Goal: Communication & Community: Participate in discussion

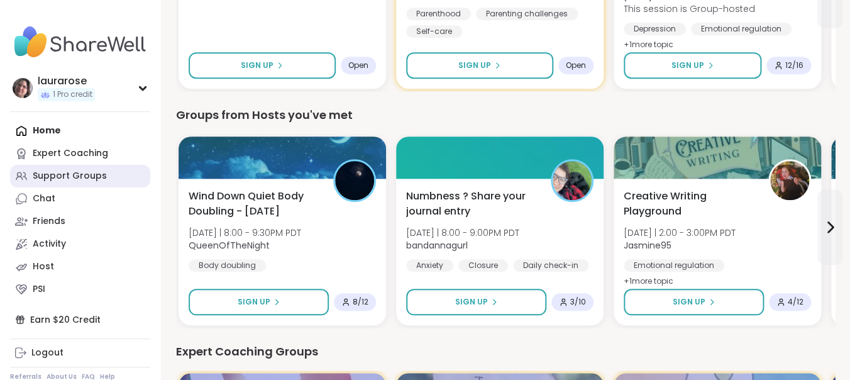
click at [84, 185] on link "Support Groups" at bounding box center [80, 176] width 140 height 23
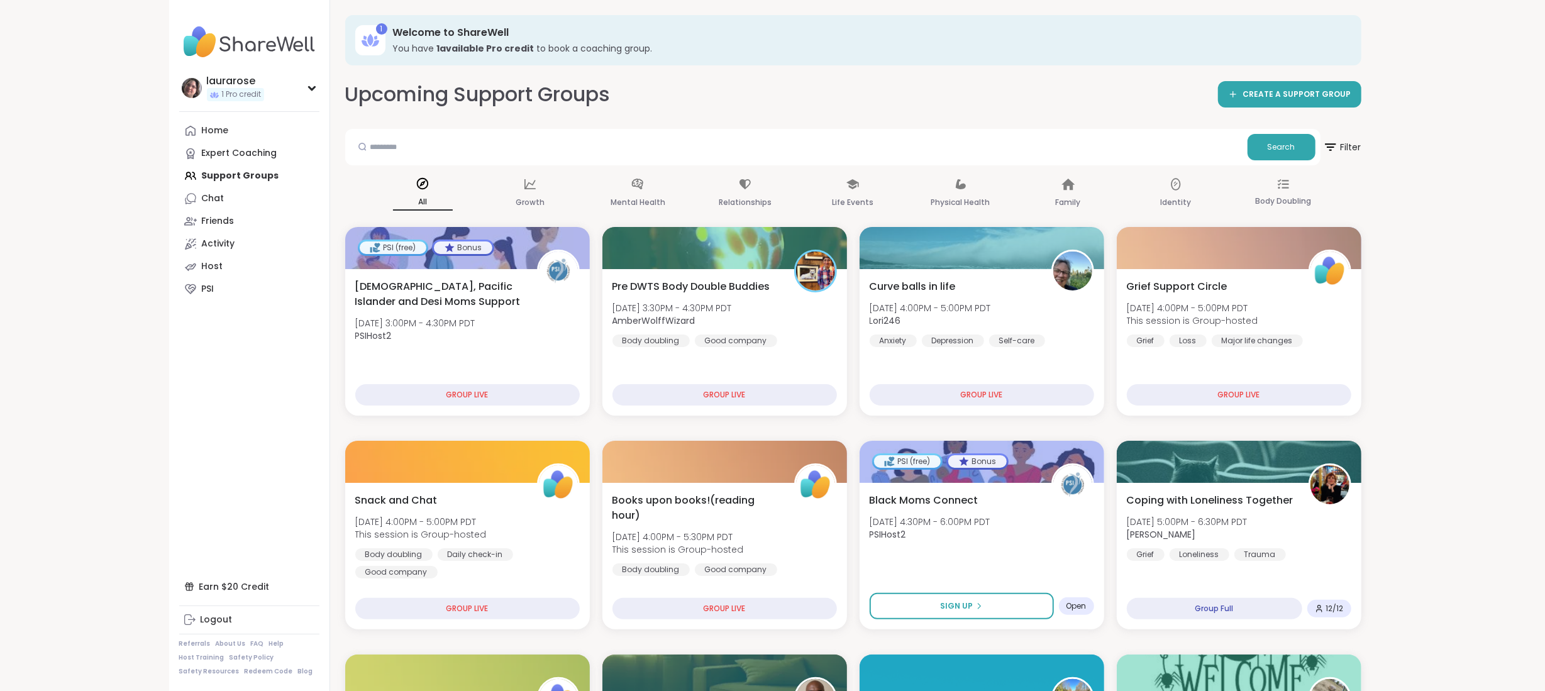
click at [173, 30] on nav "laurarose 1 Pro credit Profile Membership Settings Help Home Expert Coaching Su…" at bounding box center [249, 345] width 161 height 691
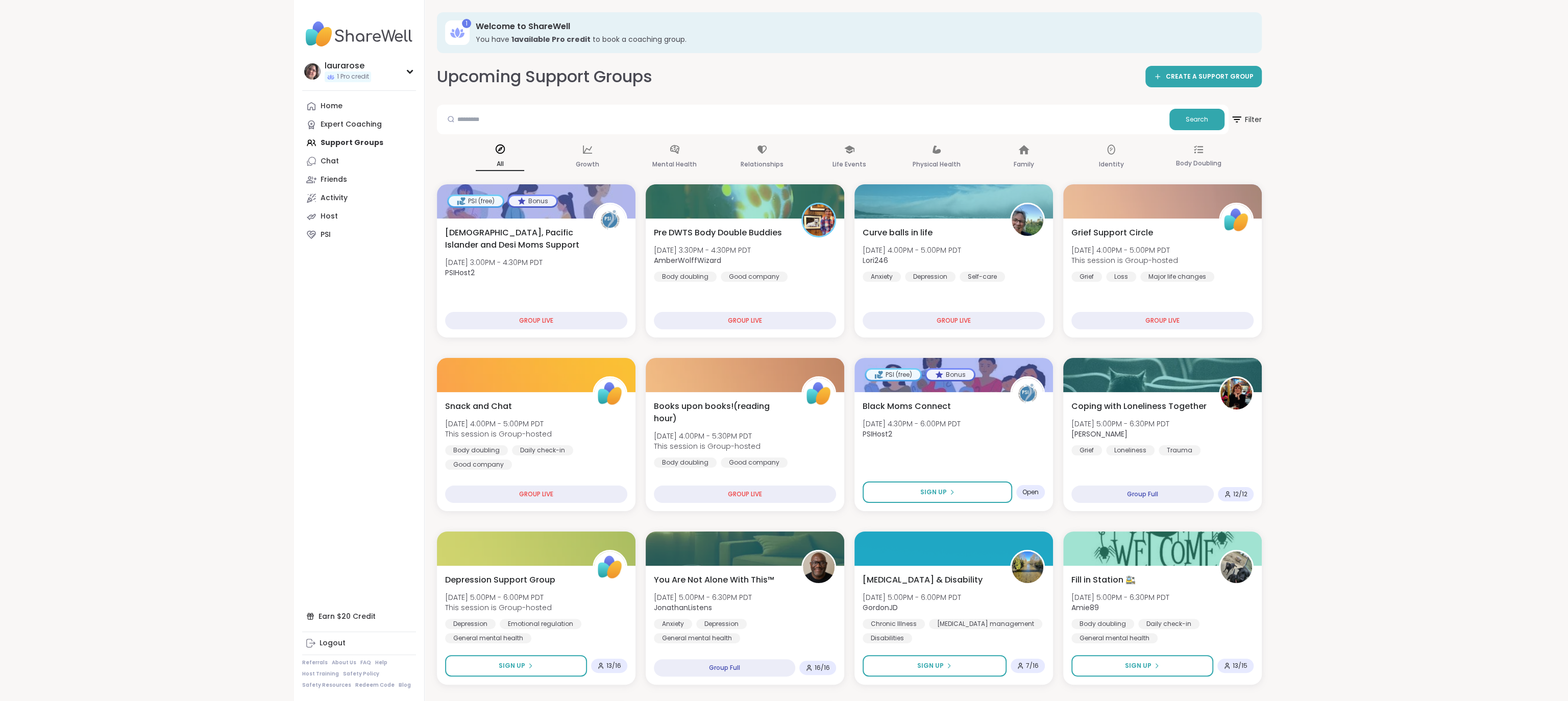
click at [388, 308] on nav "laurarose 1 Pro credit Profile Membership Settings Help Home Expert Coaching Su…" at bounding box center [359, 350] width 131 height 701
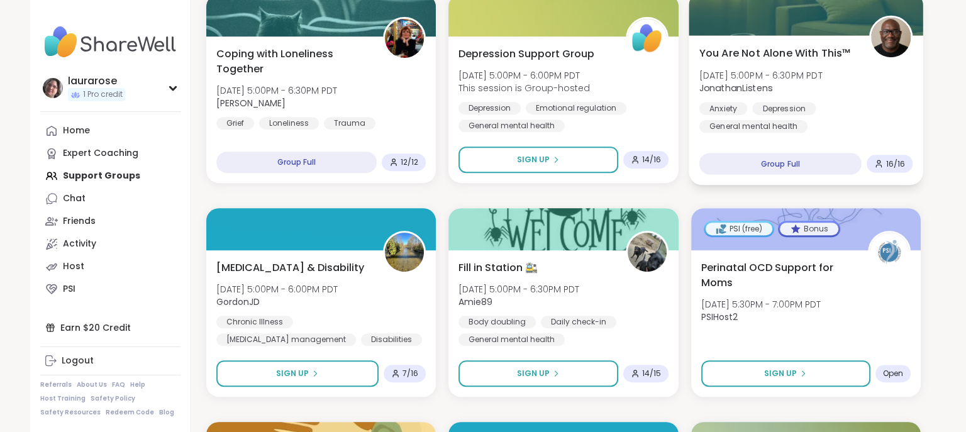
scroll to position [594, 0]
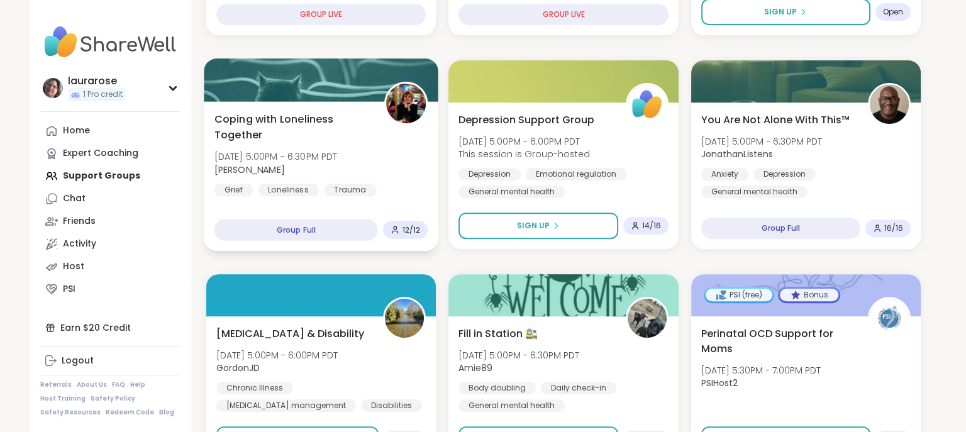
click at [404, 104] on img at bounding box center [406, 104] width 40 height 40
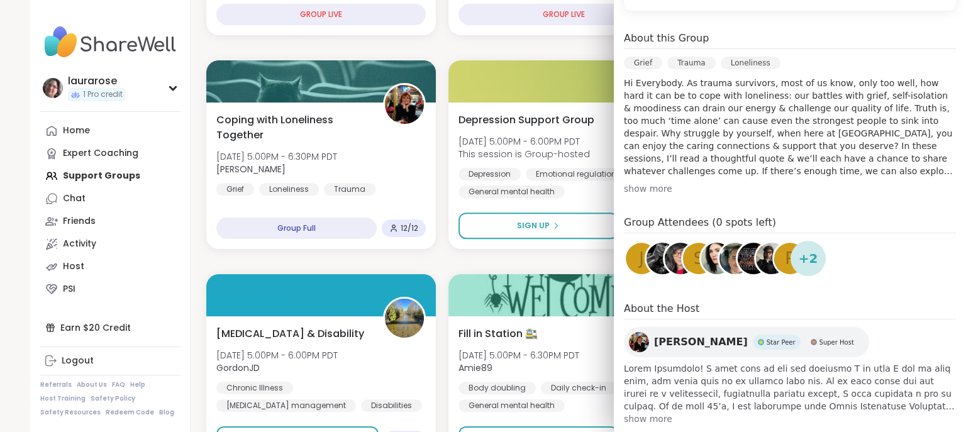
scroll to position [0, 0]
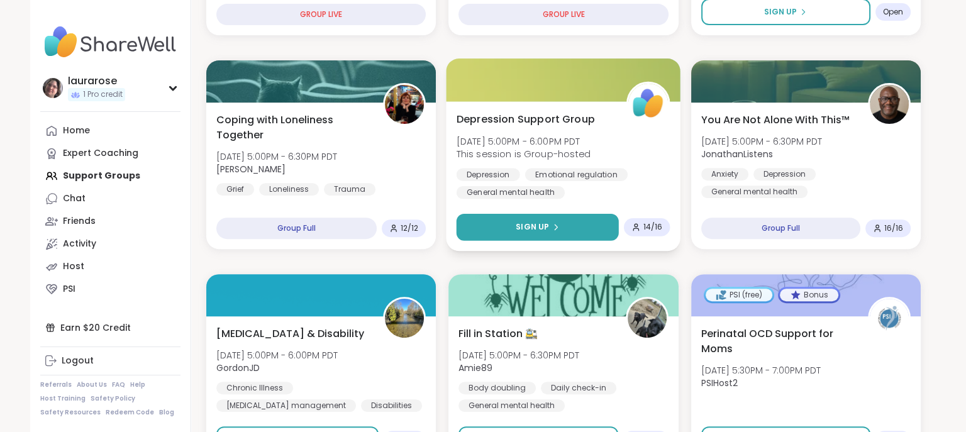
click at [583, 228] on button "Sign Up" at bounding box center [537, 227] width 162 height 27
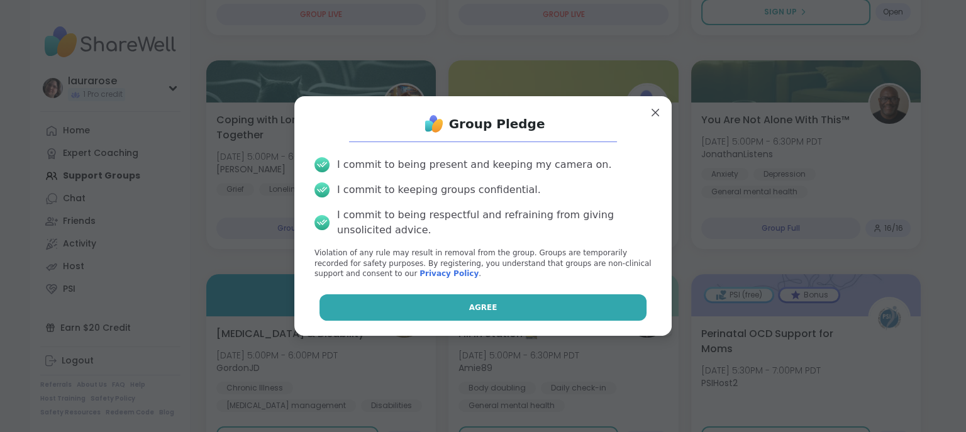
click at [507, 309] on button "Agree" at bounding box center [483, 307] width 328 height 26
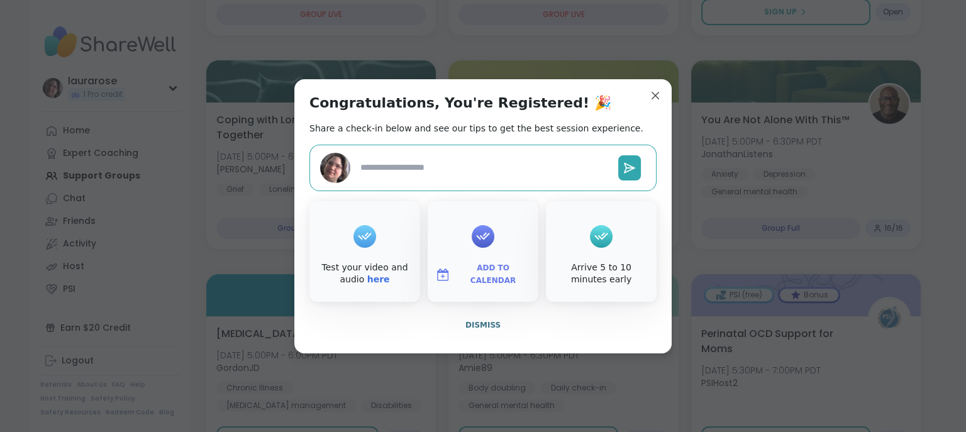
type textarea "*"
click at [517, 160] on textarea at bounding box center [484, 167] width 258 height 23
click at [489, 322] on span "Dismiss" at bounding box center [482, 325] width 35 height 9
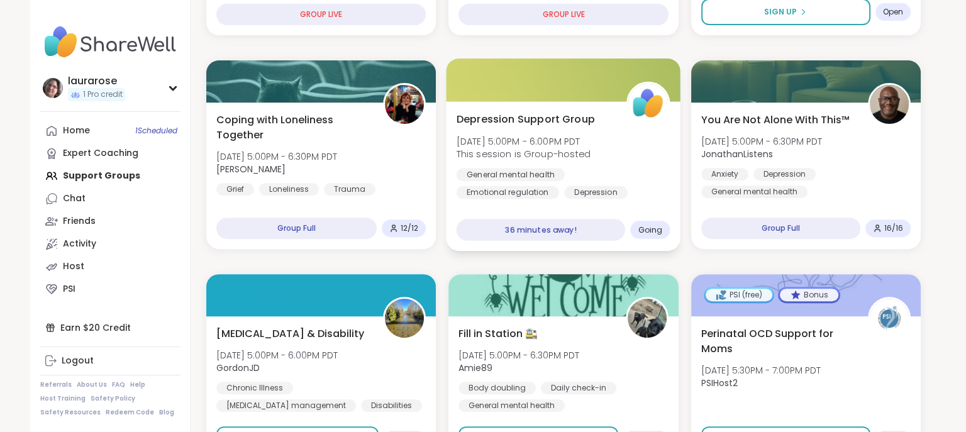
click at [573, 227] on div "36 minutes away!" at bounding box center [540, 230] width 169 height 22
click at [649, 228] on span "Going" at bounding box center [650, 229] width 25 height 10
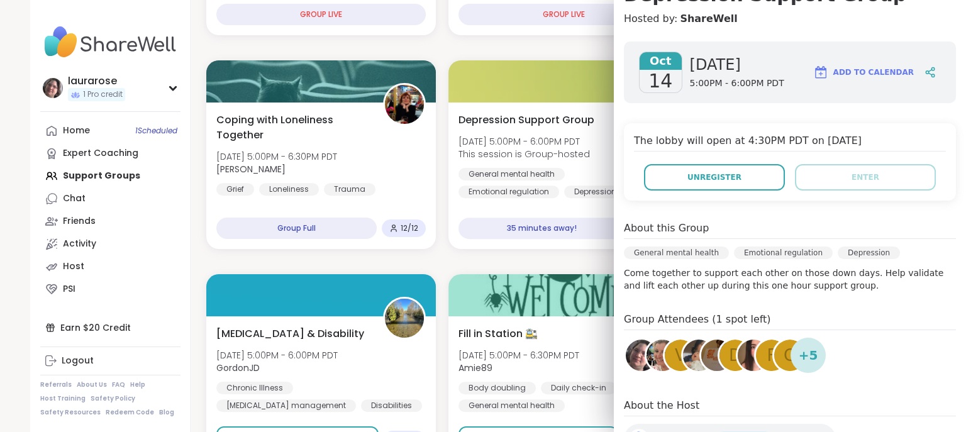
scroll to position [224, 0]
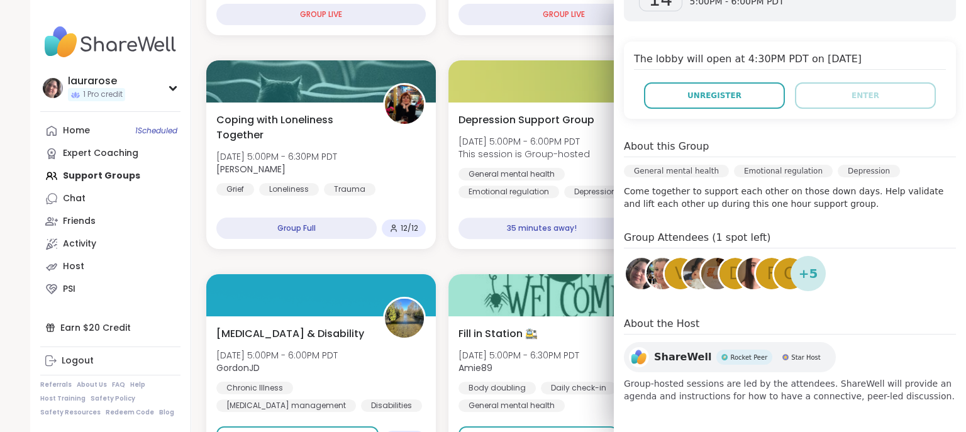
click at [657, 277] on img at bounding box center [661, 273] width 31 height 31
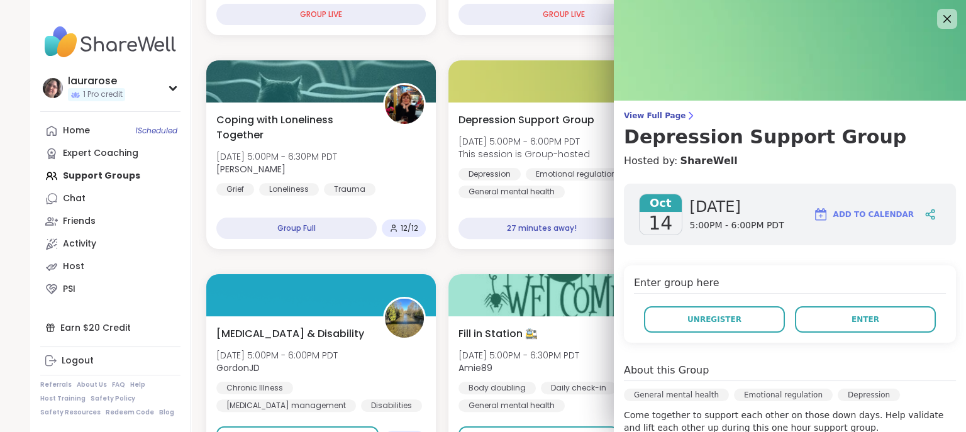
scroll to position [163, 0]
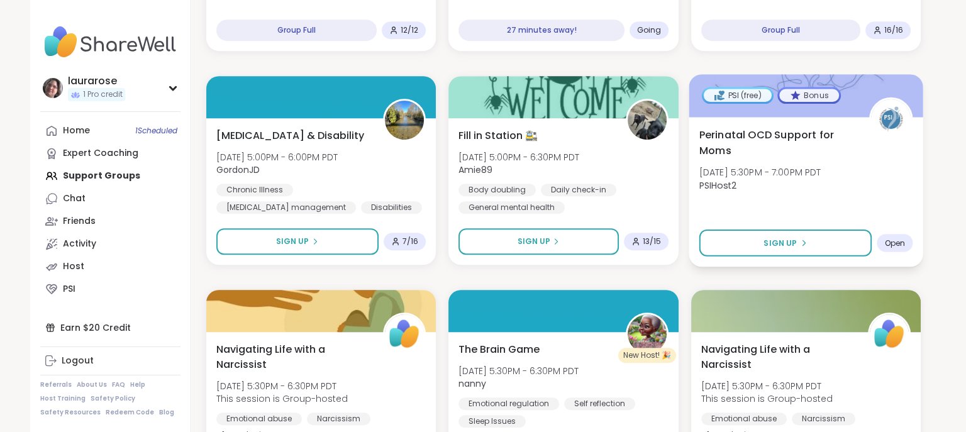
scroll to position [858, 0]
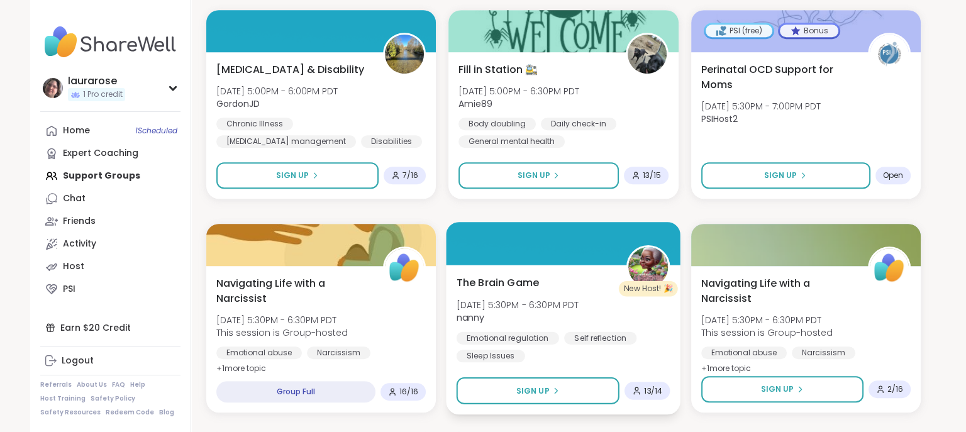
click at [651, 259] on img at bounding box center [649, 267] width 40 height 40
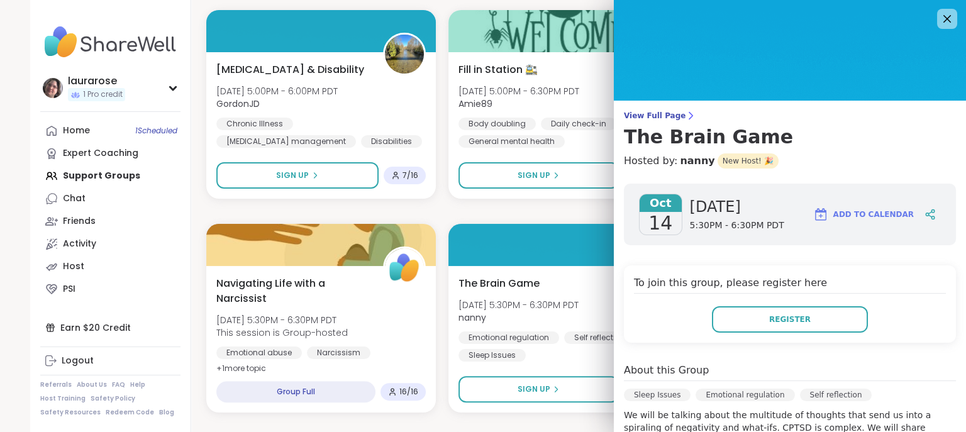
scroll to position [163, 0]
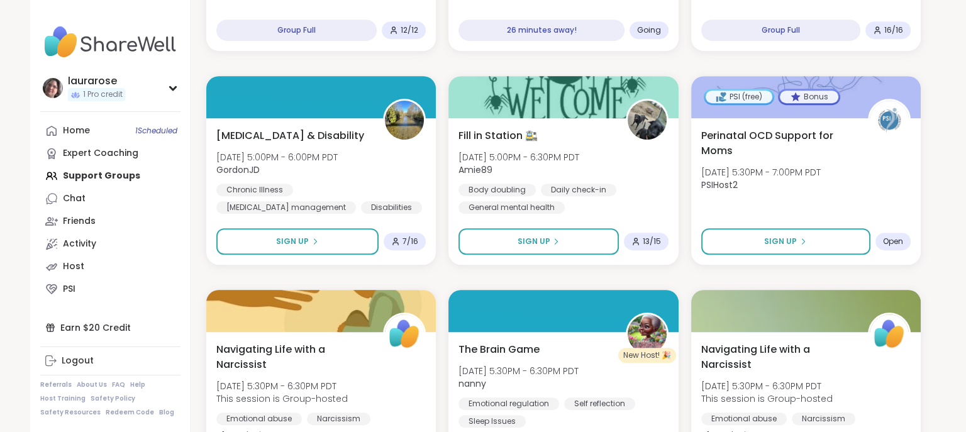
scroll to position [594, 0]
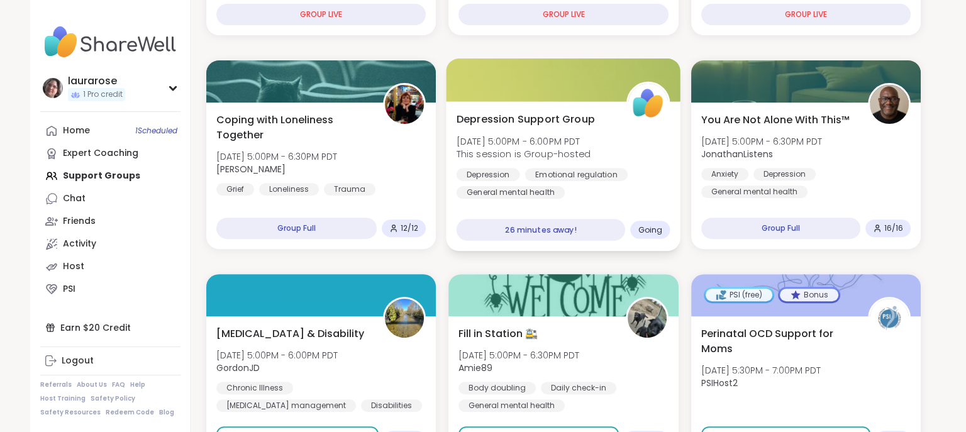
click at [590, 231] on div "26 minutes away!" at bounding box center [540, 230] width 169 height 22
click at [588, 229] on div "26 minutes away!" at bounding box center [540, 230] width 169 height 22
click at [649, 228] on span "Going" at bounding box center [650, 229] width 25 height 10
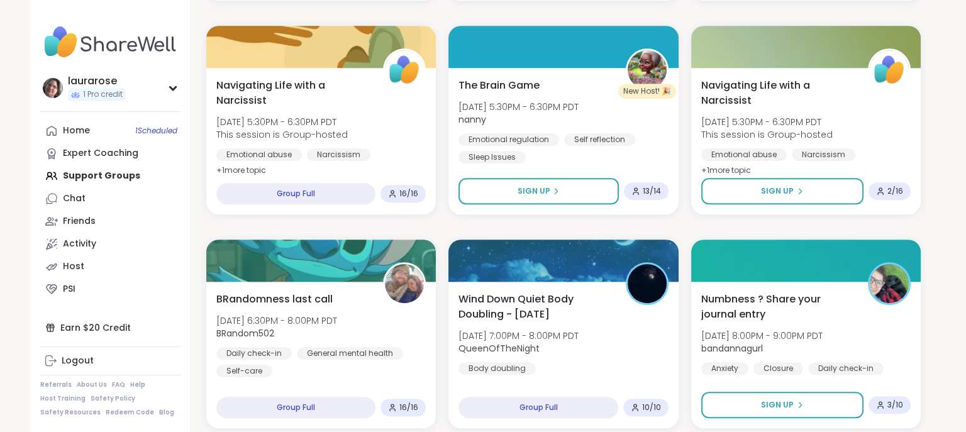
scroll to position [726, 0]
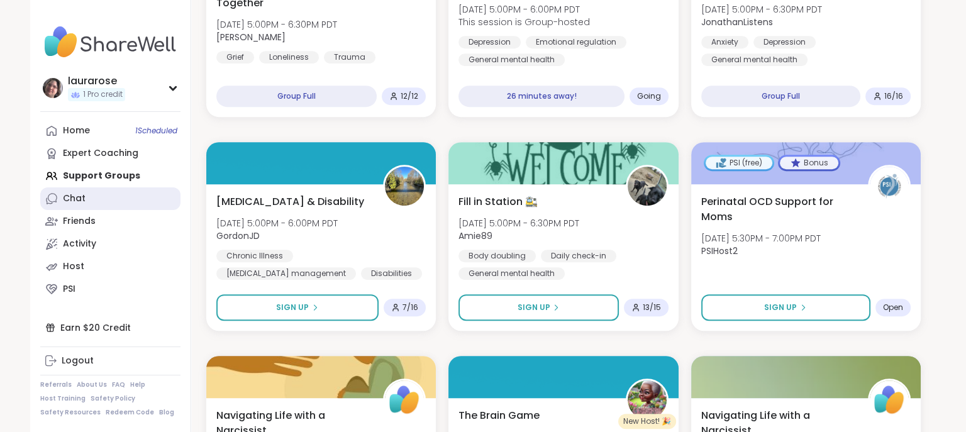
click at [71, 201] on div "Chat" at bounding box center [74, 198] width 23 height 13
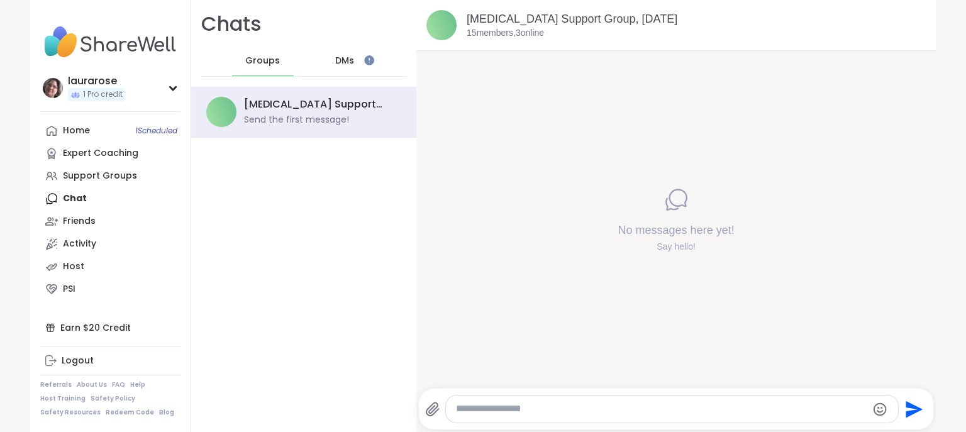
click at [346, 61] on span "DMs" at bounding box center [344, 61] width 19 height 13
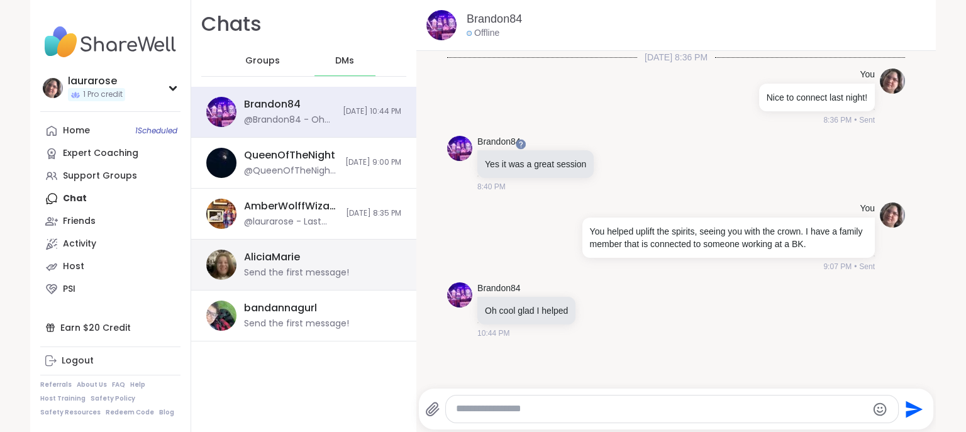
click at [282, 257] on div "AliciaMarie" at bounding box center [272, 257] width 56 height 14
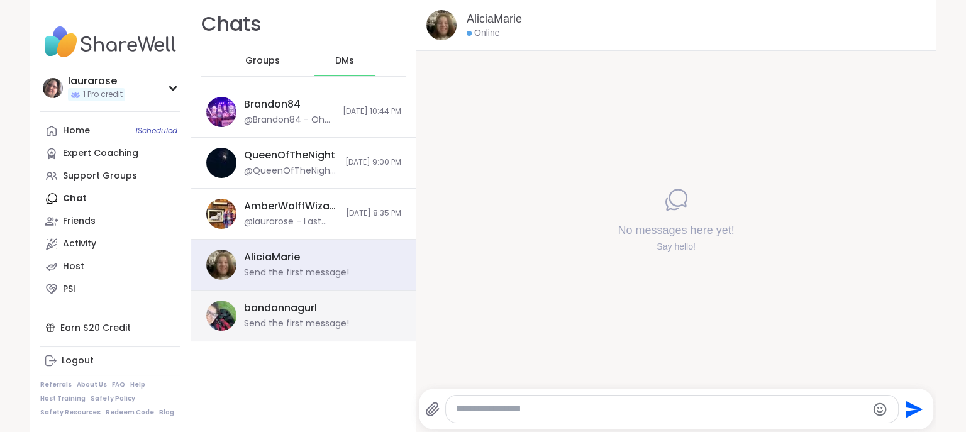
click at [277, 314] on div "bandannagurl" at bounding box center [280, 308] width 73 height 14
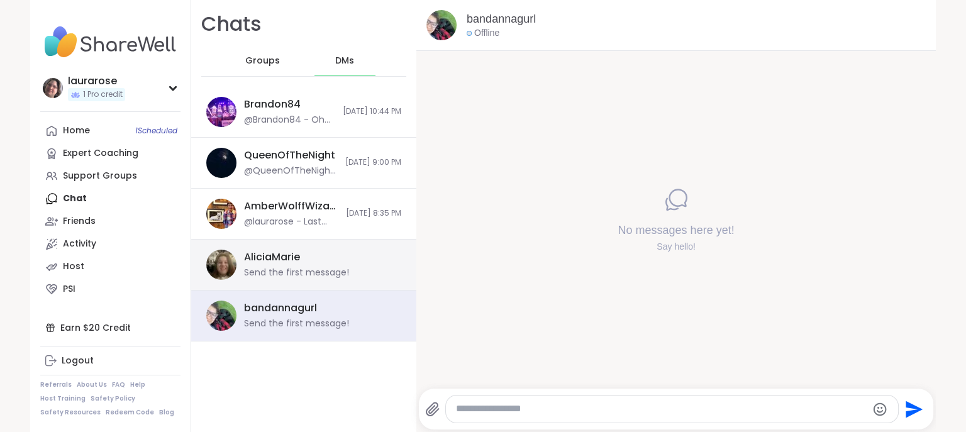
click at [270, 267] on div "Send the first message!" at bounding box center [296, 273] width 105 height 13
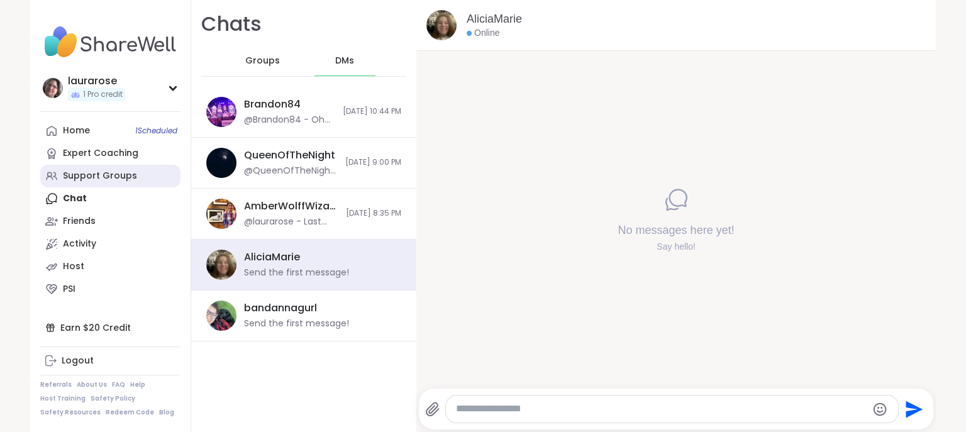
click at [87, 178] on div "Support Groups" at bounding box center [100, 176] width 74 height 13
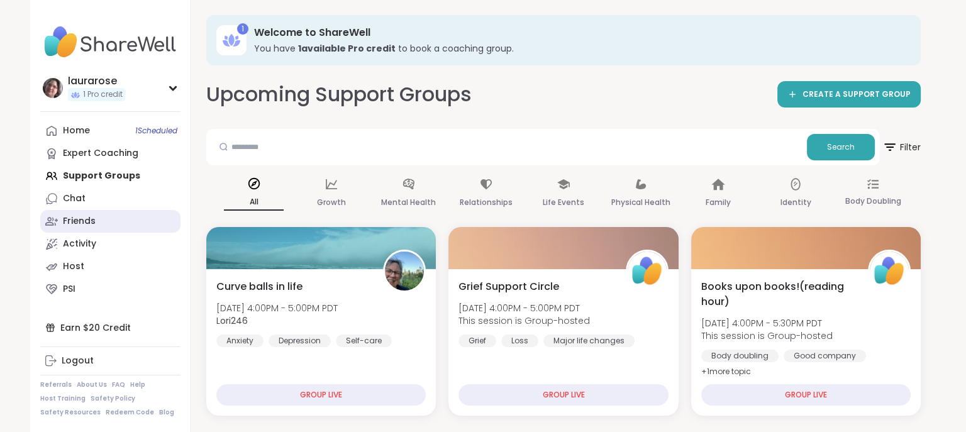
click at [117, 221] on link "Friends" at bounding box center [110, 221] width 140 height 23
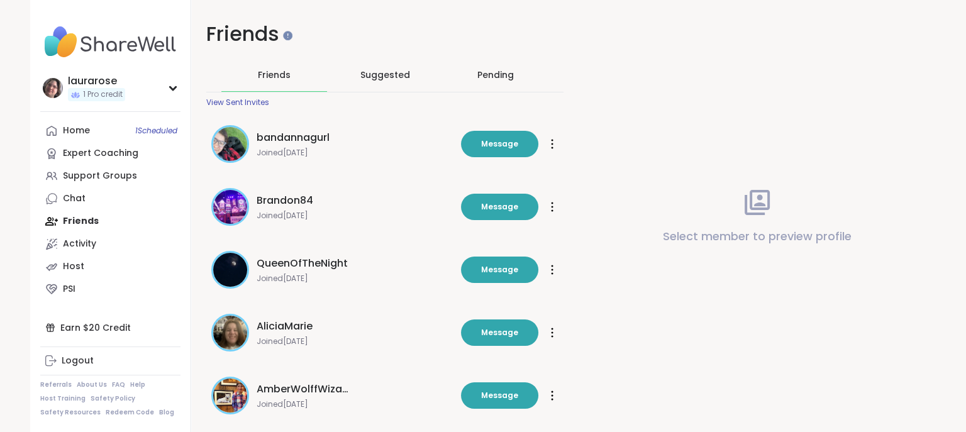
scroll to position [25, 0]
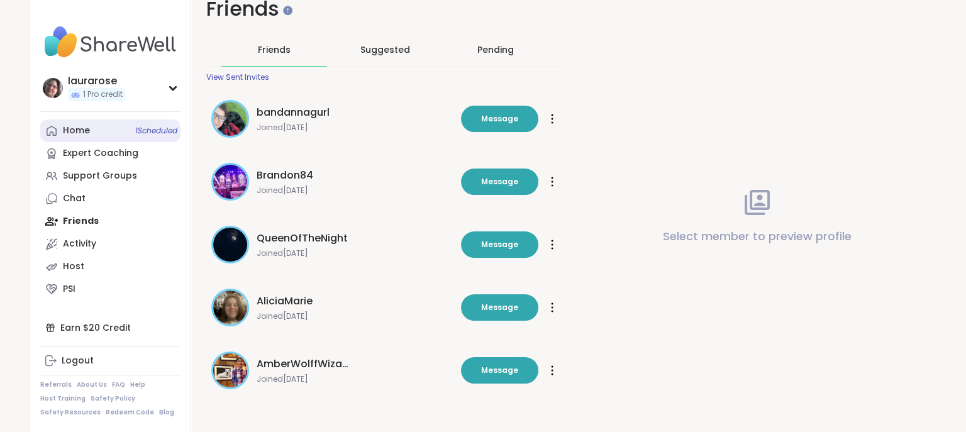
click at [80, 127] on div "Home 1 Scheduled" at bounding box center [76, 130] width 27 height 13
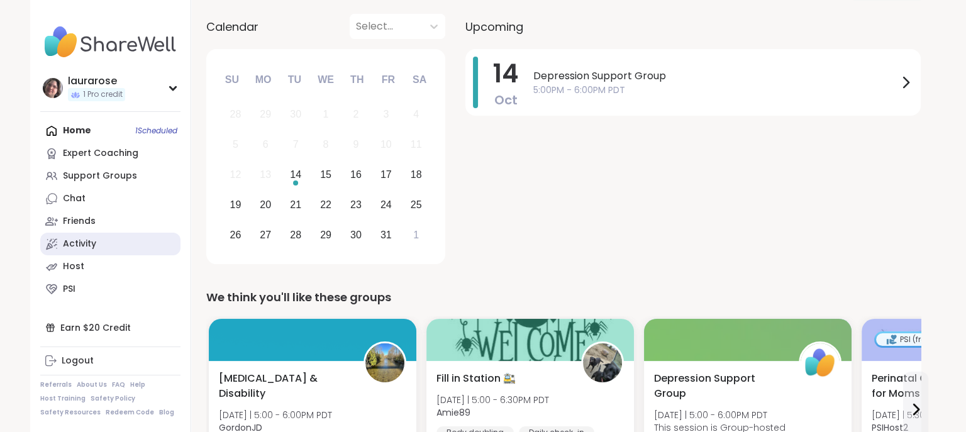
click at [99, 244] on link "Activity" at bounding box center [110, 244] width 140 height 23
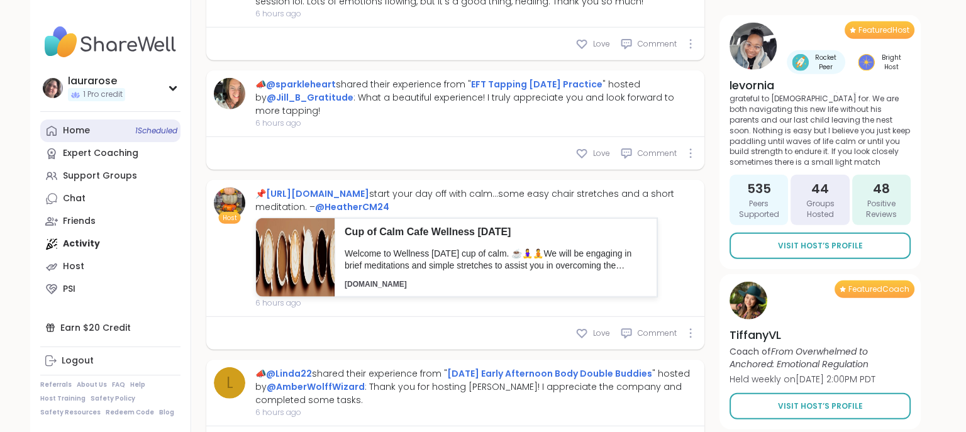
click at [71, 128] on div "Home 1 Scheduled" at bounding box center [76, 130] width 27 height 13
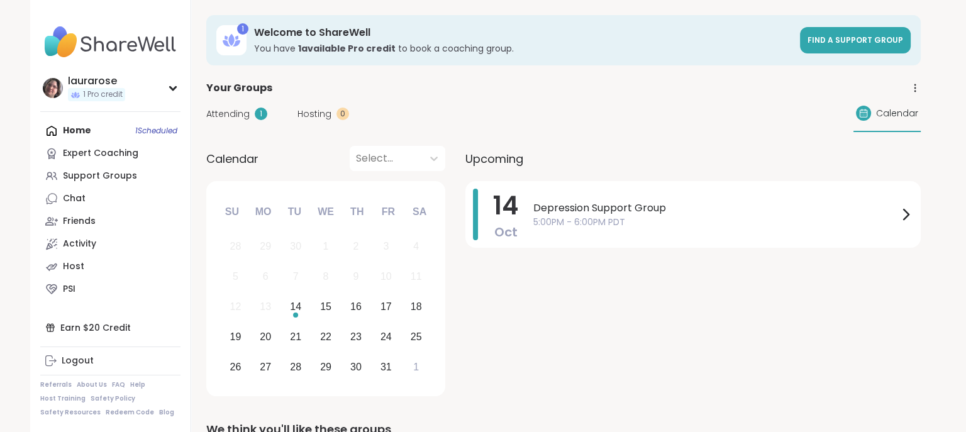
click at [578, 209] on span "Depression Support Group" at bounding box center [715, 208] width 365 height 15
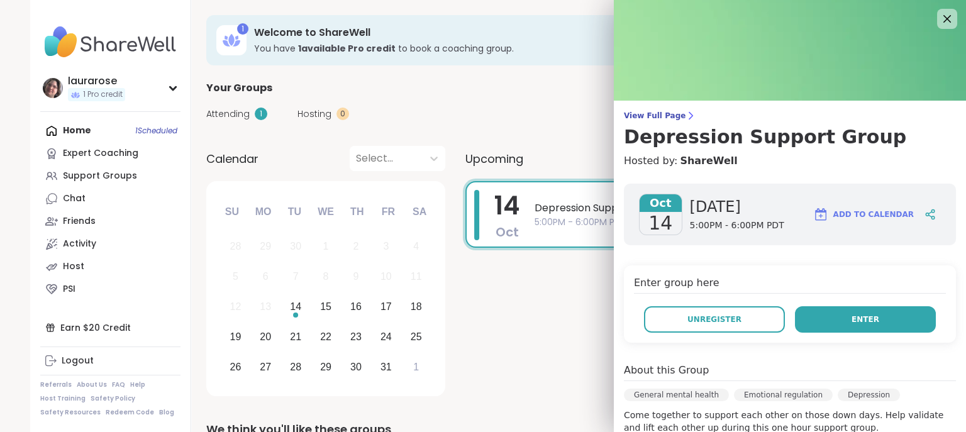
click at [848, 322] on button "Enter" at bounding box center [865, 319] width 141 height 26
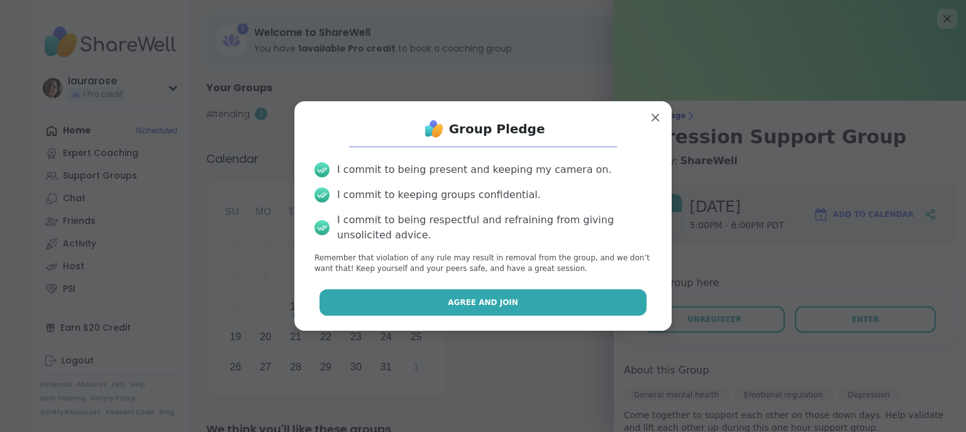
click at [492, 299] on span "Agree and Join" at bounding box center [483, 302] width 70 height 11
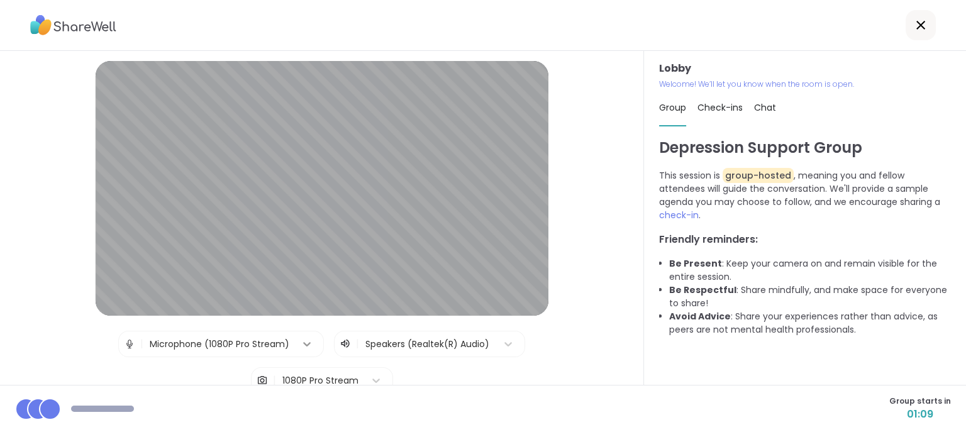
click at [302, 348] on icon at bounding box center [307, 344] width 13 height 13
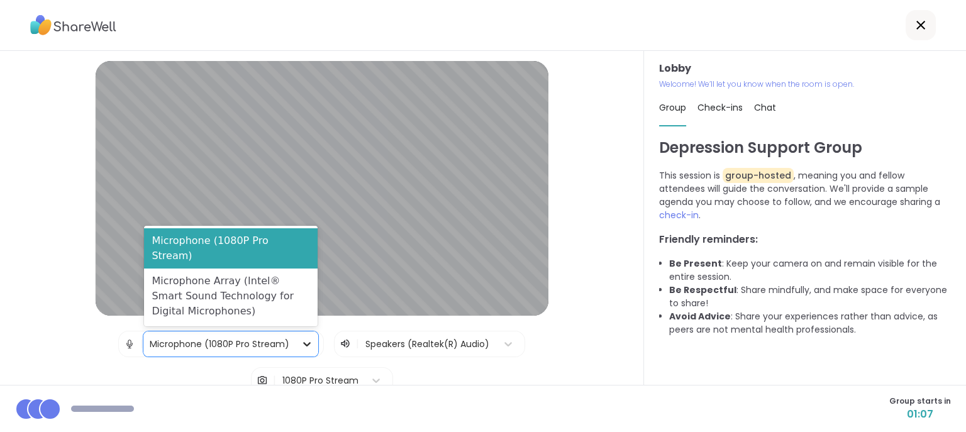
click at [302, 348] on icon at bounding box center [307, 344] width 13 height 13
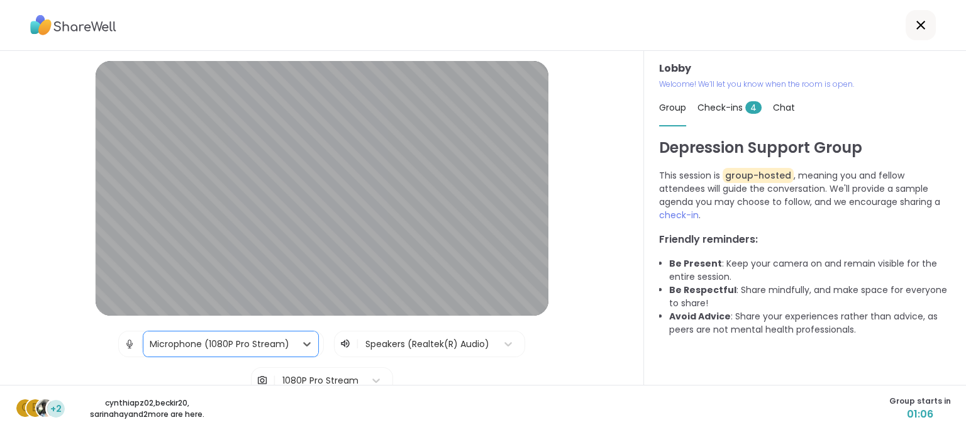
scroll to position [55, 0]
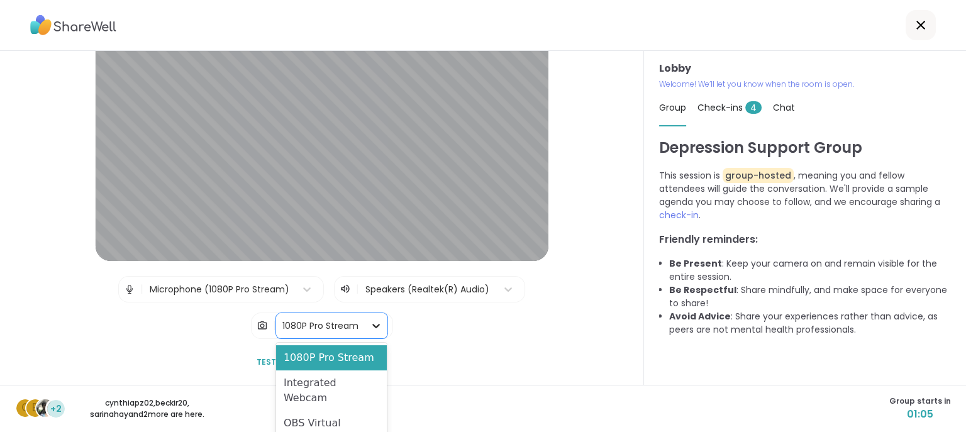
click at [373, 325] on icon at bounding box center [376, 326] width 8 height 4
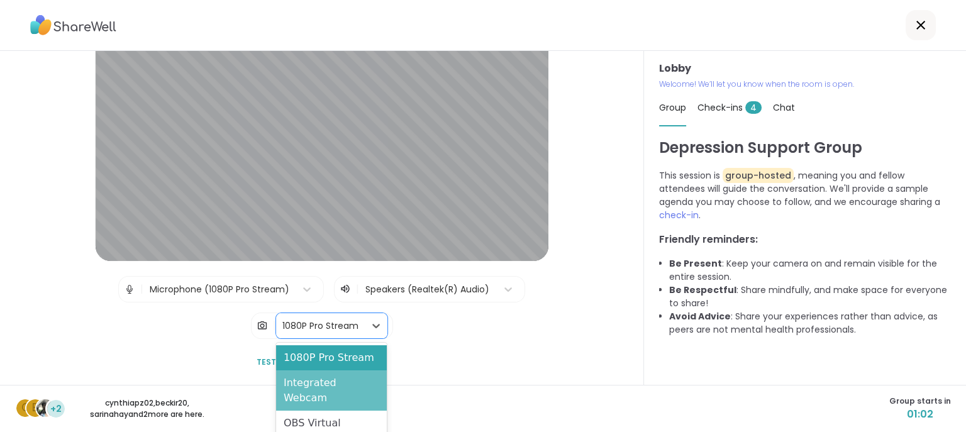
click at [370, 379] on div "Integrated Webcam" at bounding box center [331, 390] width 111 height 40
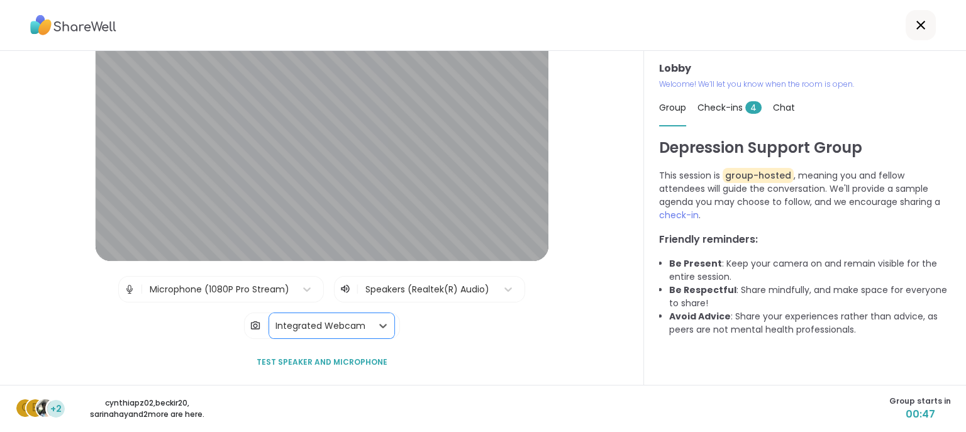
click at [262, 292] on div "Microphone (1080P Pro Stream)" at bounding box center [220, 289] width 140 height 13
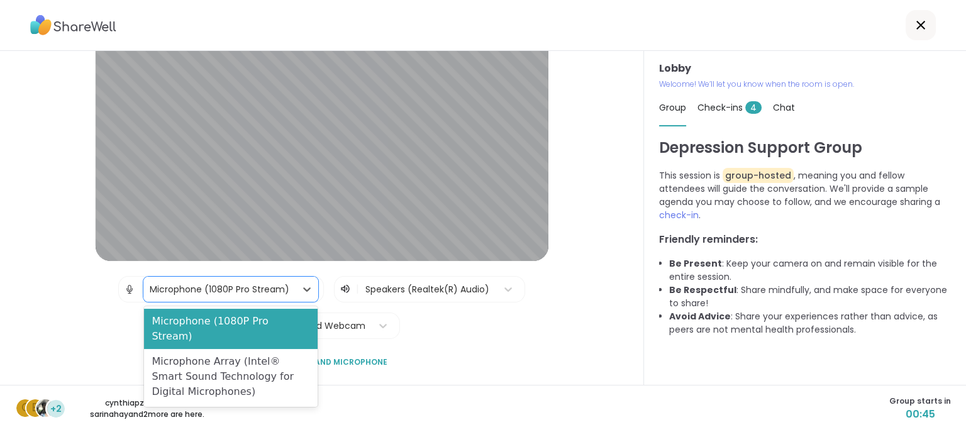
click at [393, 351] on div "Lobby | 2 results available. Use Up and Down to choose options, press Enter to …" at bounding box center [321, 190] width 579 height 369
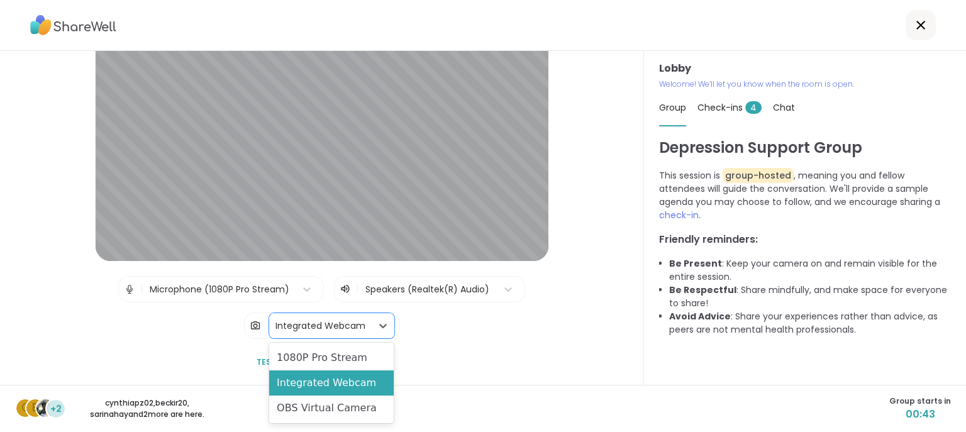
click at [345, 321] on div "Integrated Webcam" at bounding box center [320, 325] width 90 height 13
click at [350, 352] on div "1080P Pro Stream" at bounding box center [331, 357] width 124 height 25
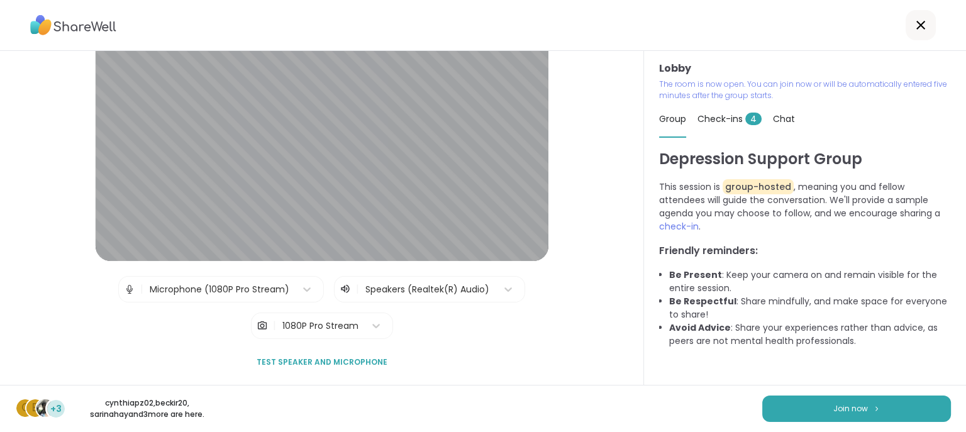
click at [338, 290] on div "| Speakers (Realtek(R) Audio)" at bounding box center [429, 289] width 191 height 26
click at [343, 291] on icon at bounding box center [343, 289] width 4 height 8
click at [842, 379] on button "Join now" at bounding box center [856, 408] width 189 height 26
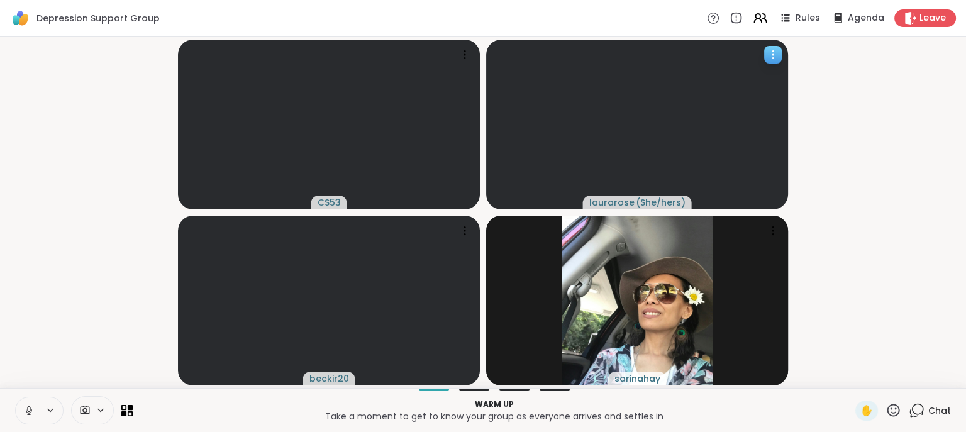
click at [774, 52] on icon at bounding box center [772, 54] width 13 height 13
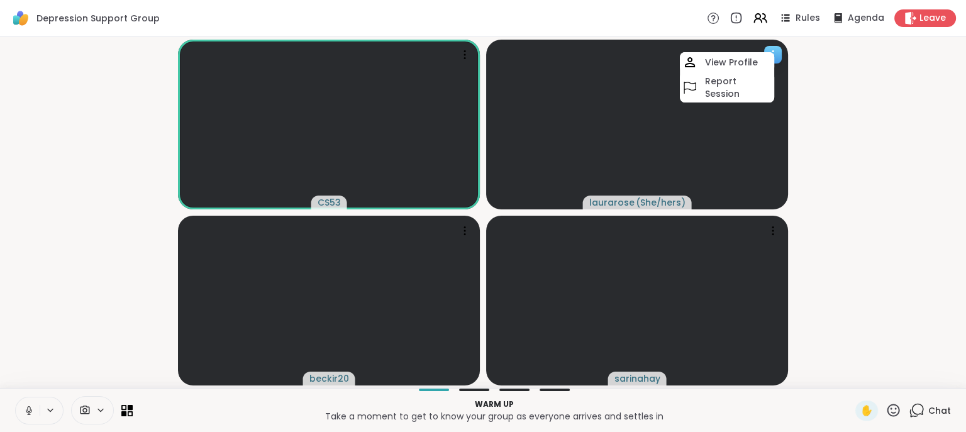
click at [701, 149] on div at bounding box center [637, 125] width 302 height 170
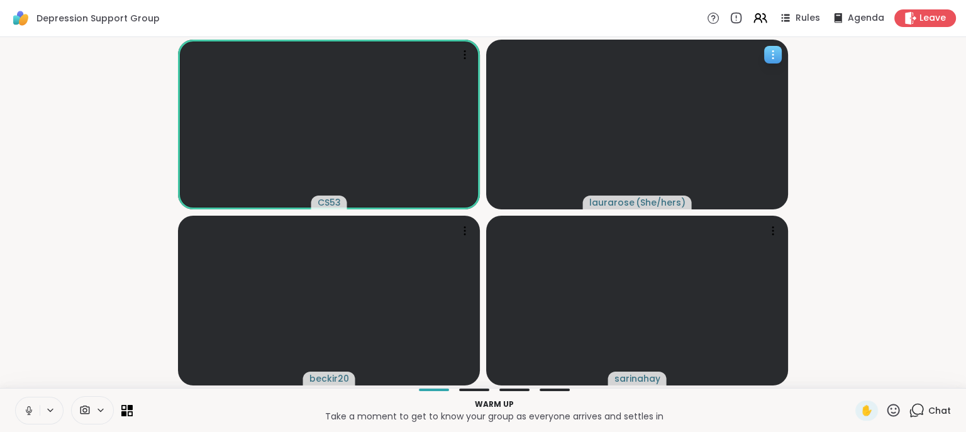
click at [701, 149] on div at bounding box center [637, 125] width 302 height 170
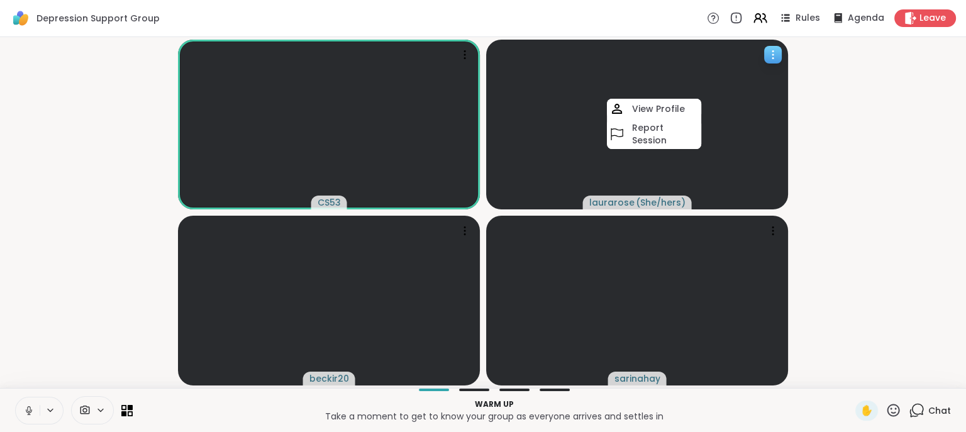
click at [711, 157] on div at bounding box center [637, 125] width 302 height 170
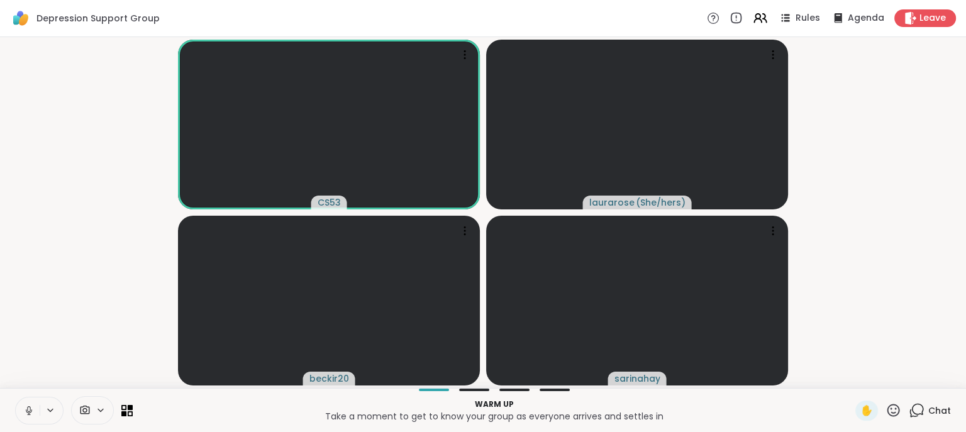
click at [30, 379] on icon at bounding box center [28, 410] width 11 height 11
click at [99, 379] on icon at bounding box center [101, 410] width 10 height 11
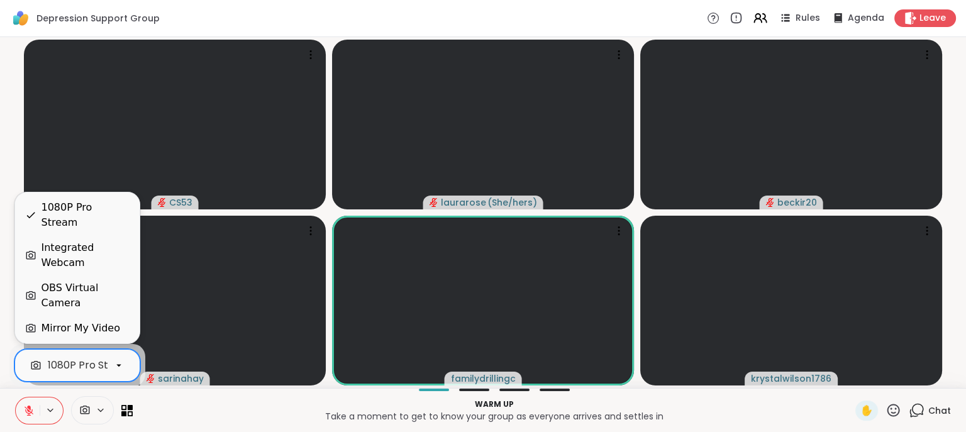
click at [102, 275] on div "Integrated Webcam" at bounding box center [77, 255] width 124 height 40
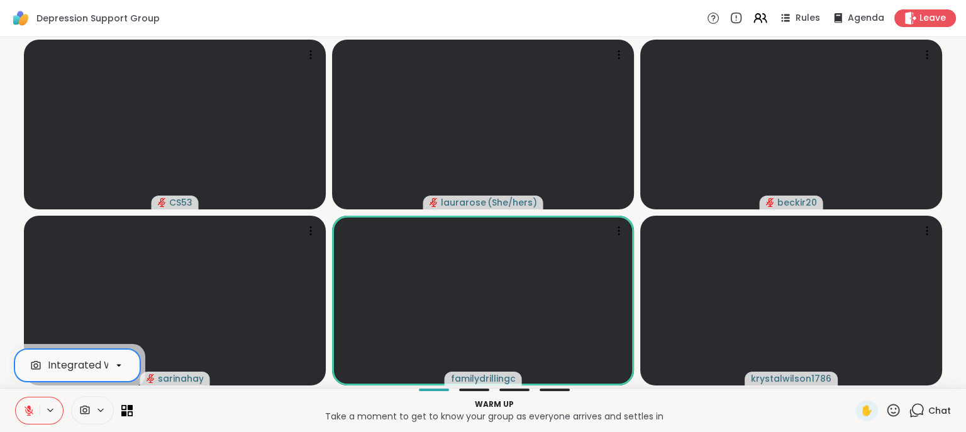
click at [6, 309] on div "CS53 [PERSON_NAME] ( She/hers ) beckir20 sarinahay familydrillingc krystalwilso…" at bounding box center [483, 212] width 966 height 351
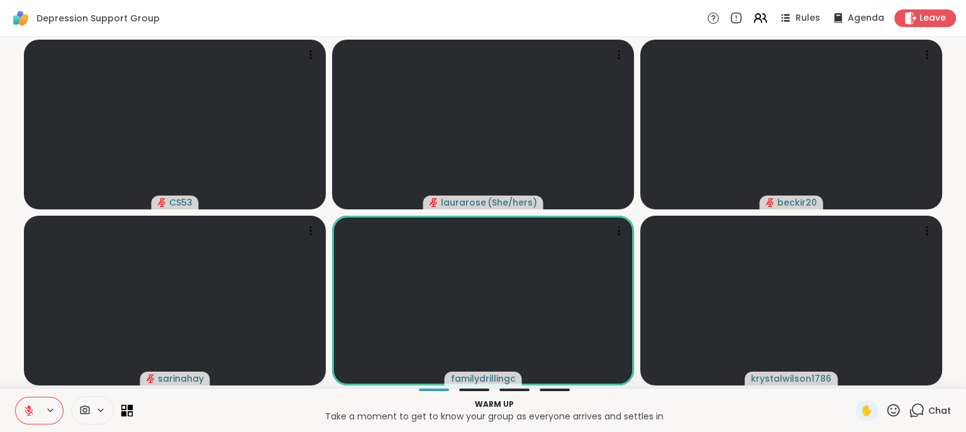
click at [124, 379] on icon at bounding box center [124, 407] width 6 height 6
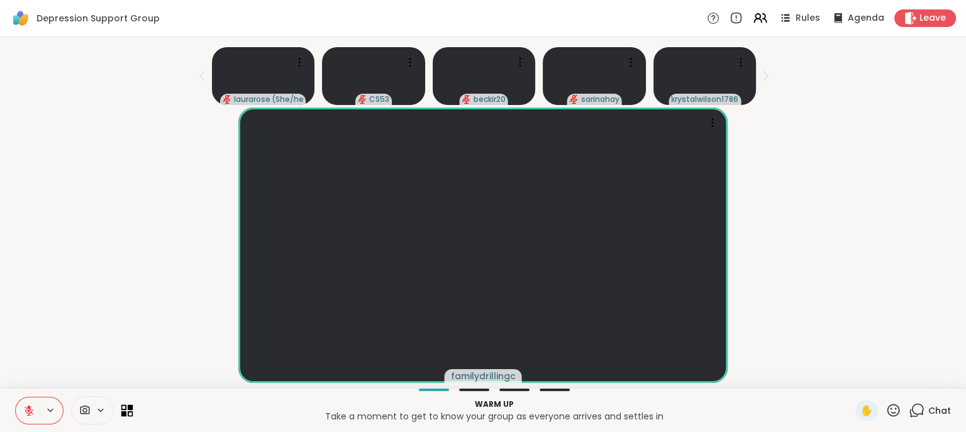
click at [124, 379] on icon at bounding box center [124, 407] width 6 height 6
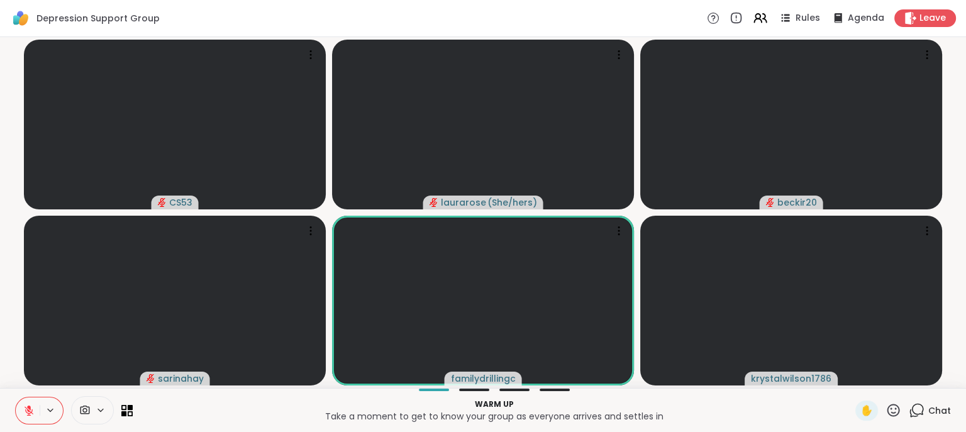
click at [96, 379] on icon at bounding box center [101, 410] width 10 height 11
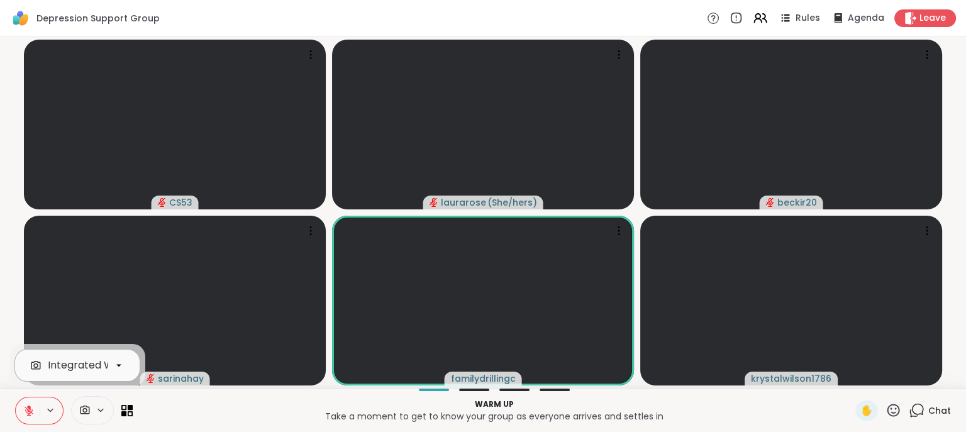
click at [76, 357] on div "Integrated Webcam" at bounding box center [66, 365] width 83 height 18
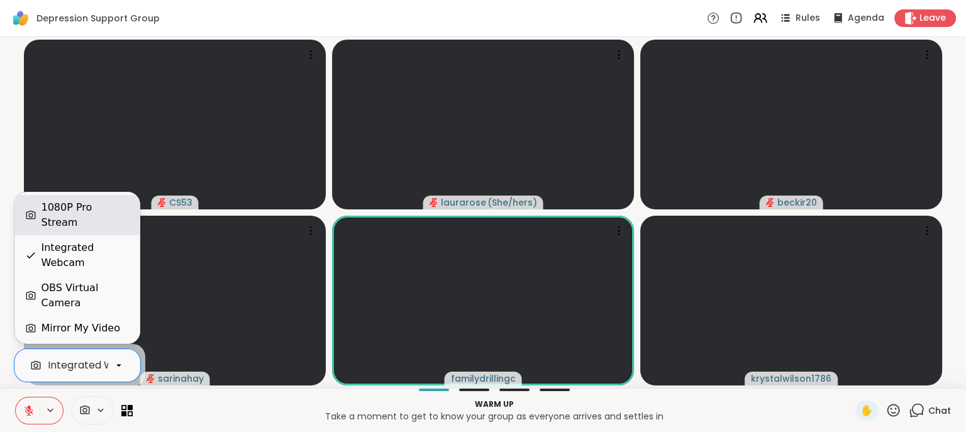
click at [67, 235] on div "1080P Pro Stream" at bounding box center [77, 215] width 124 height 40
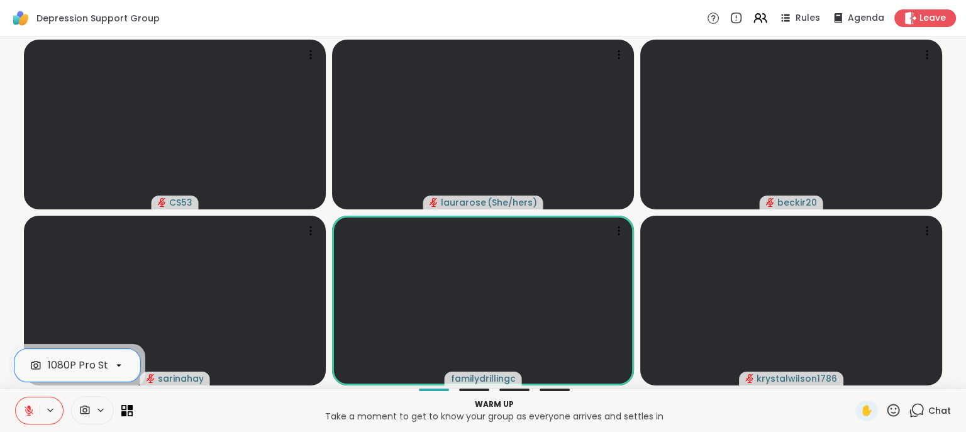
click at [849, 379] on span "Chat" at bounding box center [939, 410] width 23 height 13
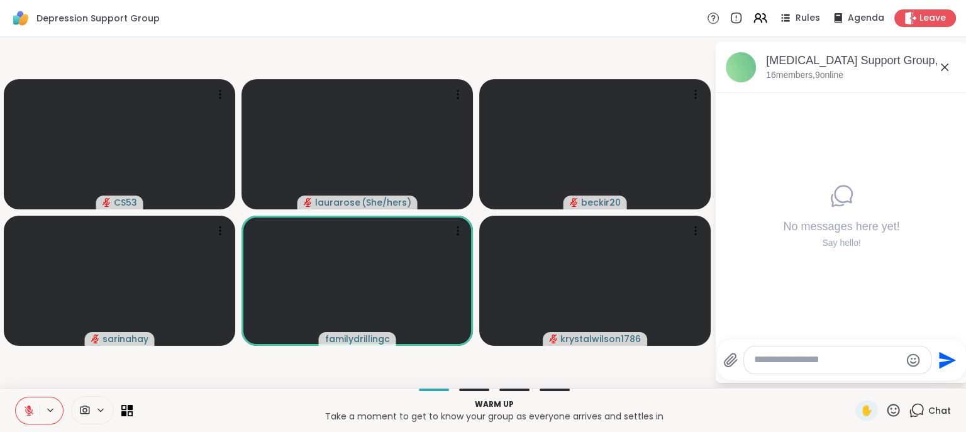
click at [827, 357] on textarea "Type your message" at bounding box center [827, 359] width 146 height 13
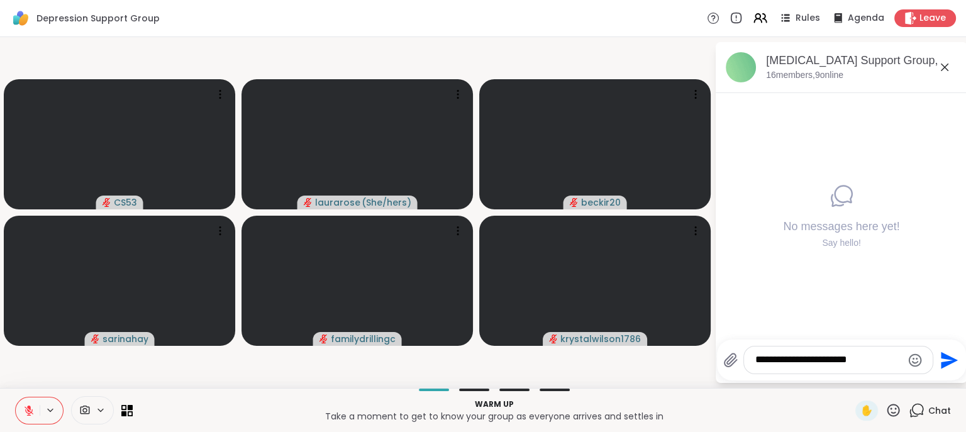
type textarea "**********"
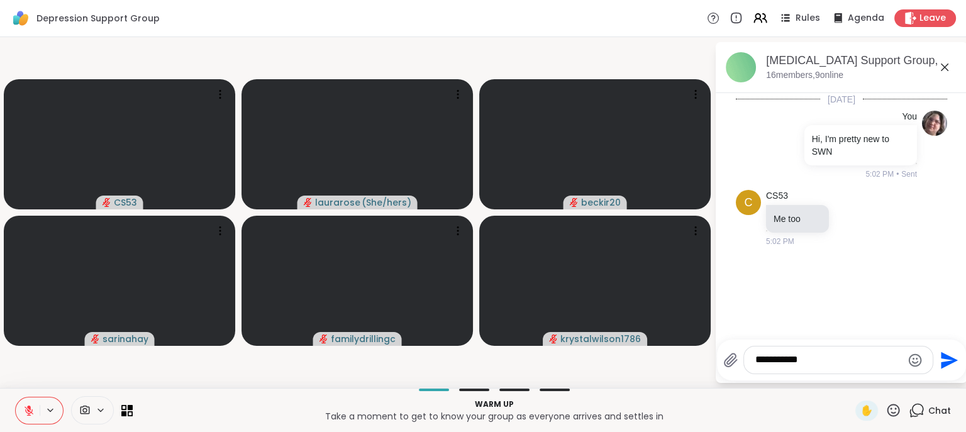
type textarea "**********"
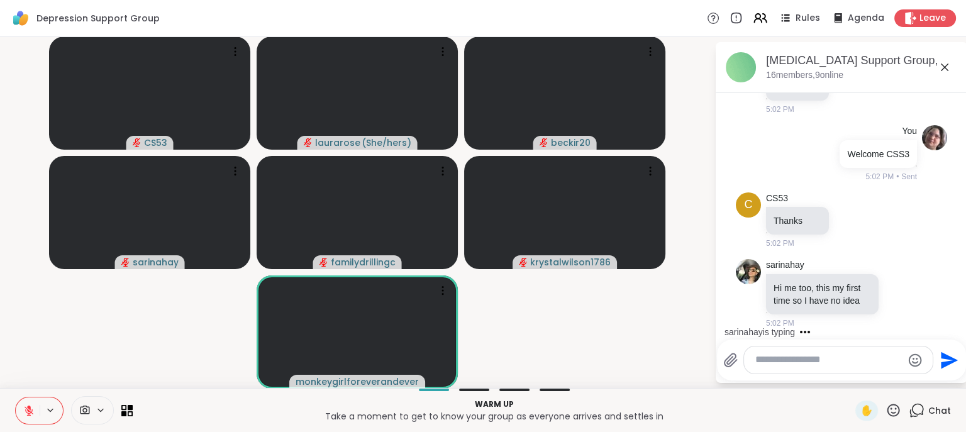
scroll to position [199, 0]
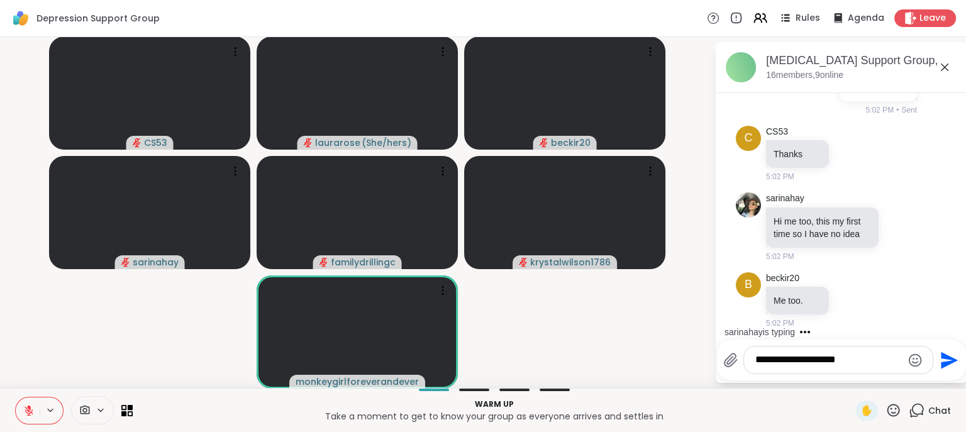
type textarea "**********"
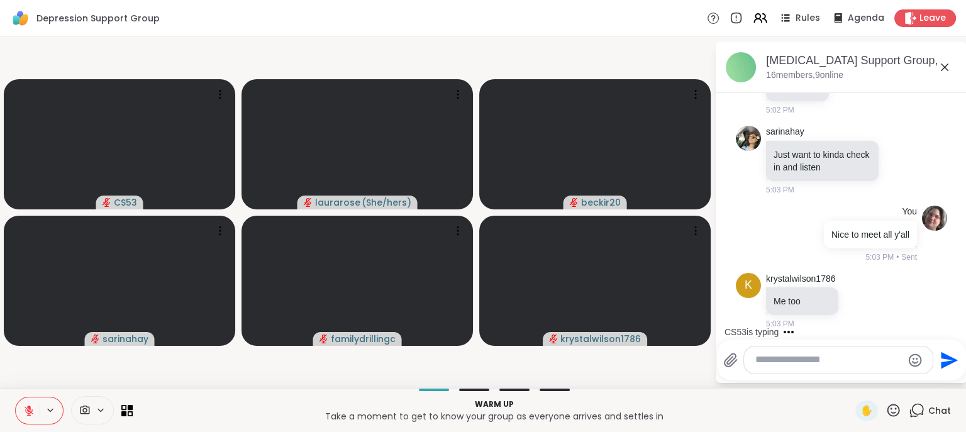
scroll to position [491, 0]
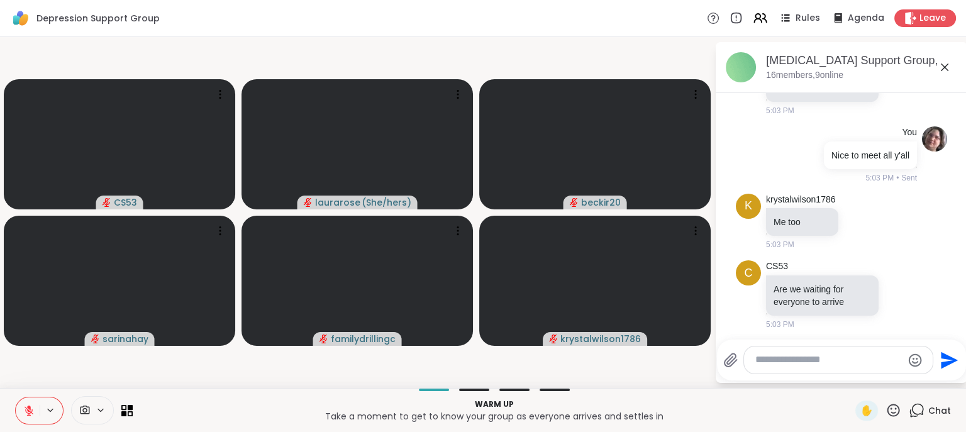
click at [775, 361] on textarea "Type your message" at bounding box center [828, 359] width 146 height 13
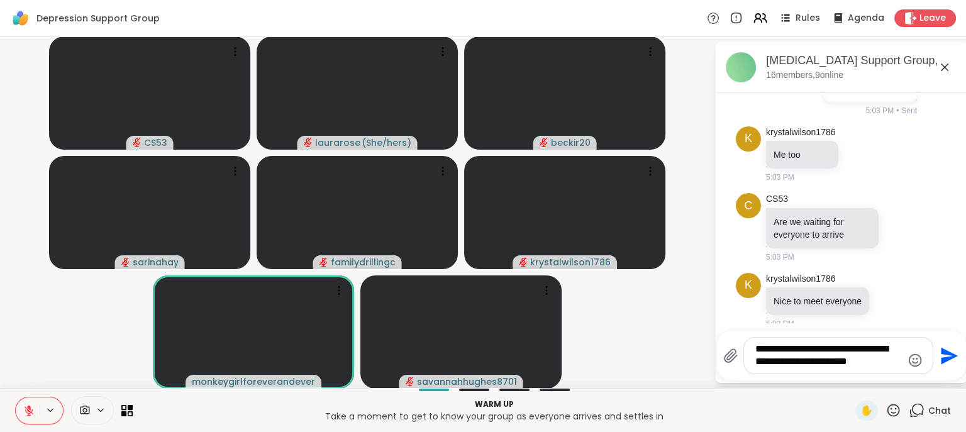
type textarea "**********"
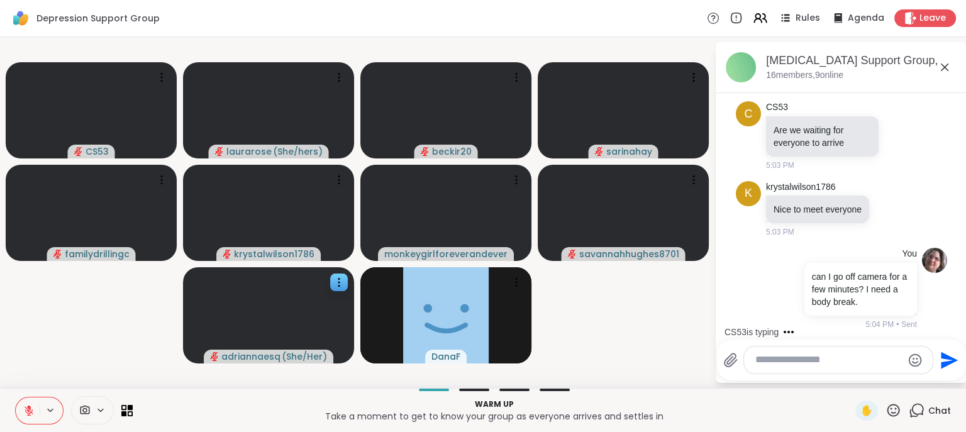
scroll to position [717, 0]
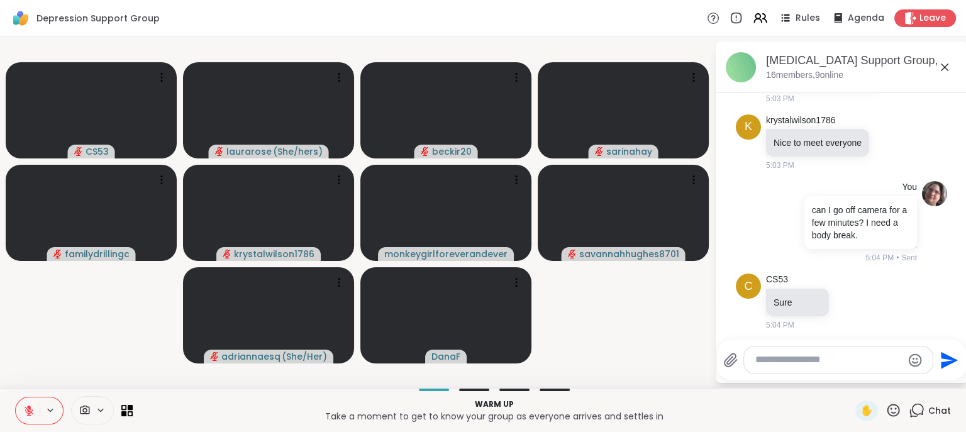
click at [76, 379] on span at bounding box center [84, 410] width 24 height 12
click at [80, 373] on div "1080P Pro Stream" at bounding box center [66, 365] width 83 height 18
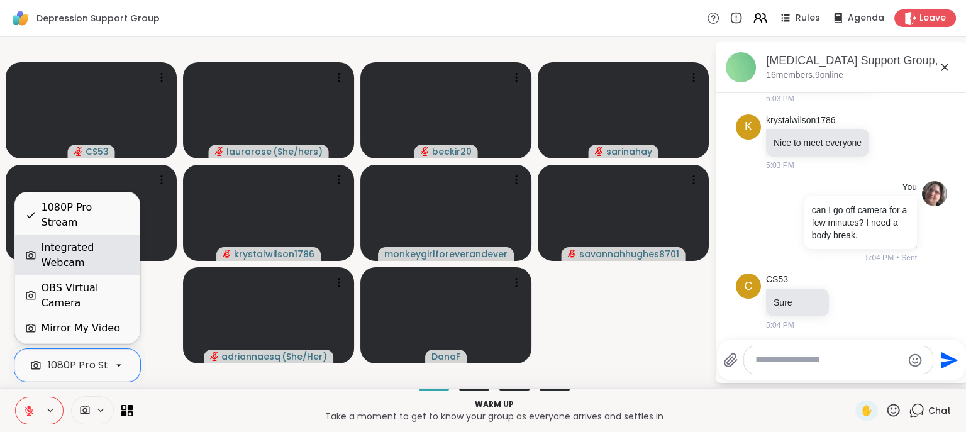
click at [93, 270] on div "Integrated Webcam" at bounding box center [85, 255] width 88 height 30
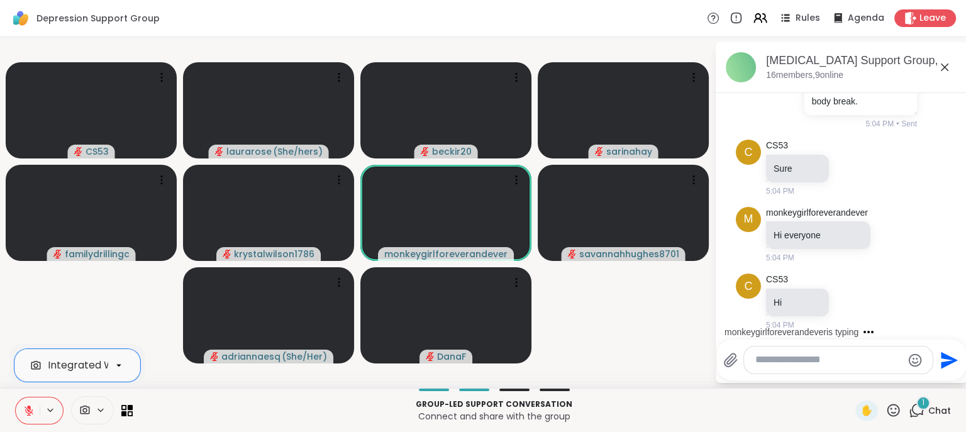
scroll to position [917, 0]
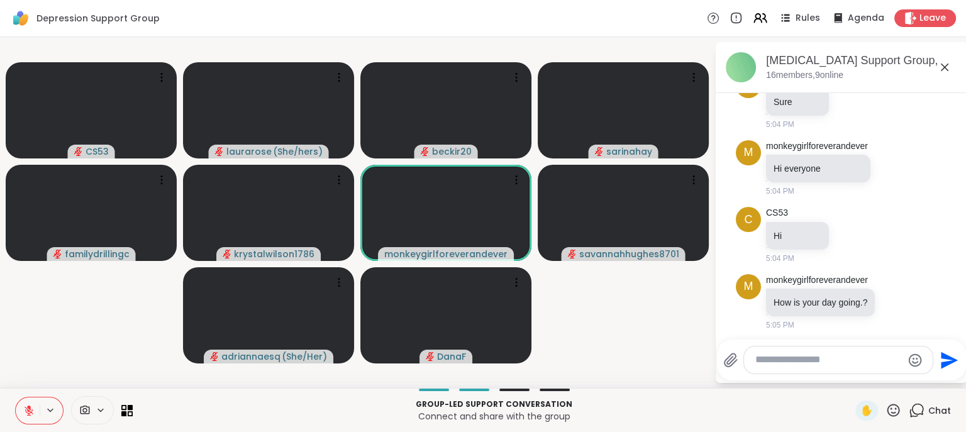
click at [797, 354] on textarea "Type your message" at bounding box center [828, 359] width 146 height 13
click at [797, 360] on textarea "Type your message" at bounding box center [828, 359] width 146 height 13
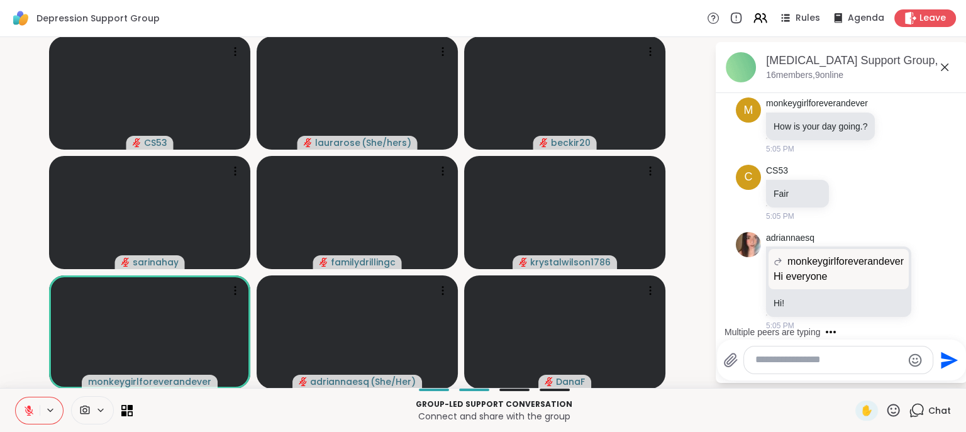
scroll to position [1191, 0]
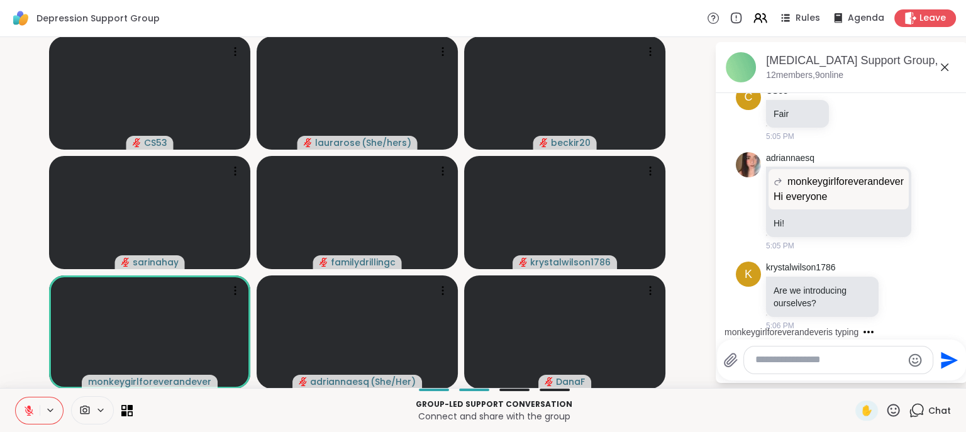
click at [797, 360] on textarea "Type your message" at bounding box center [828, 359] width 146 height 13
click at [709, 314] on div "CS53 laurarose ( She/hers ) beckir20 sarinahay familydrillingc krystalwilson178…" at bounding box center [483, 212] width 966 height 351
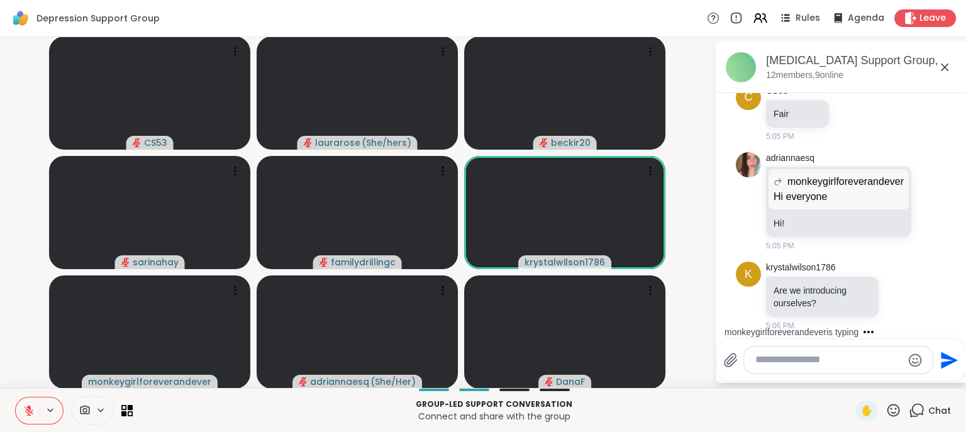
click at [99, 379] on icon at bounding box center [100, 410] width 5 height 3
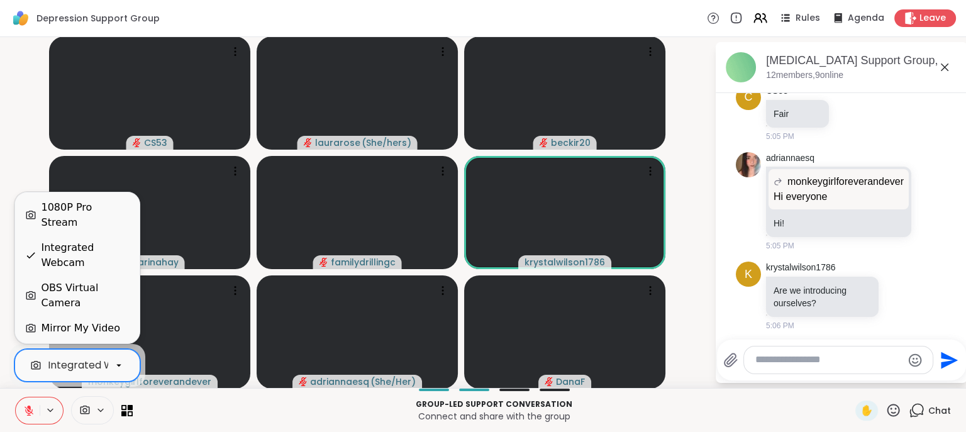
click at [68, 230] on div "1080P Pro Stream" at bounding box center [85, 215] width 88 height 30
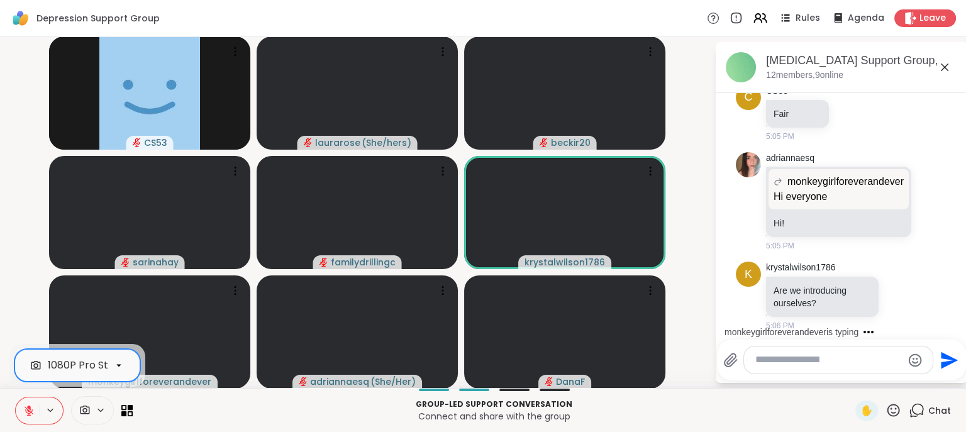
scroll to position [1270, 0]
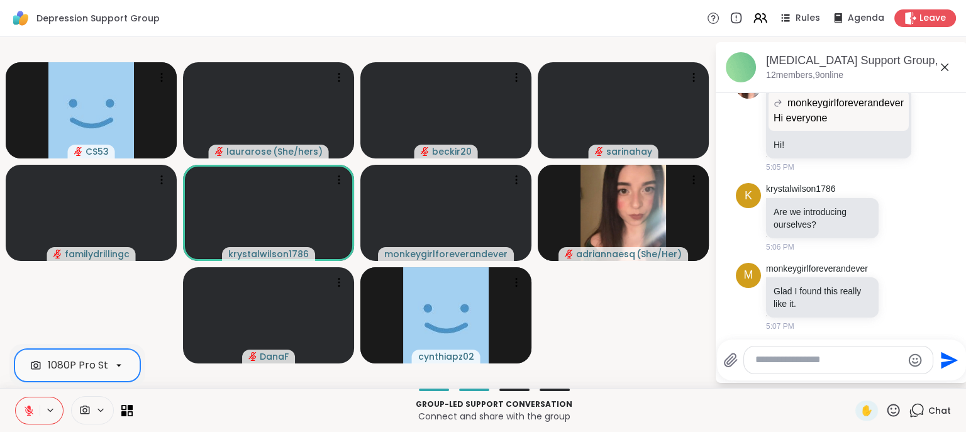
click at [771, 362] on textarea "Type your message" at bounding box center [828, 359] width 146 height 13
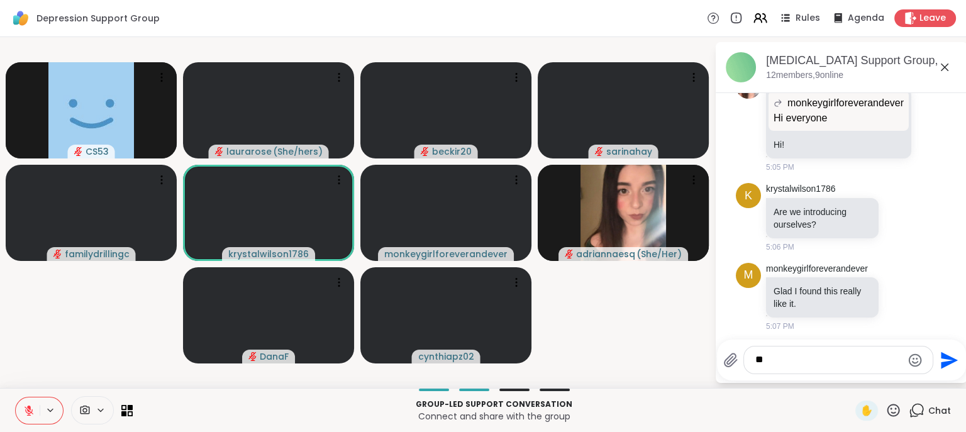
type textarea "*"
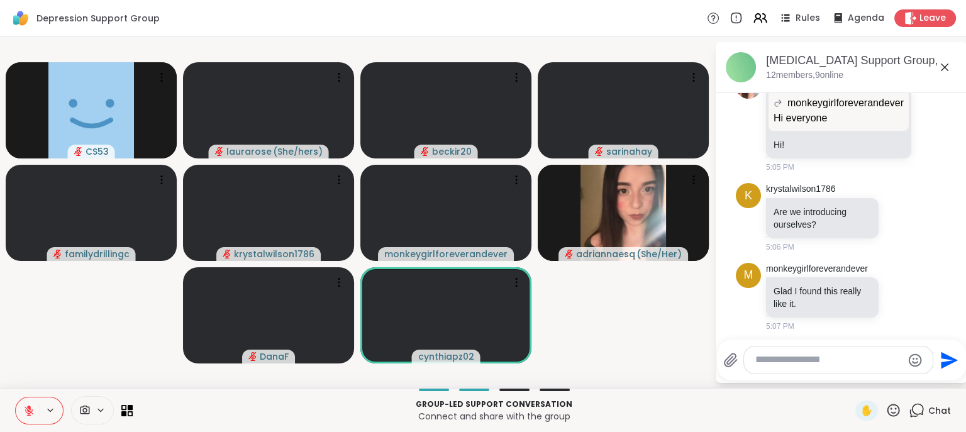
click at [30, 379] on button at bounding box center [28, 410] width 24 height 26
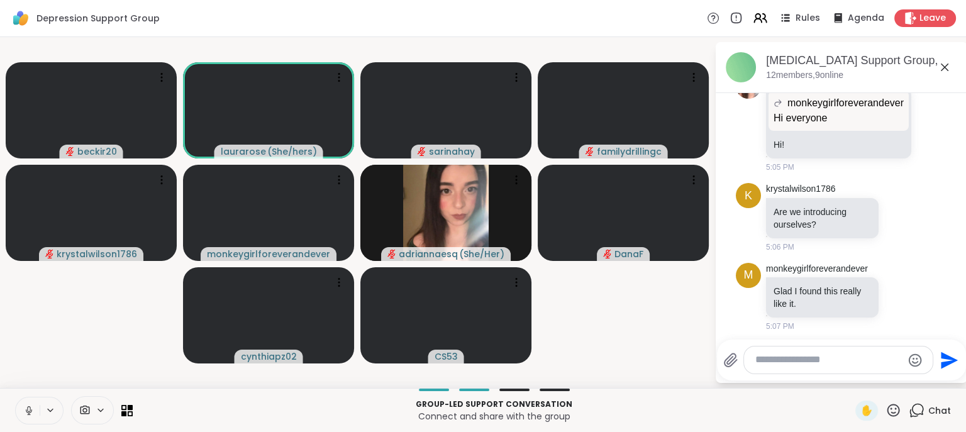
scroll to position [1337, 0]
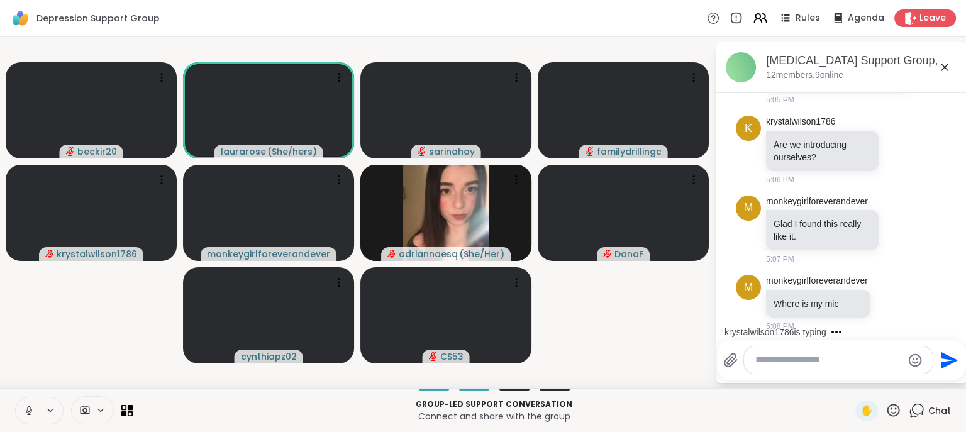
click at [30, 379] on icon at bounding box center [28, 409] width 3 height 6
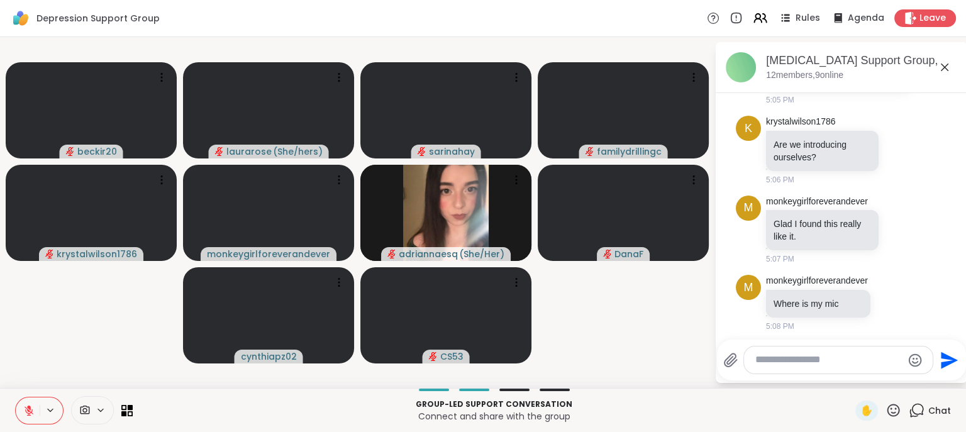
scroll to position [1447, 0]
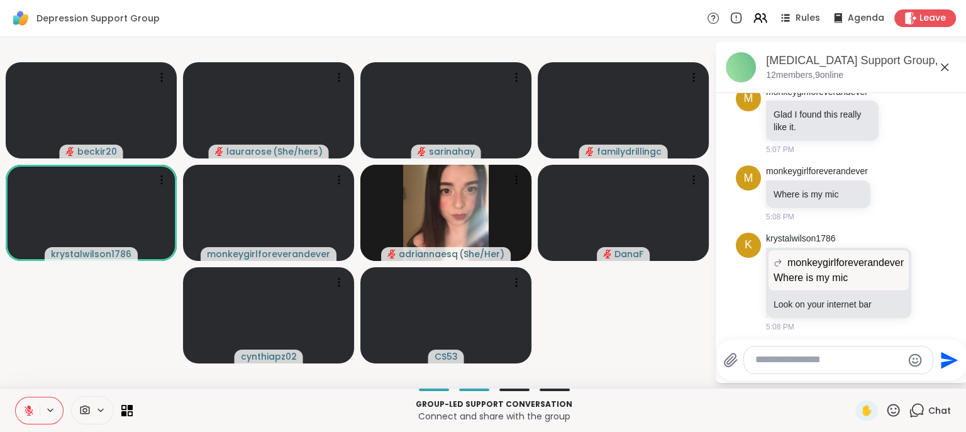
click at [800, 363] on textarea "Type your message" at bounding box center [828, 359] width 146 height 13
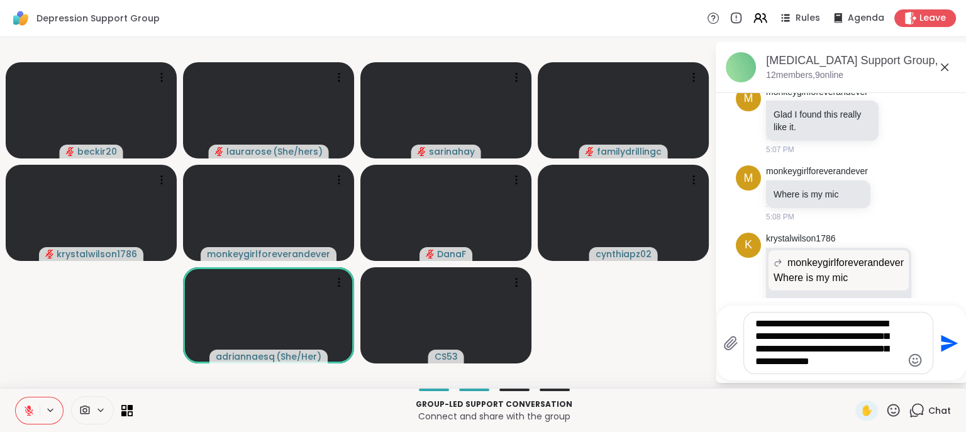
type textarea "**********"
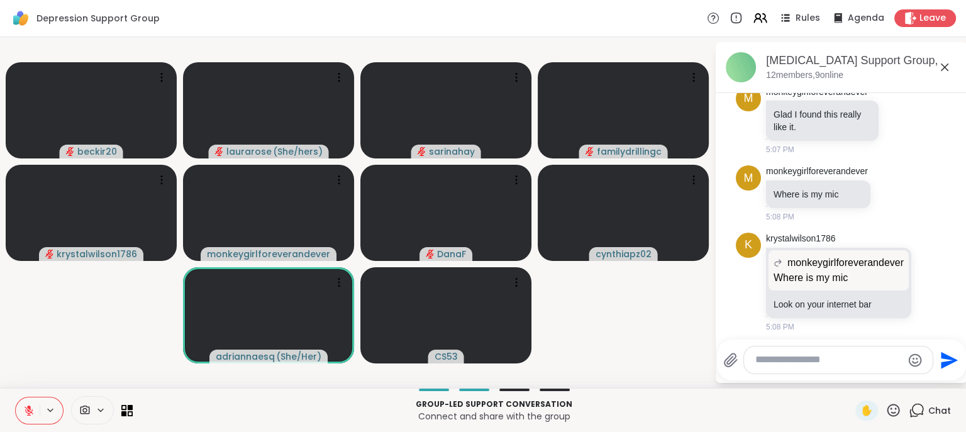
scroll to position [1564, 0]
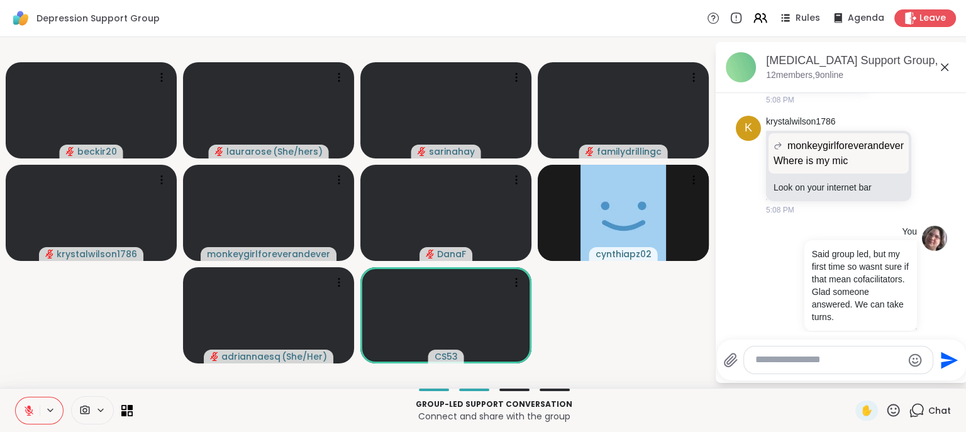
drag, startPoint x: 800, startPoint y: 363, endPoint x: 770, endPoint y: 394, distance: 43.1
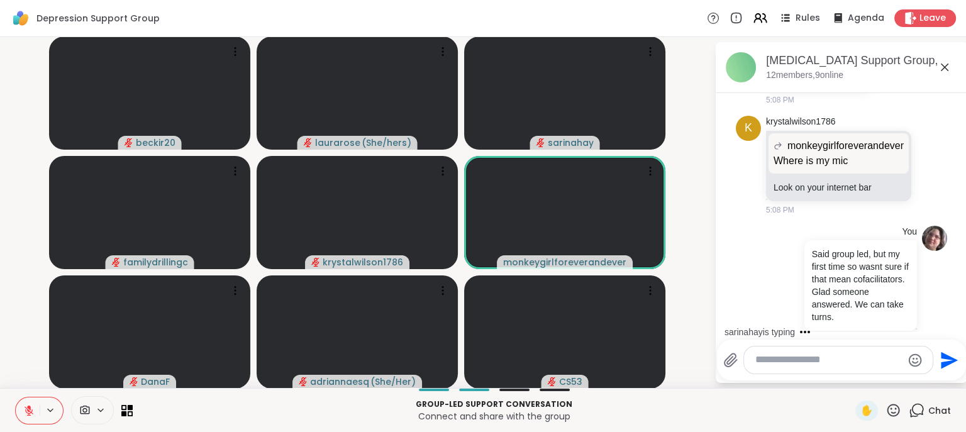
click at [31, 379] on icon at bounding box center [29, 410] width 9 height 9
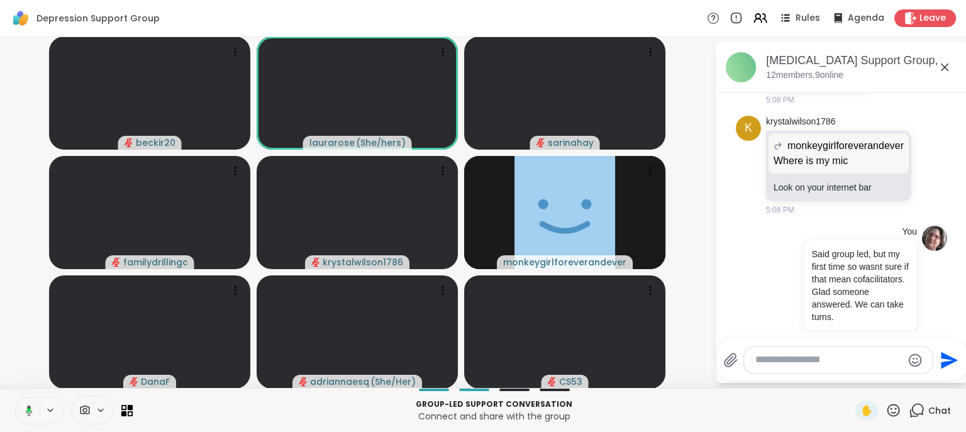
click at [28, 379] on icon at bounding box center [29, 410] width 4 height 4
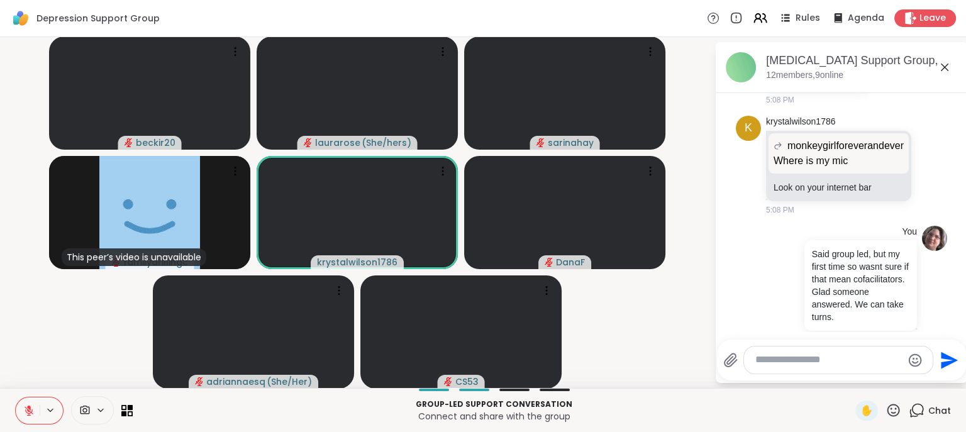
click at [810, 356] on textarea "Type your message" at bounding box center [828, 359] width 146 height 13
click at [782, 358] on textarea "Type your message" at bounding box center [828, 359] width 146 height 13
click at [778, 358] on textarea "Type your message" at bounding box center [828, 359] width 146 height 13
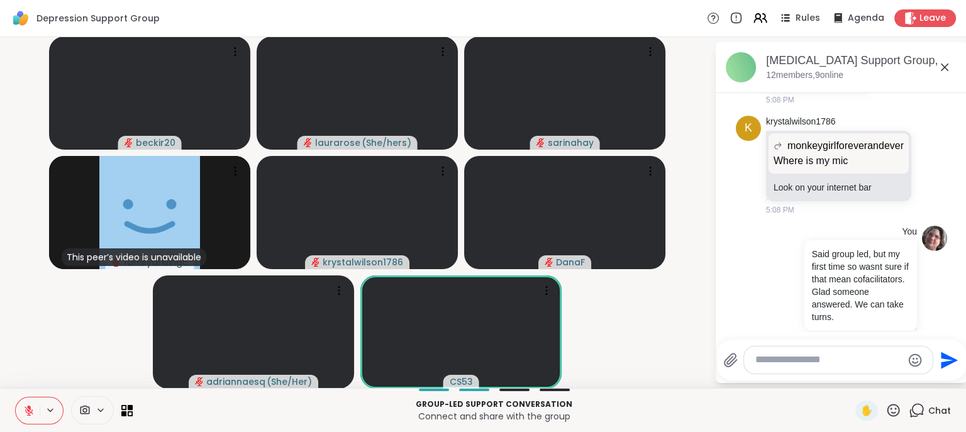
click at [759, 362] on textarea "Type your message" at bounding box center [828, 359] width 146 height 13
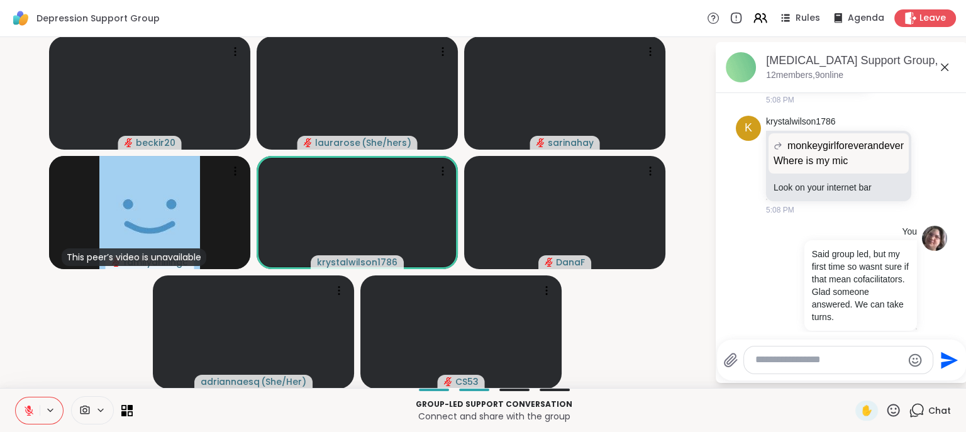
click at [827, 363] on textarea "Type your message" at bounding box center [828, 359] width 146 height 13
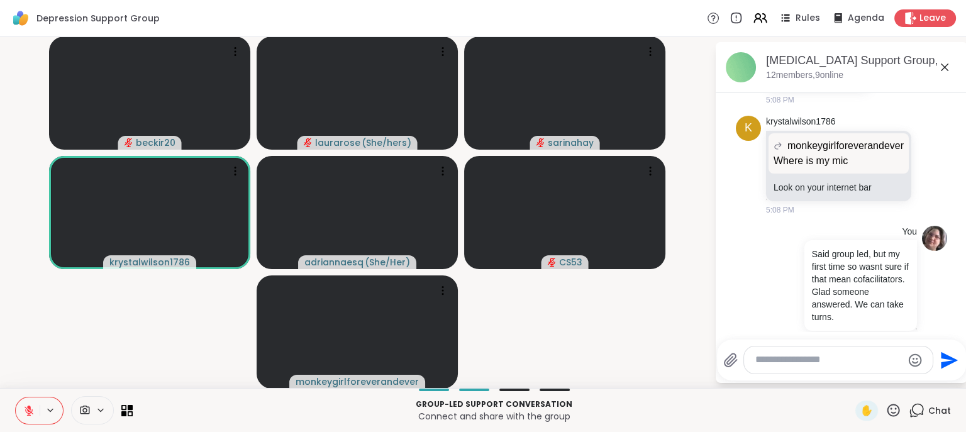
click at [99, 379] on icon at bounding box center [101, 410] width 10 height 11
click at [125, 379] on icon at bounding box center [124, 414] width 6 height 6
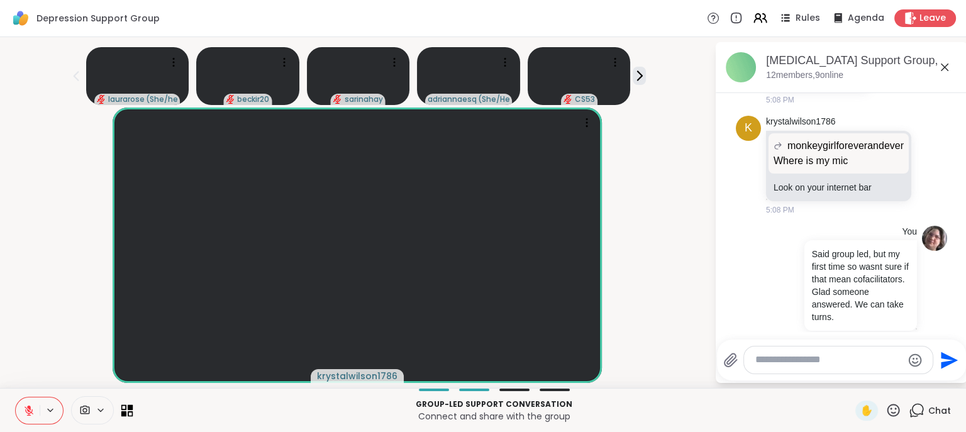
click at [125, 379] on icon at bounding box center [124, 407] width 6 height 6
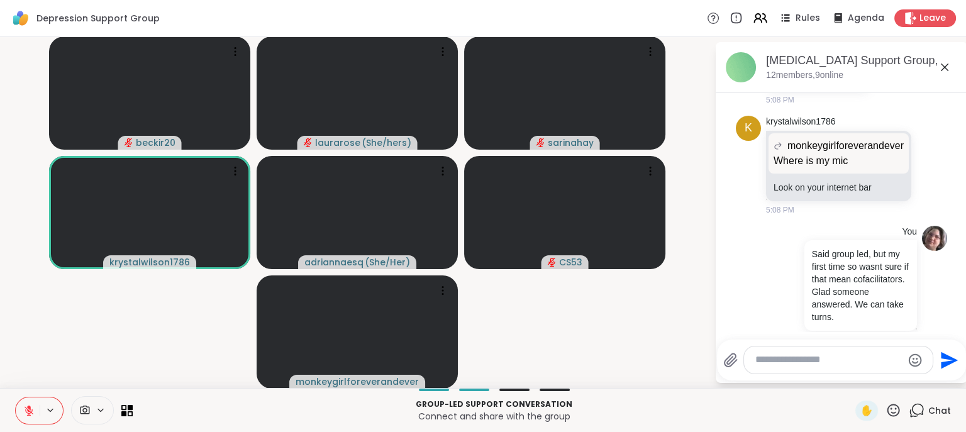
click at [133, 329] on video-player-container "beckir20 [PERSON_NAME] ( She/hers ) sarinahay krystalwilson1786 adriannaesq ( S…" at bounding box center [357, 212] width 699 height 341
click at [77, 353] on video-player-container "beckir20 [PERSON_NAME] ( She/hers ) sarinahay krystalwilson1786 adriannaesq ( S…" at bounding box center [357, 212] width 699 height 341
click at [765, 362] on textarea "Type your message" at bounding box center [828, 359] width 146 height 13
click at [760, 353] on div at bounding box center [838, 359] width 189 height 27
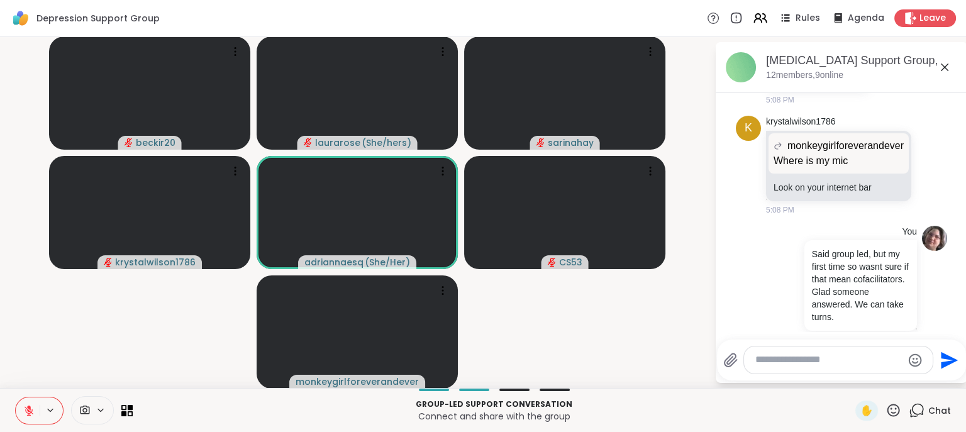
click at [780, 358] on textarea "Type your message" at bounding box center [828, 359] width 146 height 13
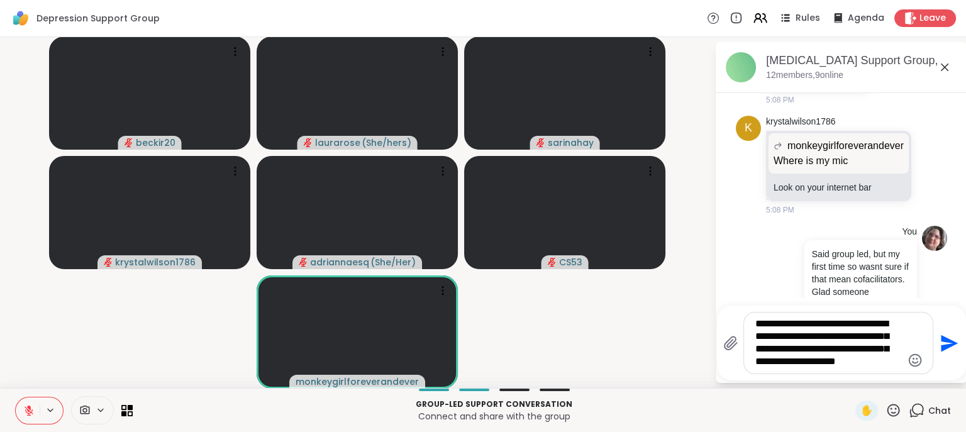
type textarea "**********"
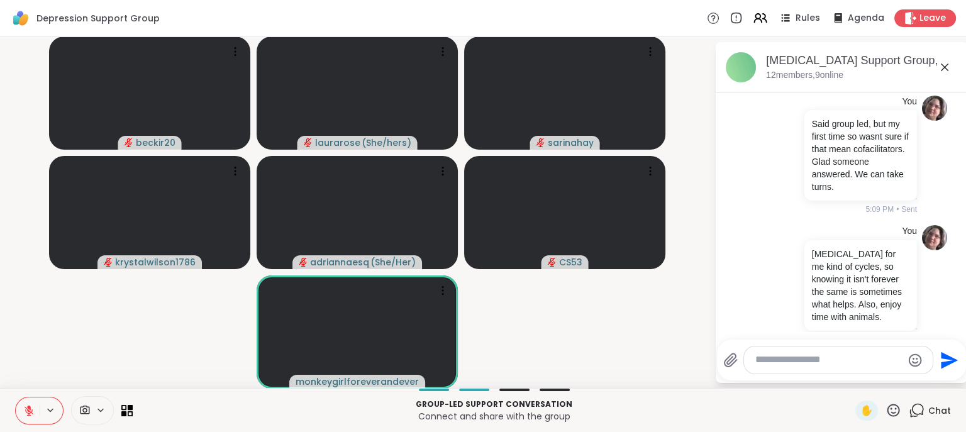
scroll to position [1711, 0]
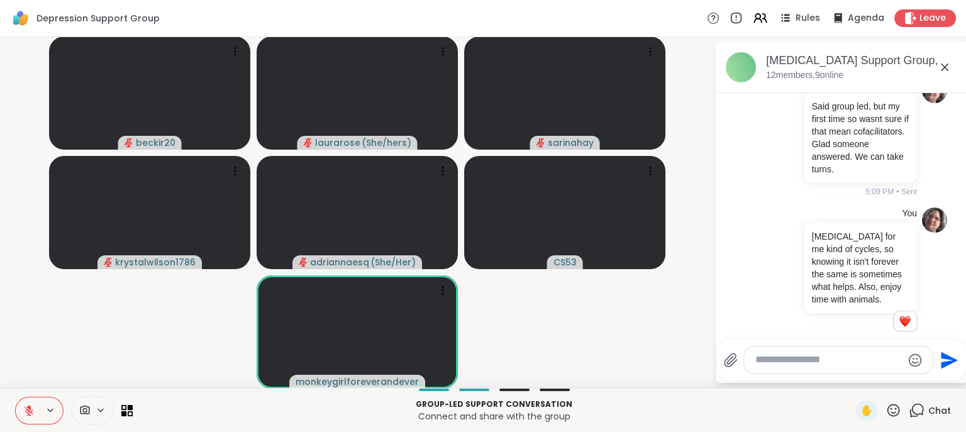
click at [33, 379] on icon at bounding box center [28, 410] width 11 height 11
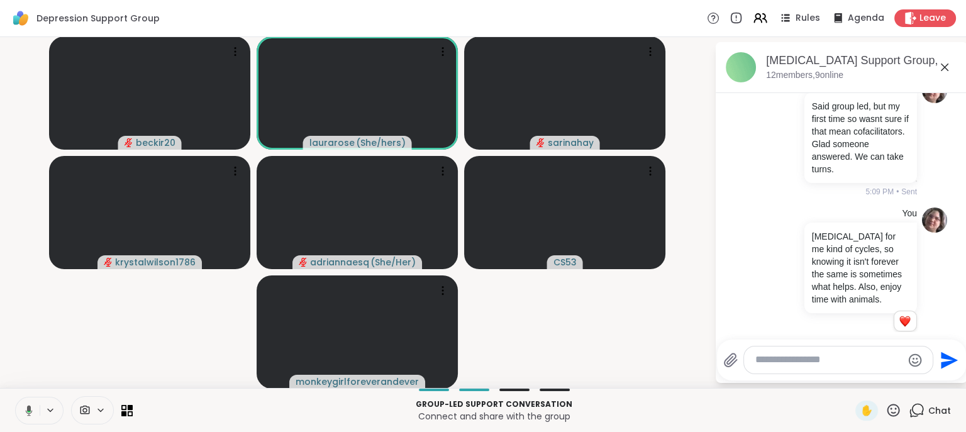
click at [33, 379] on button at bounding box center [27, 410] width 26 height 26
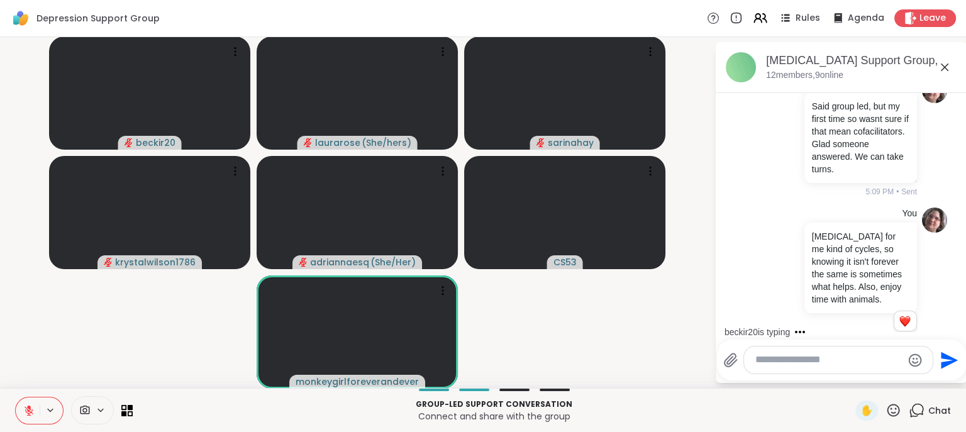
click at [24, 379] on icon at bounding box center [28, 410] width 11 height 11
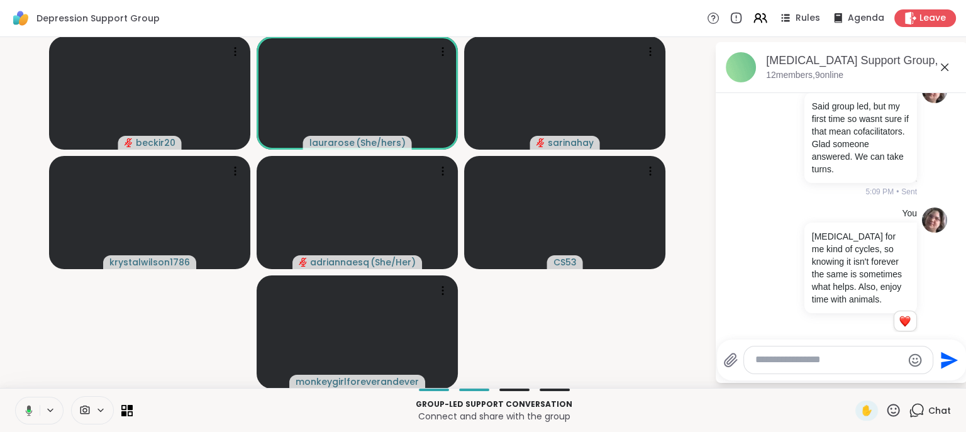
click at [25, 379] on icon at bounding box center [26, 410] width 11 height 11
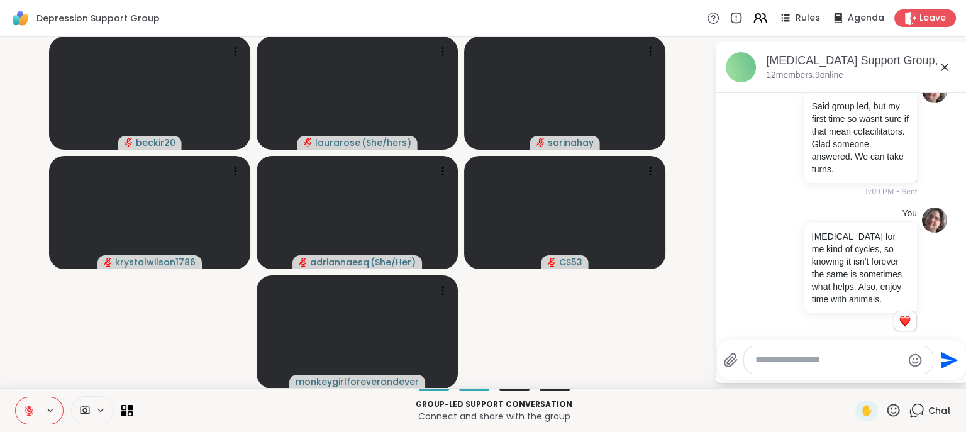
click at [849, 379] on icon at bounding box center [893, 410] width 16 height 16
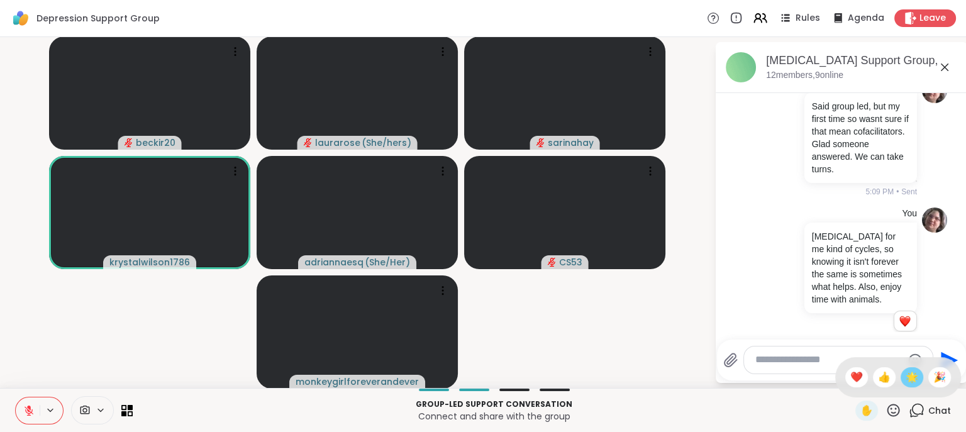
click at [849, 379] on span "🌟" at bounding box center [911, 377] width 13 height 15
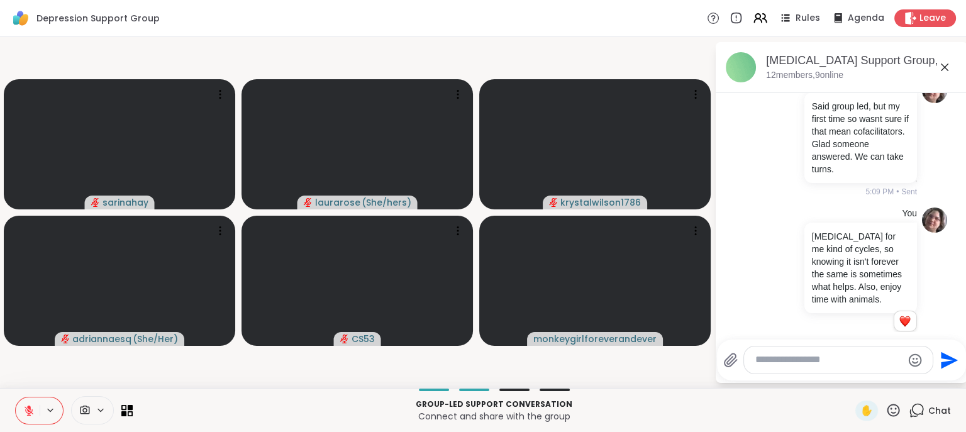
click at [33, 379] on icon at bounding box center [28, 410] width 11 height 11
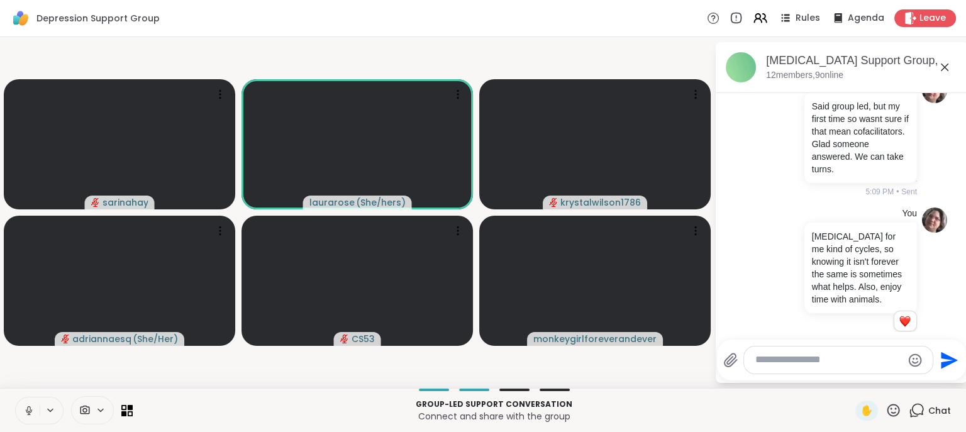
click at [26, 379] on icon at bounding box center [28, 410] width 11 height 11
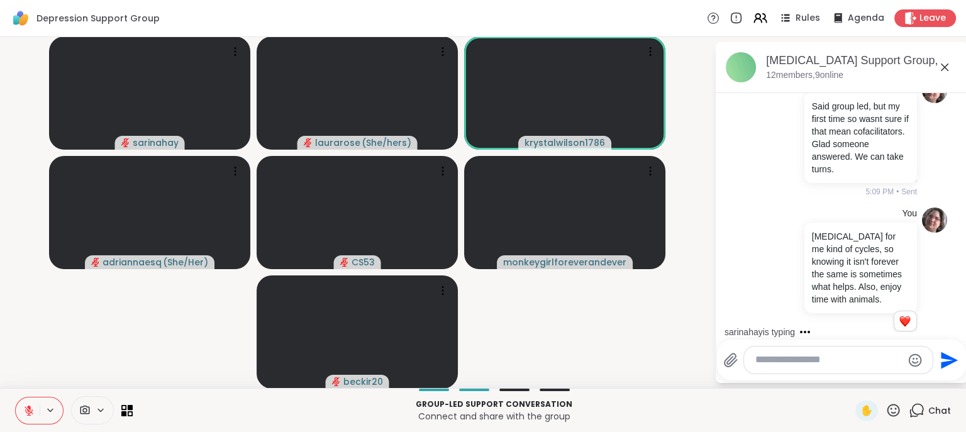
click at [84, 379] on icon at bounding box center [84, 410] width 11 height 12
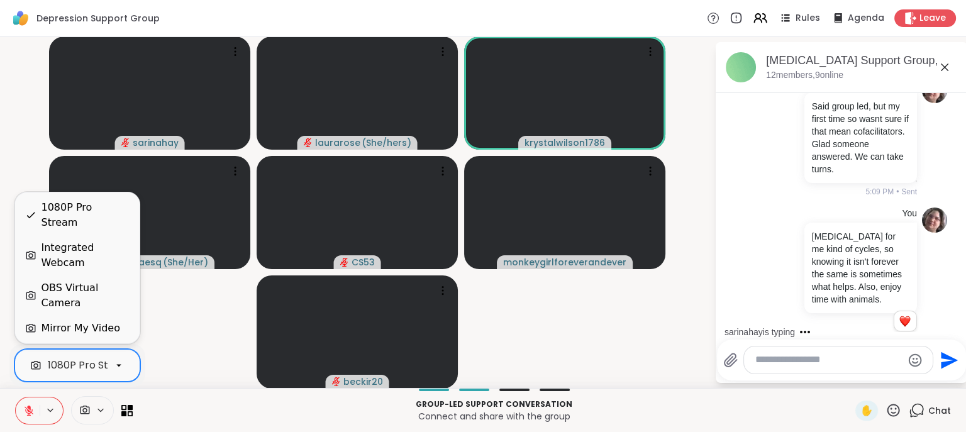
click at [80, 362] on div "1080P Pro Stream" at bounding box center [91, 365] width 87 height 15
click at [74, 275] on div "Integrated Webcam" at bounding box center [77, 255] width 124 height 40
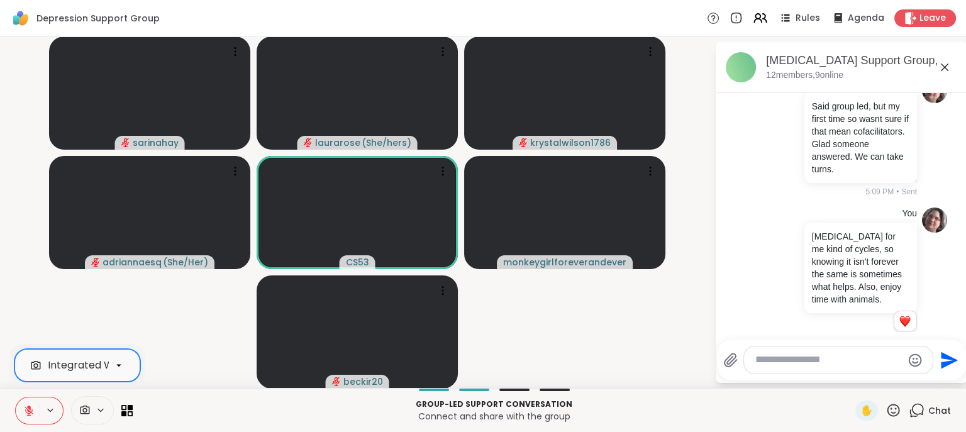
click at [52, 359] on div "Integrated Webcam" at bounding box center [99, 365] width 102 height 15
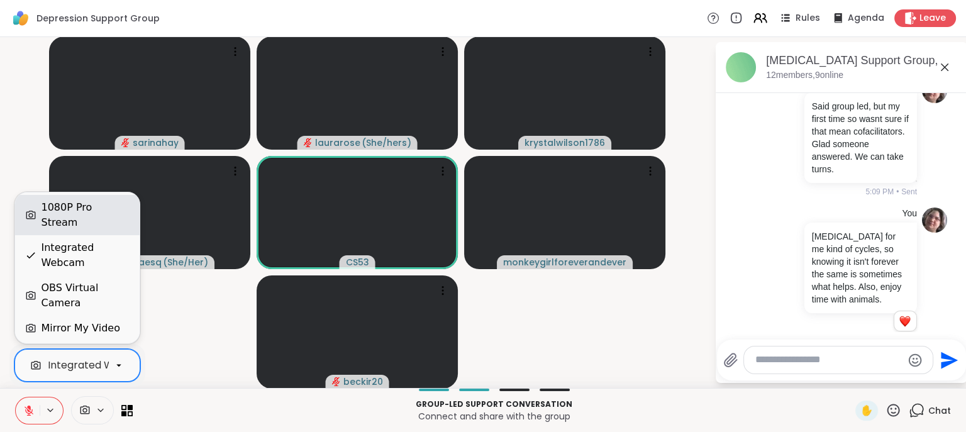
click at [74, 230] on div "1080P Pro Stream" at bounding box center [85, 215] width 88 height 30
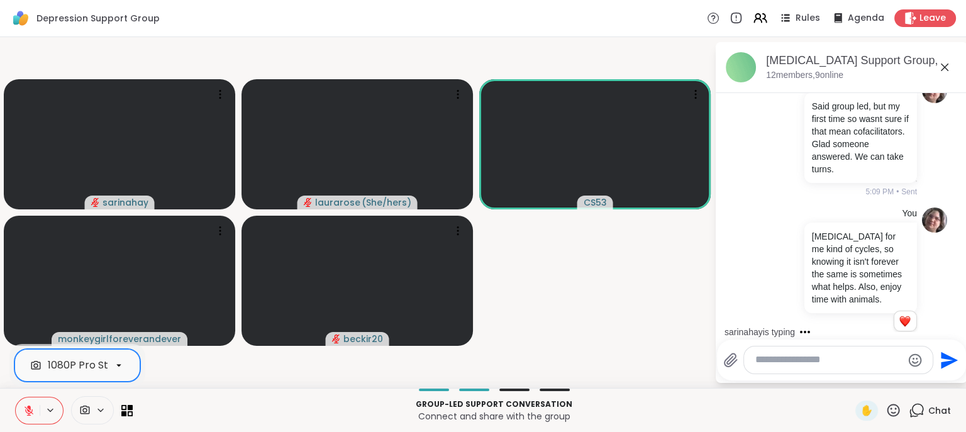
click at [31, 379] on icon at bounding box center [28, 410] width 11 height 11
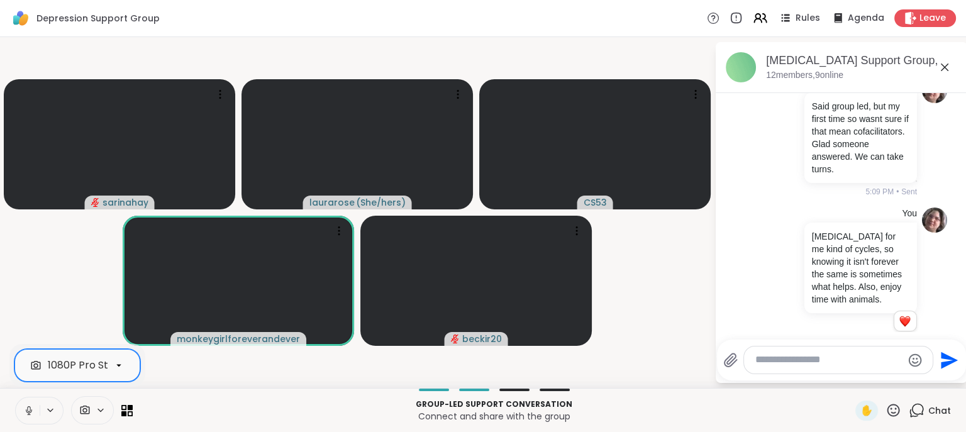
scroll to position [1829, 0]
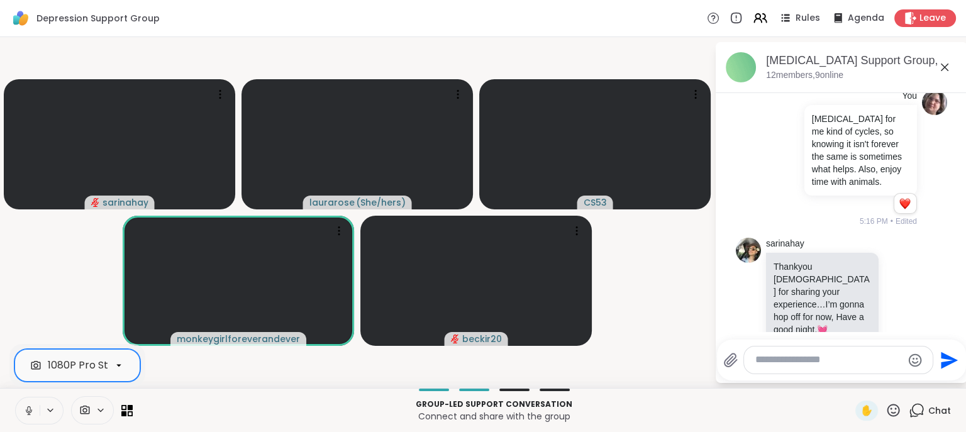
click at [27, 379] on icon at bounding box center [28, 410] width 11 height 11
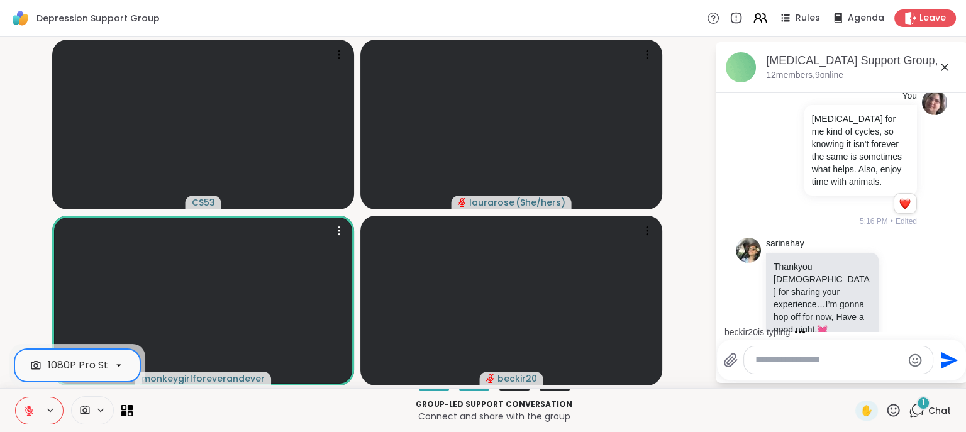
scroll to position [1969, 0]
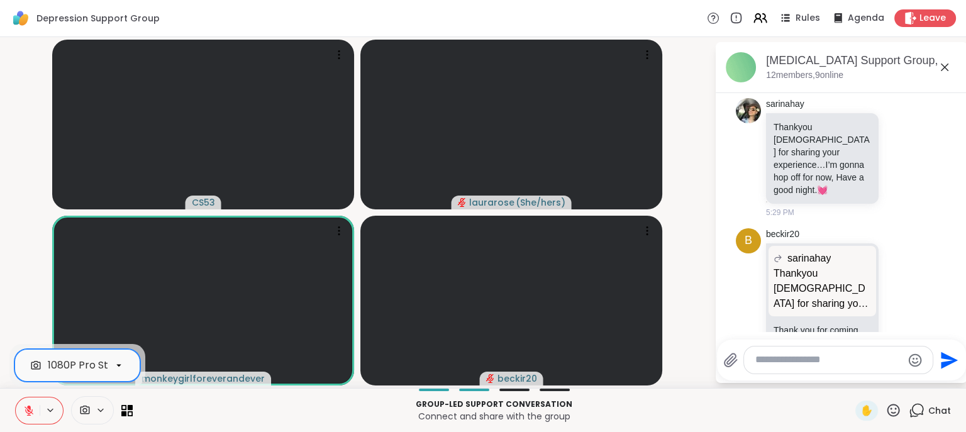
click at [31, 379] on button at bounding box center [28, 410] width 24 height 26
click at [32, 379] on icon at bounding box center [28, 410] width 11 height 11
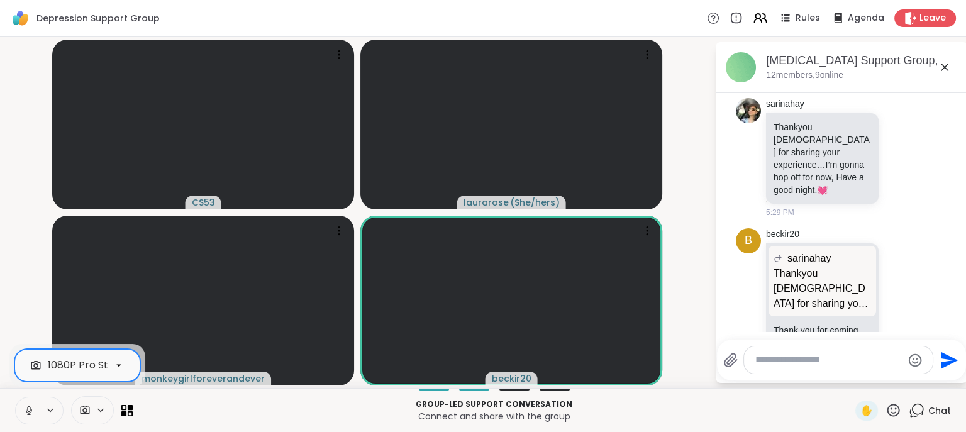
click at [28, 379] on button at bounding box center [28, 410] width 24 height 26
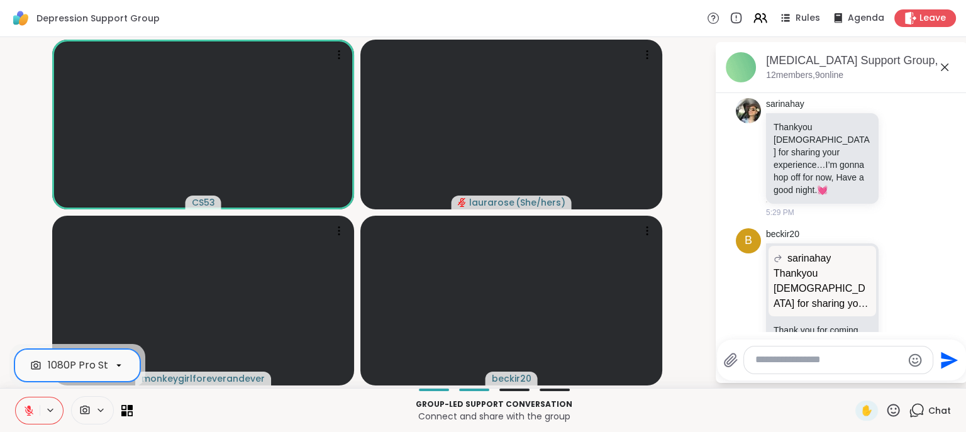
click at [28, 379] on icon at bounding box center [29, 407] width 4 height 5
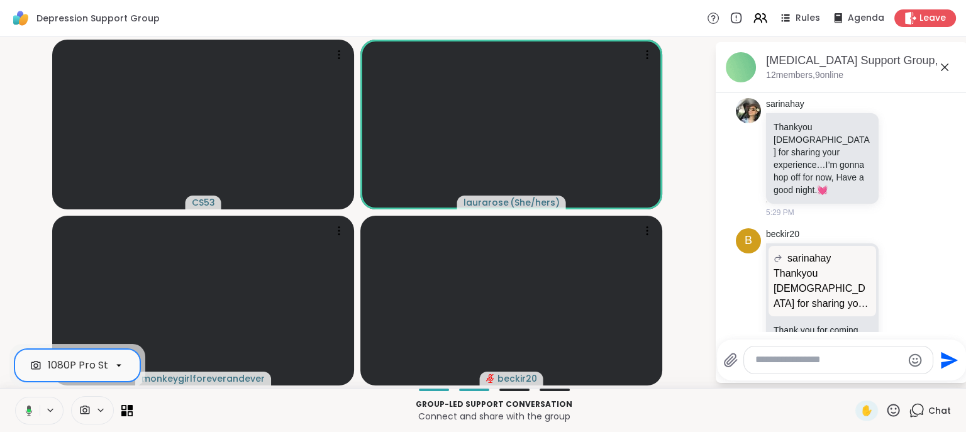
click at [776, 359] on textarea "Type your message" at bounding box center [828, 359] width 146 height 13
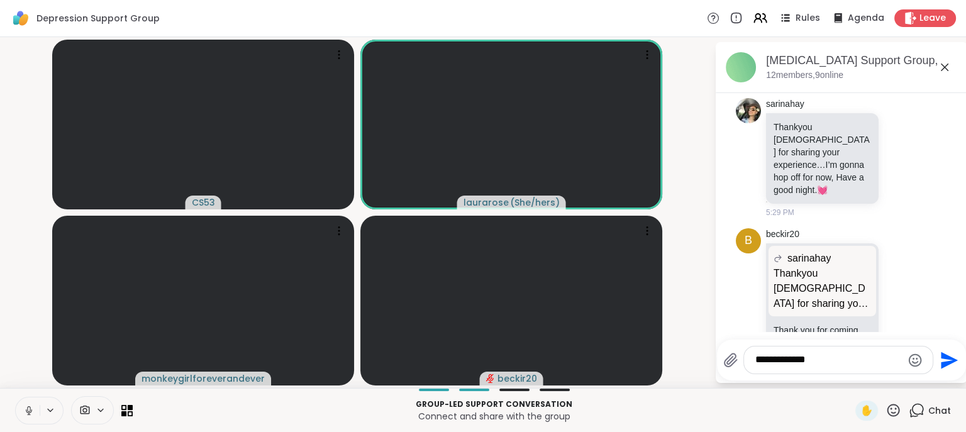
type textarea "**********"
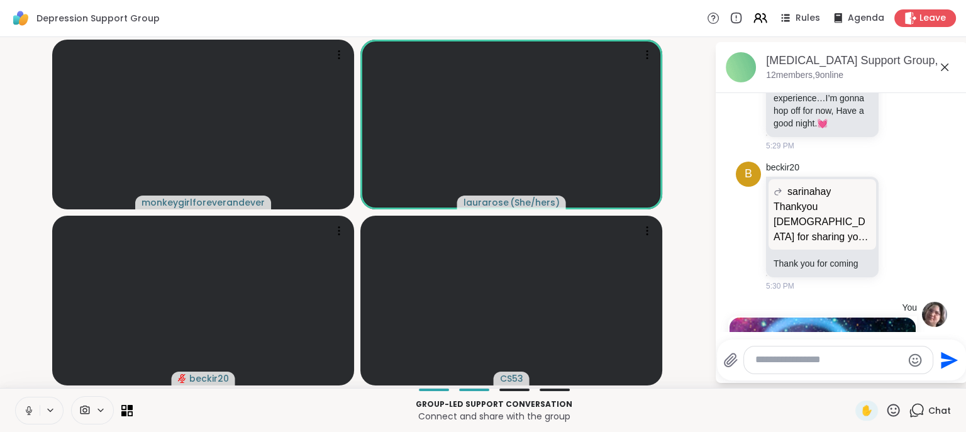
click at [36, 379] on button at bounding box center [28, 410] width 24 height 26
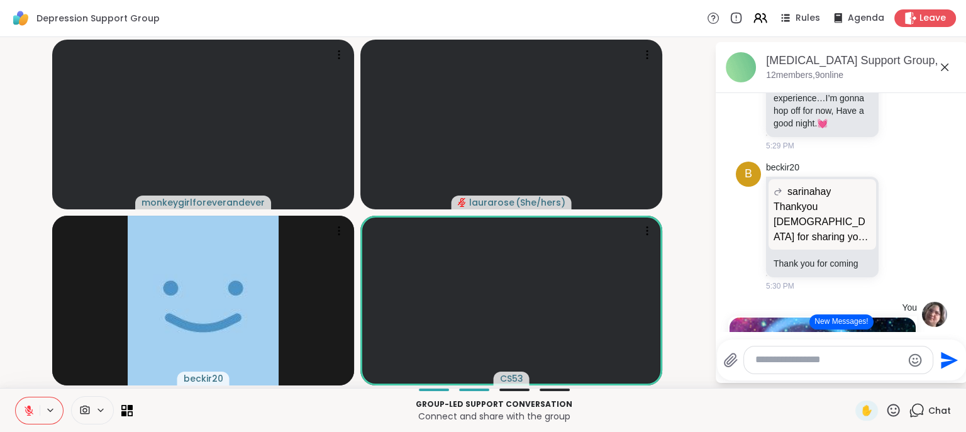
click at [30, 379] on icon at bounding box center [28, 410] width 11 height 11
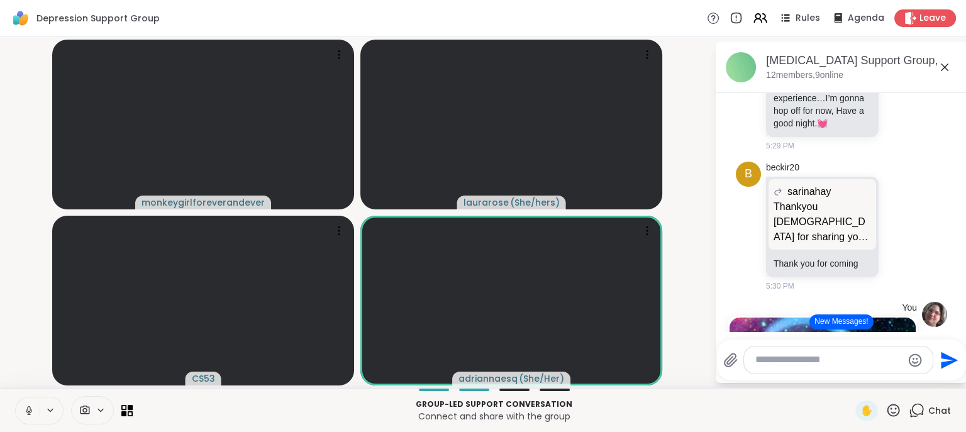
click at [27, 379] on icon at bounding box center [28, 410] width 11 height 11
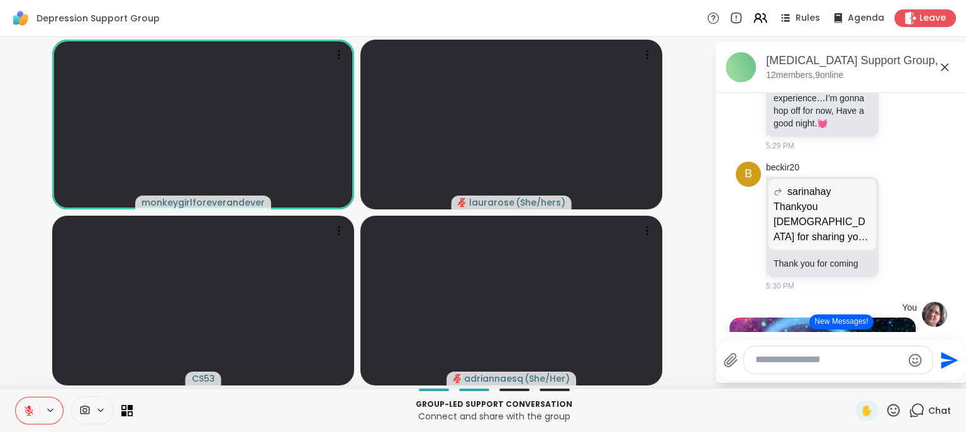
click at [30, 379] on icon at bounding box center [29, 407] width 4 height 5
click at [30, 379] on icon at bounding box center [28, 409] width 3 height 6
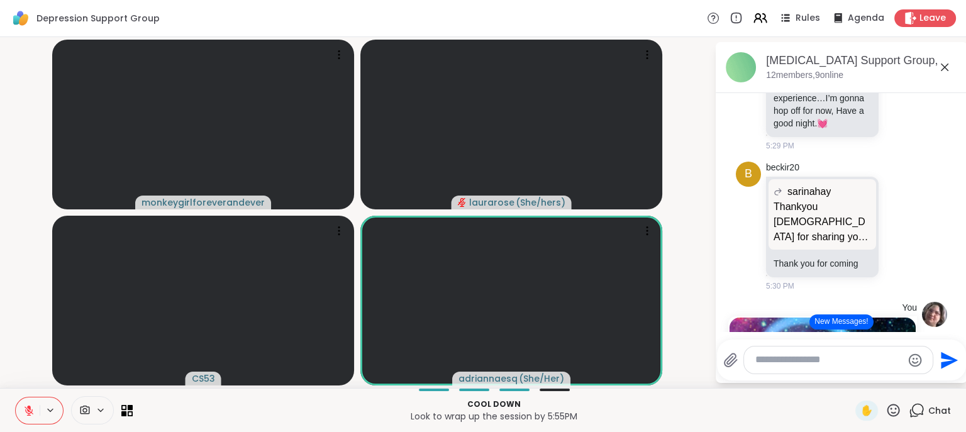
click at [28, 379] on icon at bounding box center [29, 410] width 9 height 9
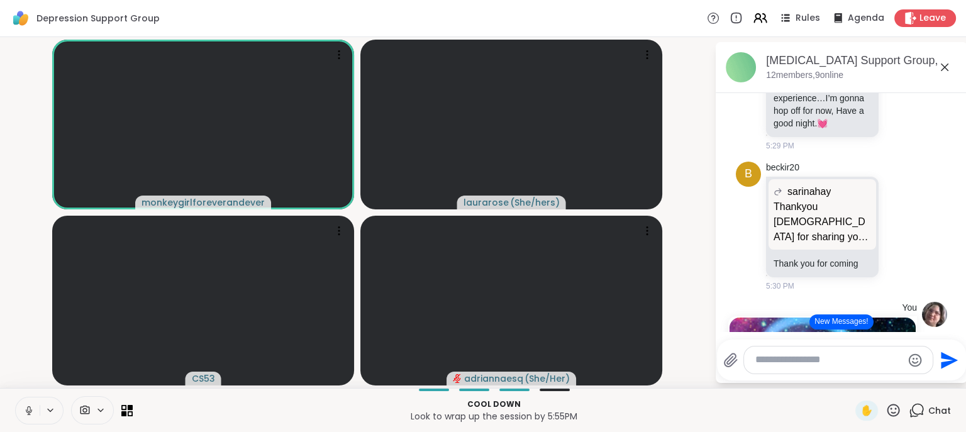
click at [30, 379] on icon at bounding box center [28, 410] width 11 height 11
click at [31, 379] on icon at bounding box center [29, 410] width 9 height 9
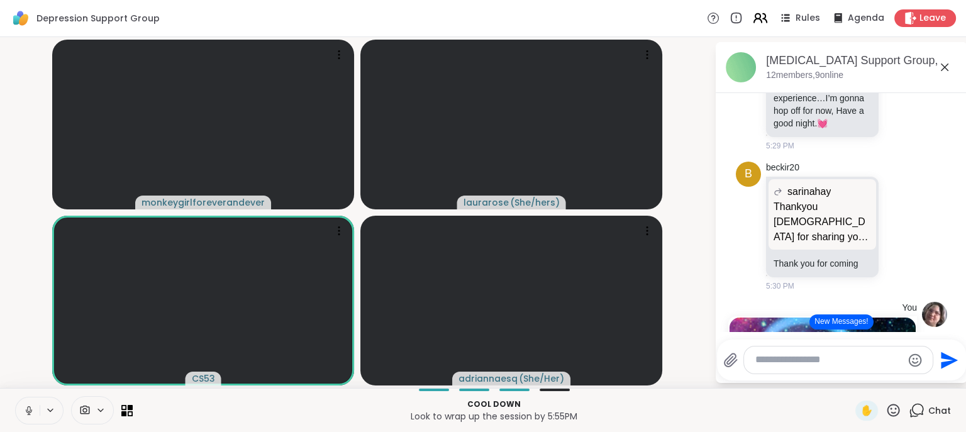
click at [763, 15] on icon at bounding box center [760, 18] width 16 height 16
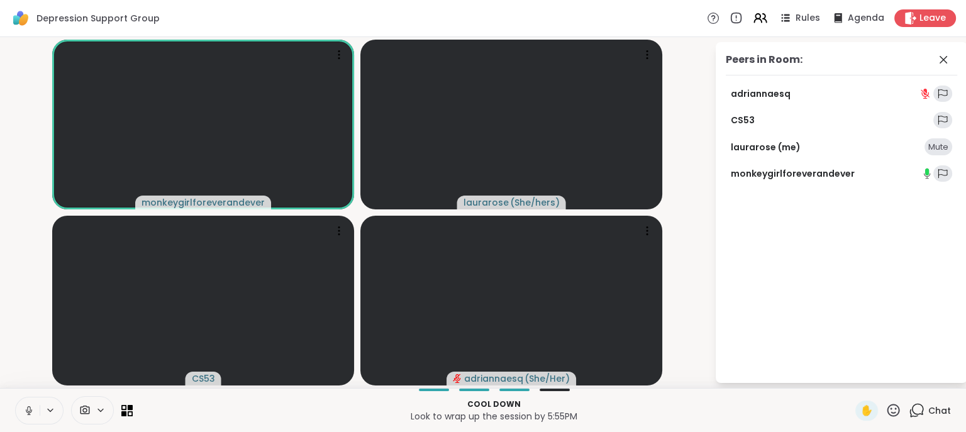
click at [686, 75] on video-player-container "monkeygirlforeverandever [PERSON_NAME] ( She/hers ) CS53 [PERSON_NAME] ( She/He…" at bounding box center [357, 212] width 699 height 341
click at [671, 297] on video-player-container "monkeygirlforeverandever [PERSON_NAME] ( She/hers ) CS53 [PERSON_NAME] ( She/He…" at bounding box center [357, 212] width 699 height 341
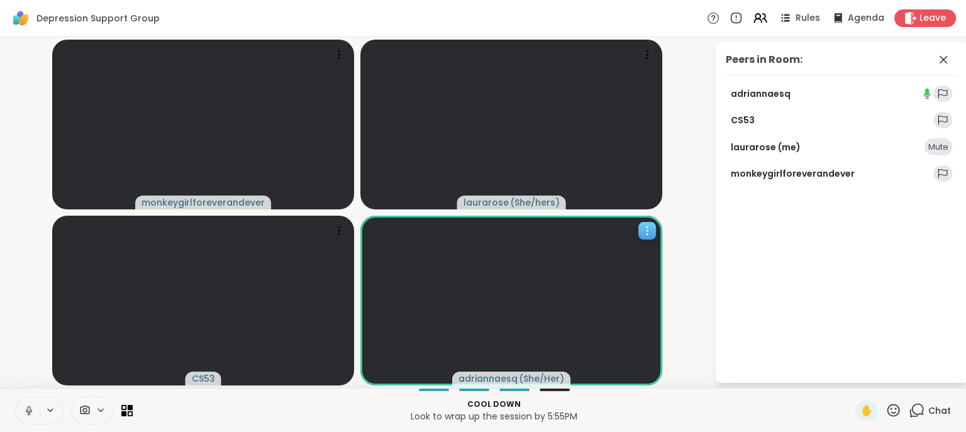
click at [642, 229] on icon at bounding box center [647, 230] width 13 height 13
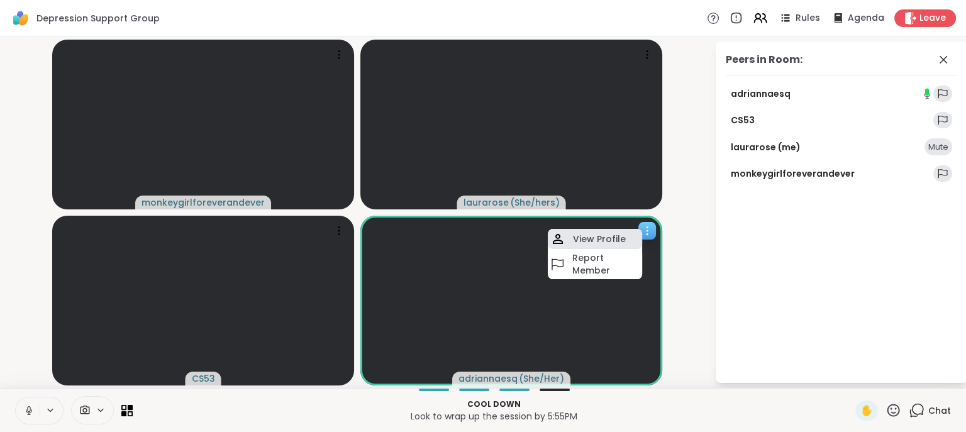
click at [627, 238] on div "View Profile" at bounding box center [595, 239] width 94 height 20
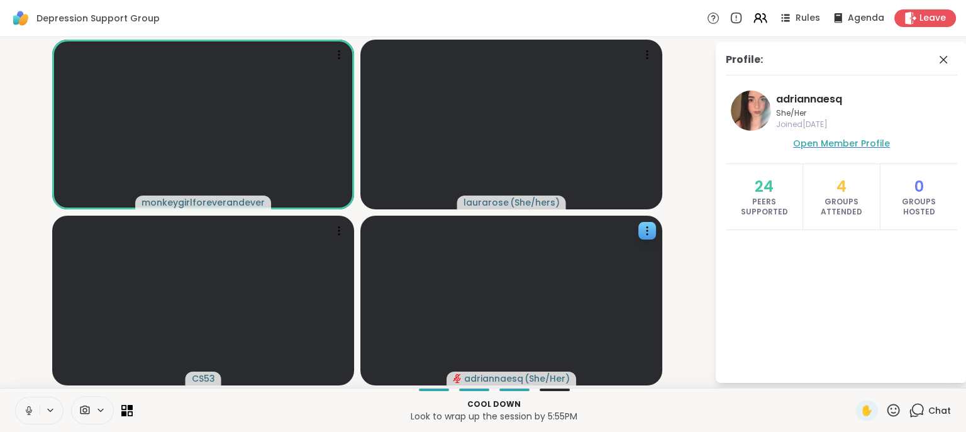
click at [848, 147] on span "Open Member Profile" at bounding box center [841, 143] width 97 height 13
click at [340, 55] on icon at bounding box center [339, 54] width 13 height 13
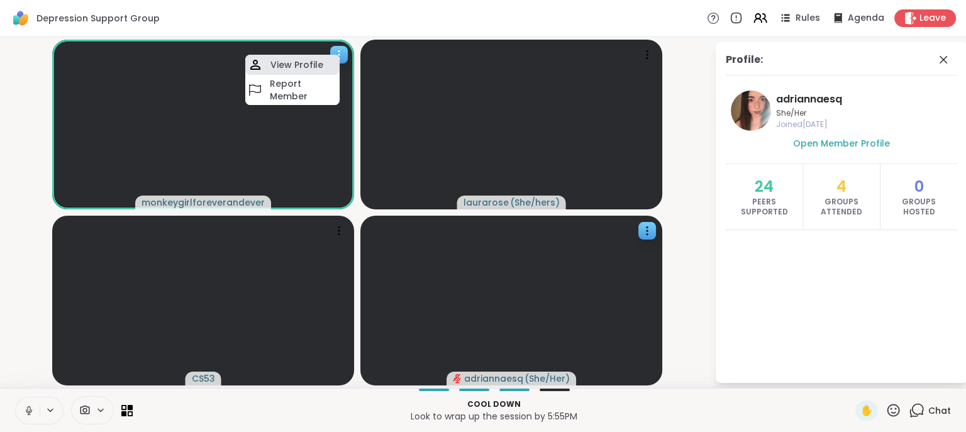
click at [326, 64] on div "View Profile" at bounding box center [292, 65] width 94 height 20
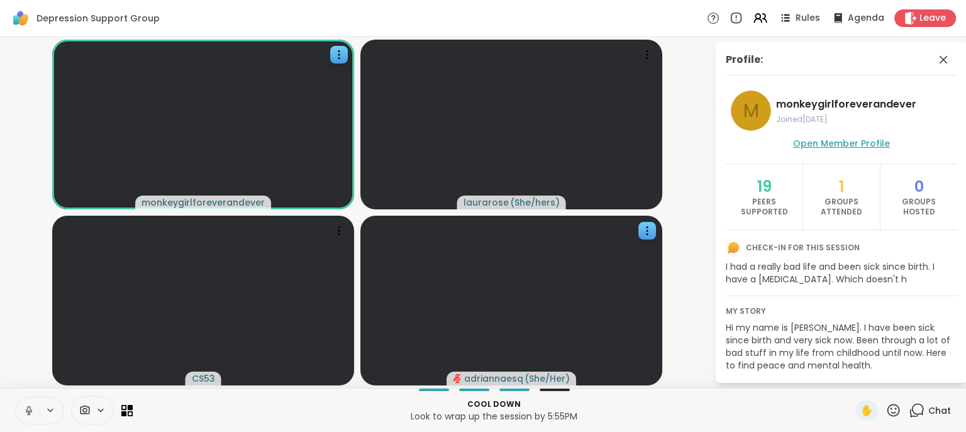
click at [822, 140] on span "Open Member Profile" at bounding box center [841, 143] width 97 height 13
click at [336, 229] on icon at bounding box center [339, 230] width 13 height 13
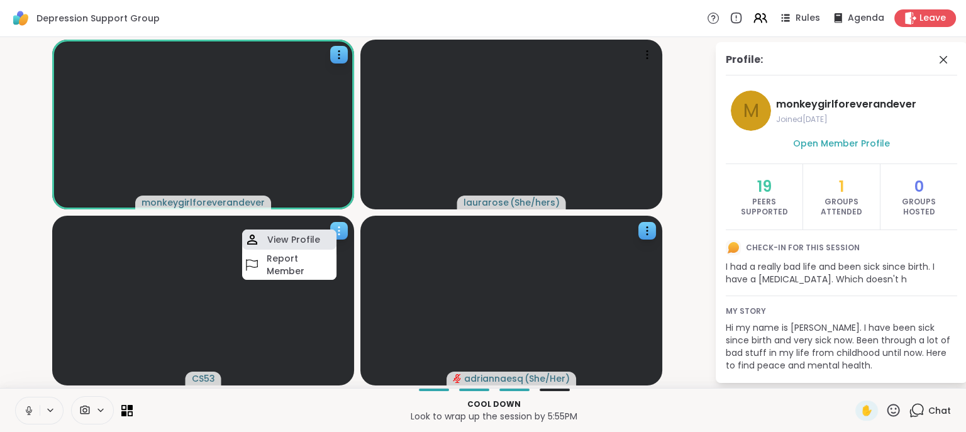
click at [326, 238] on div "View Profile" at bounding box center [289, 239] width 94 height 20
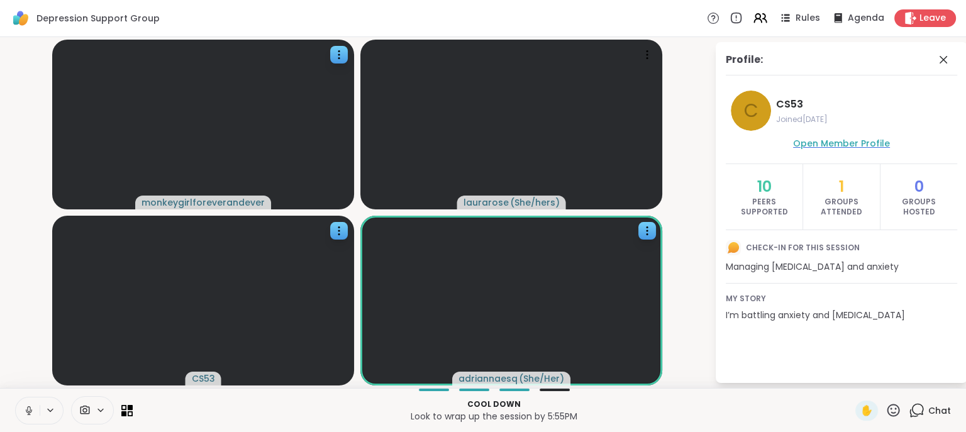
click at [800, 139] on span "Open Member Profile" at bounding box center [841, 143] width 97 height 13
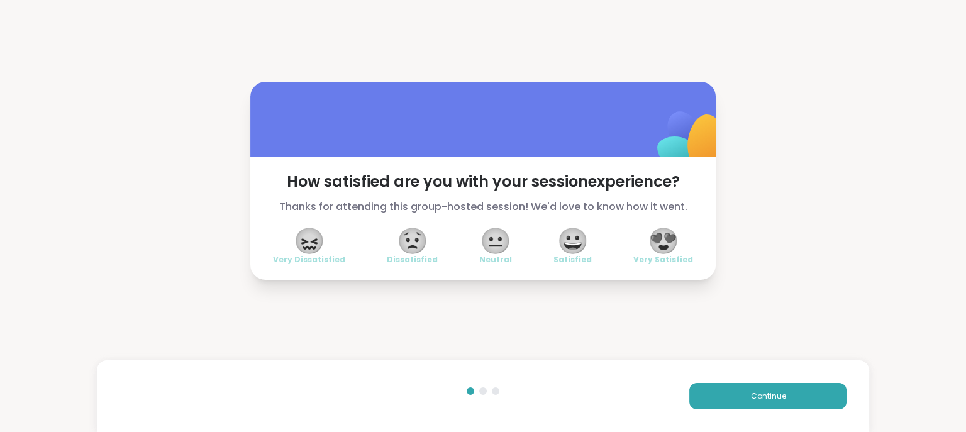
click at [679, 235] on span "😍" at bounding box center [663, 240] width 31 height 23
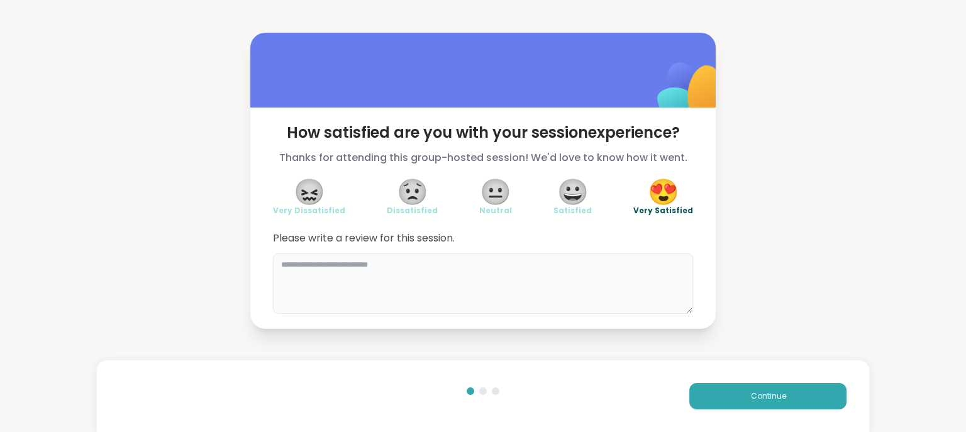
click at [641, 262] on textarea at bounding box center [483, 283] width 420 height 60
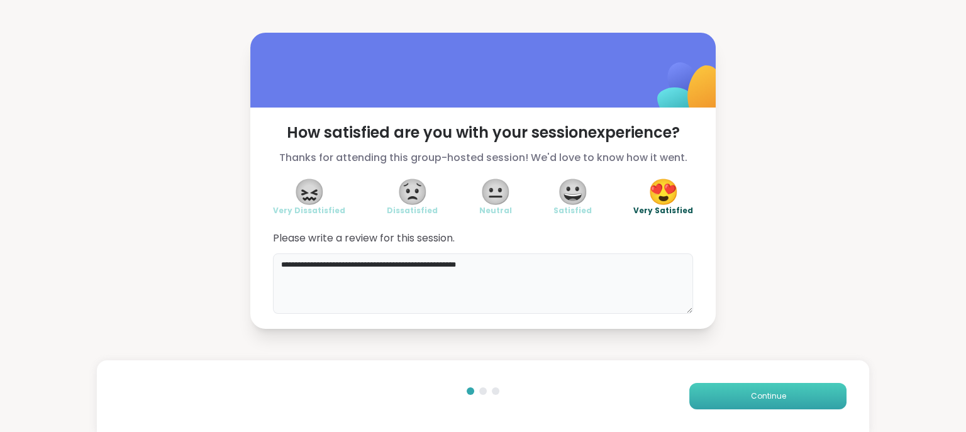
type textarea "**********"
click at [775, 379] on button "Continue" at bounding box center [767, 396] width 157 height 26
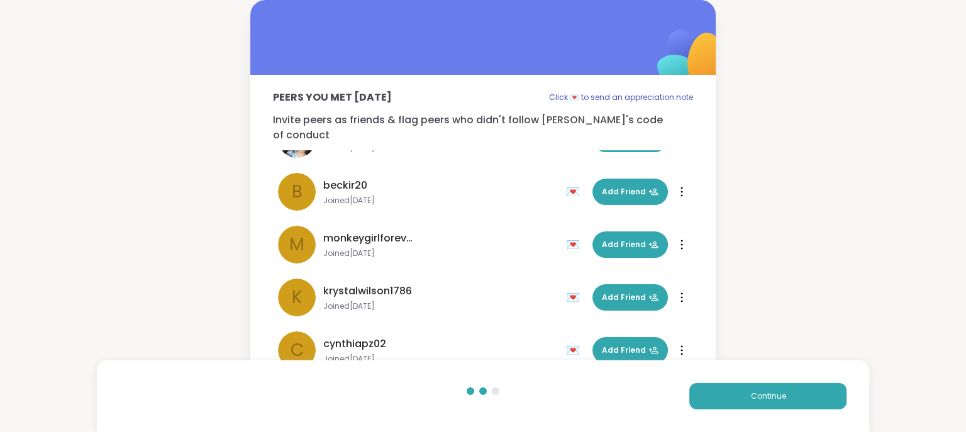
scroll to position [25, 0]
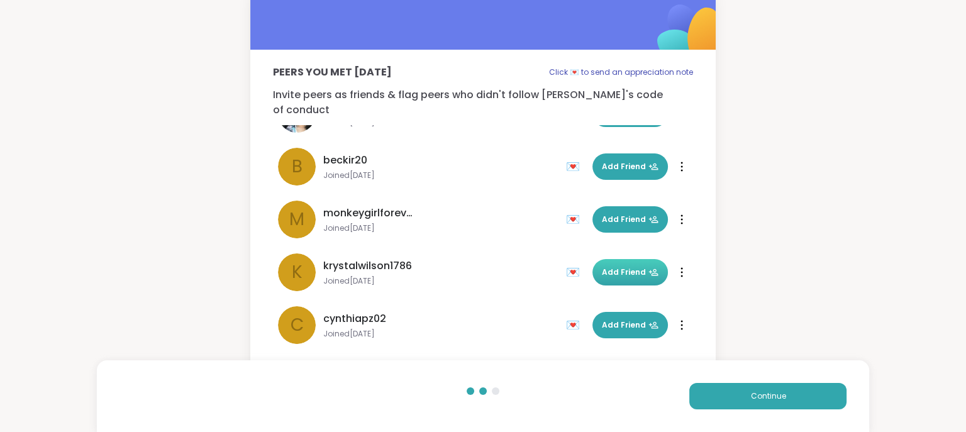
click at [640, 267] on span "Add Friend" at bounding box center [630, 272] width 57 height 11
click at [773, 136] on div "Peers you met [DATE] Click 💌 to send an appreciation note Invite peers as frien…" at bounding box center [483, 176] width 966 height 402
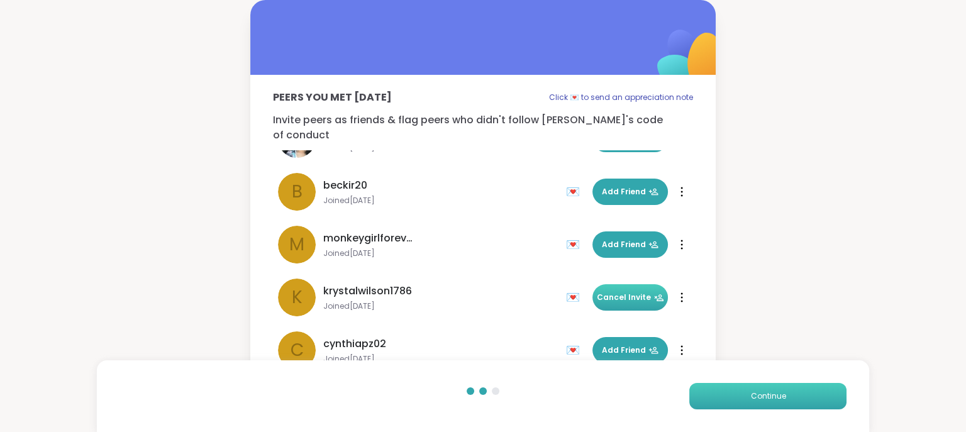
click at [791, 379] on button "Continue" at bounding box center [767, 396] width 157 height 26
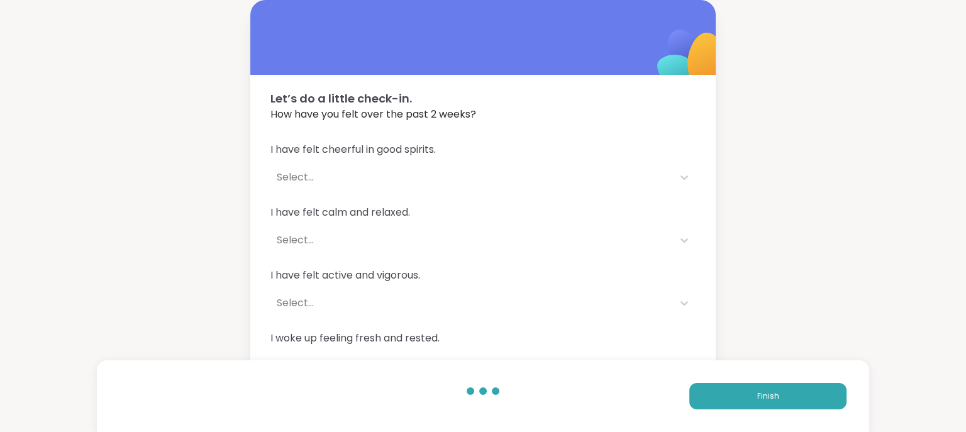
click at [303, 179] on div "Select..." at bounding box center [472, 177] width 390 height 15
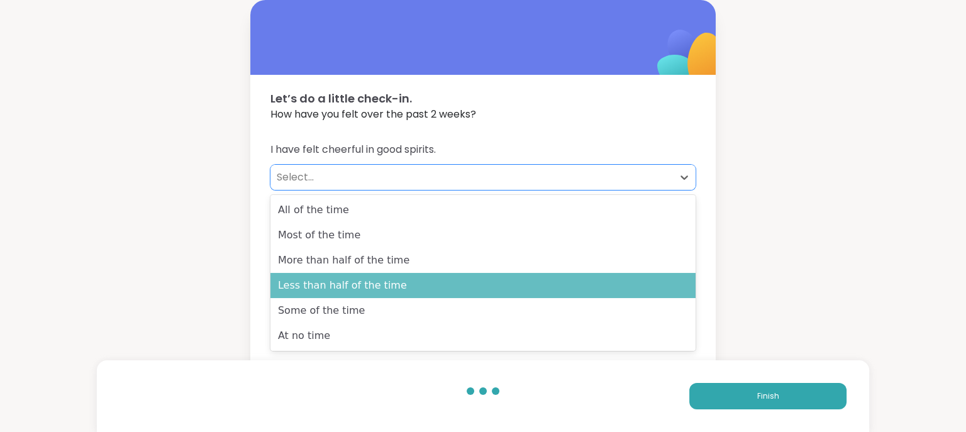
click at [338, 279] on div "Less than half of the time" at bounding box center [482, 285] width 425 height 25
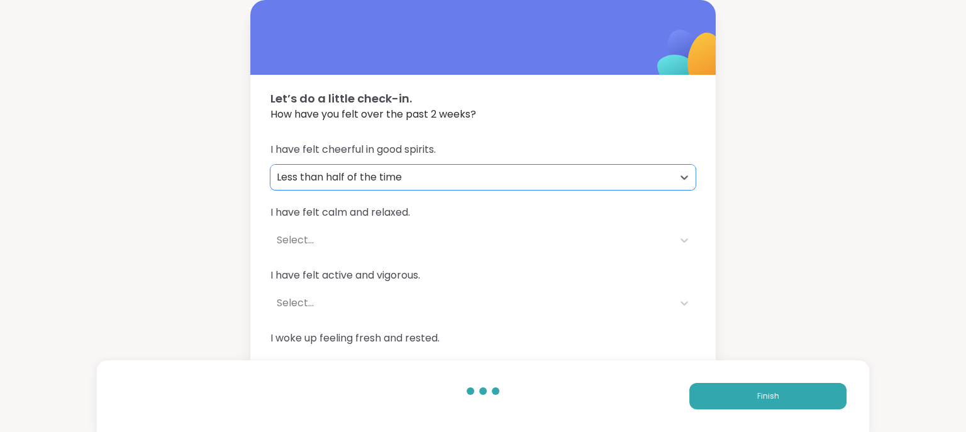
click at [307, 241] on div "Select..." at bounding box center [472, 240] width 390 height 15
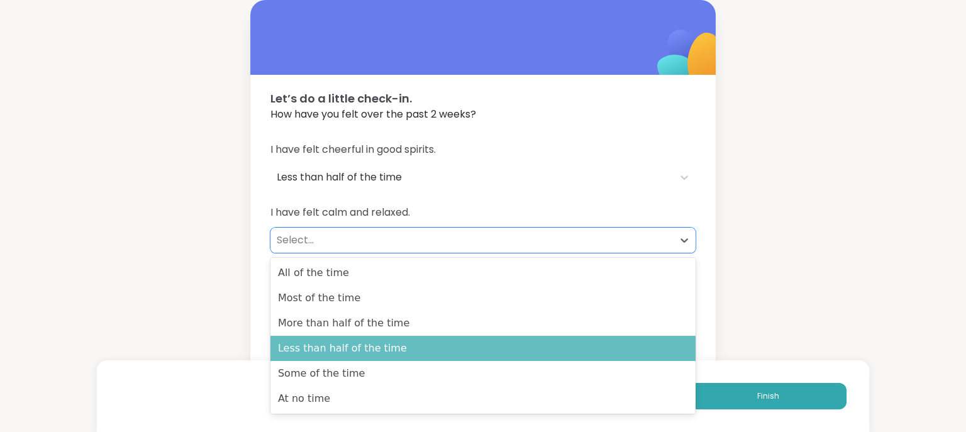
click at [317, 351] on div "Less than half of the time" at bounding box center [482, 348] width 425 height 25
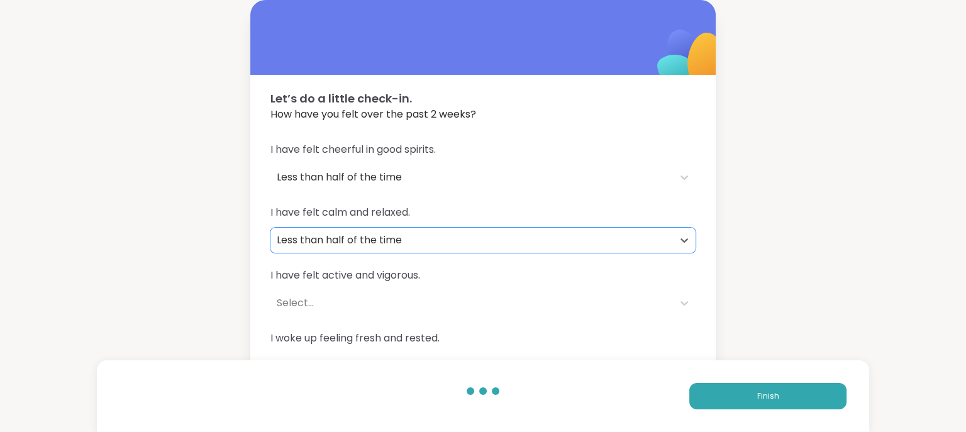
click at [294, 302] on div "Select..." at bounding box center [472, 303] width 390 height 15
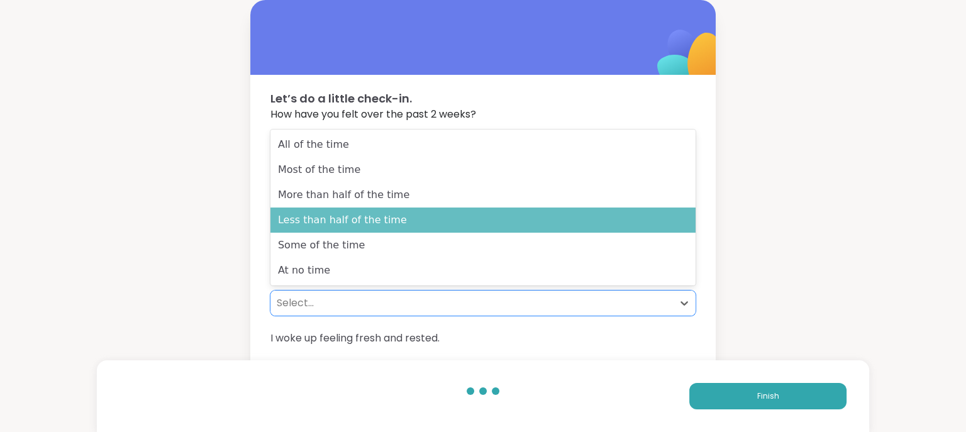
click at [316, 223] on div "Less than half of the time" at bounding box center [482, 219] width 425 height 25
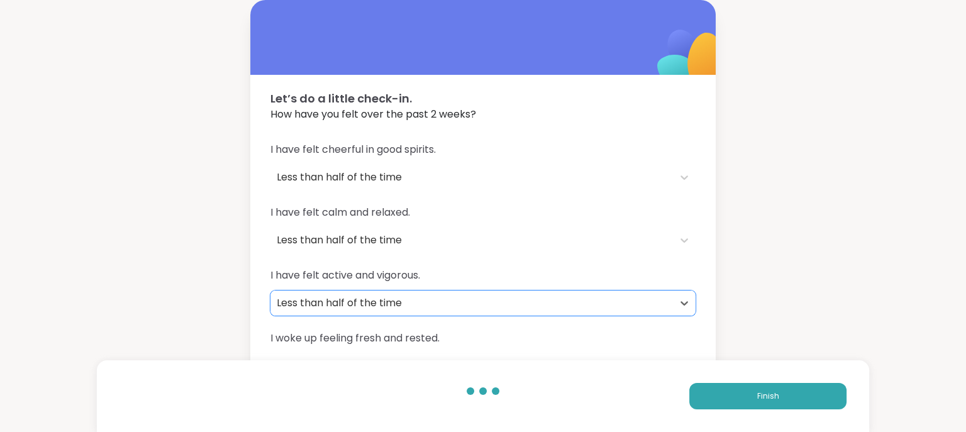
click at [351, 338] on span "I woke up feeling fresh and rested." at bounding box center [482, 338] width 425 height 15
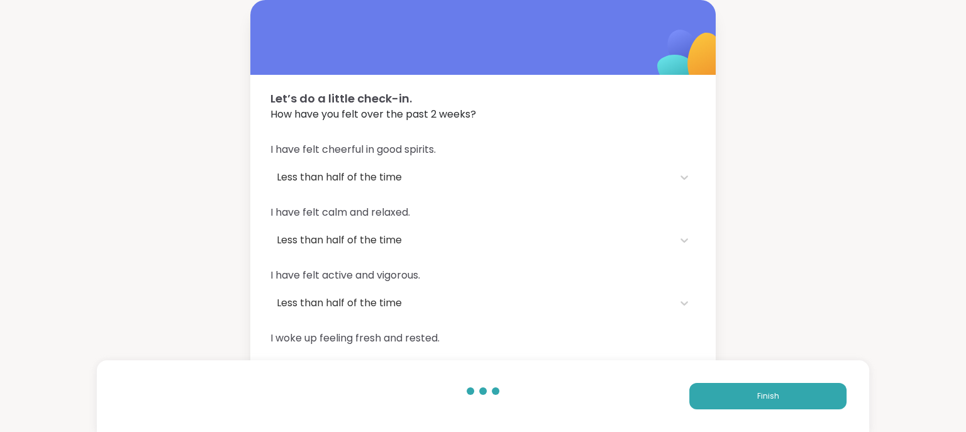
scroll to position [95, 0]
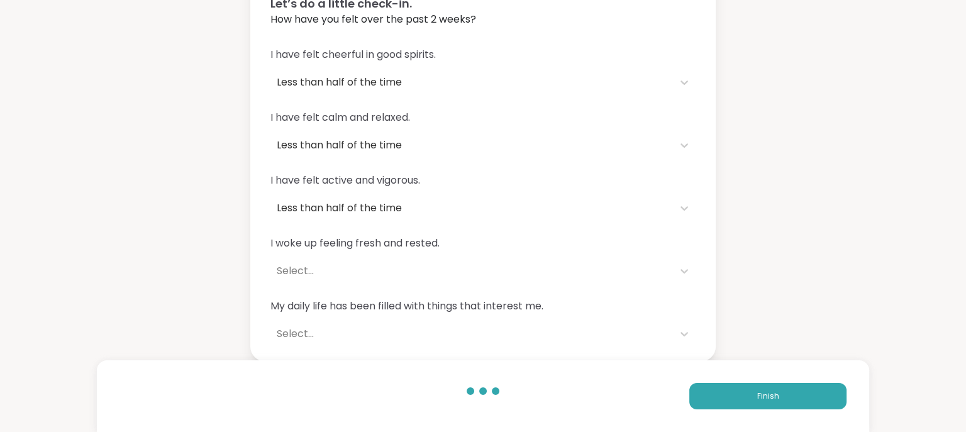
click at [301, 274] on div "Select..." at bounding box center [472, 270] width 390 height 15
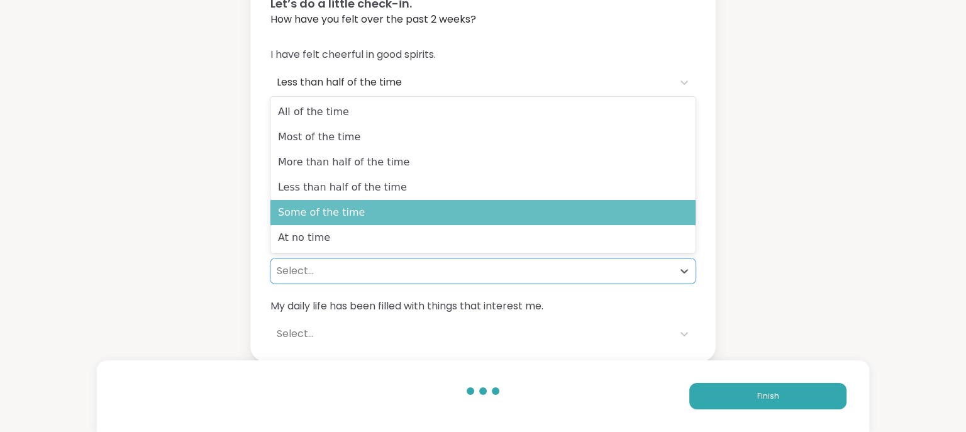
click at [332, 213] on div "Some of the time" at bounding box center [482, 212] width 425 height 25
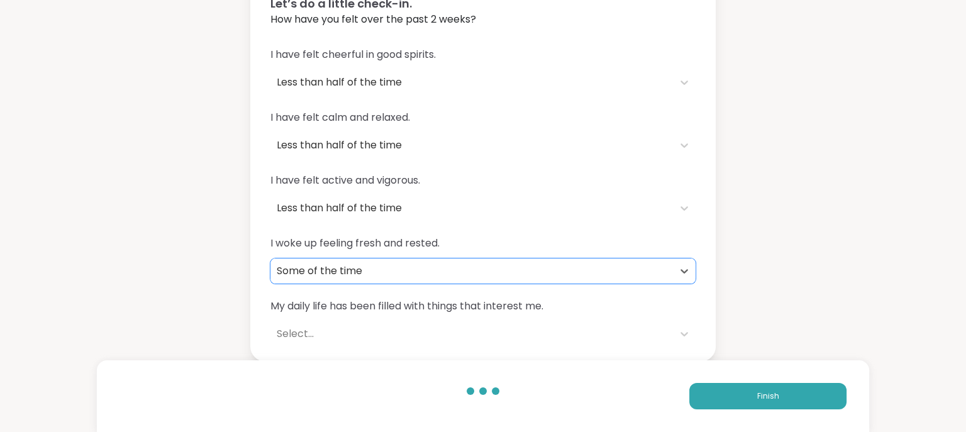
click at [297, 333] on div "Select..." at bounding box center [472, 333] width 390 height 15
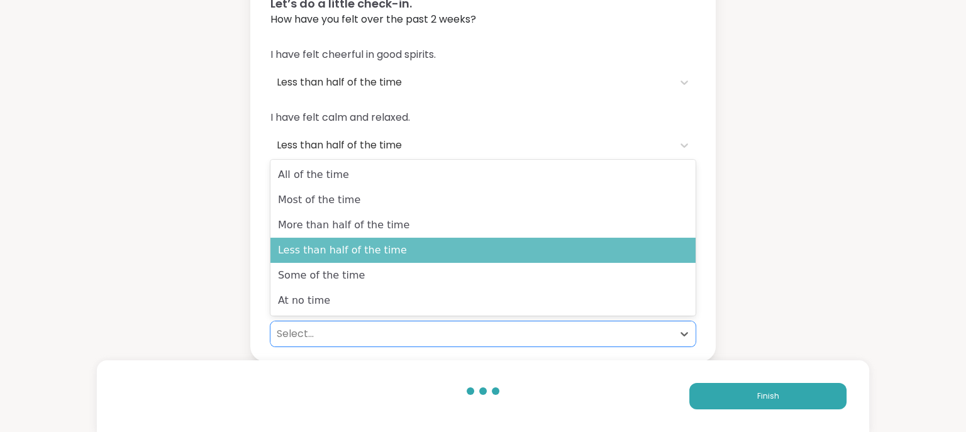
click at [394, 256] on div "Less than half of the time" at bounding box center [482, 250] width 425 height 25
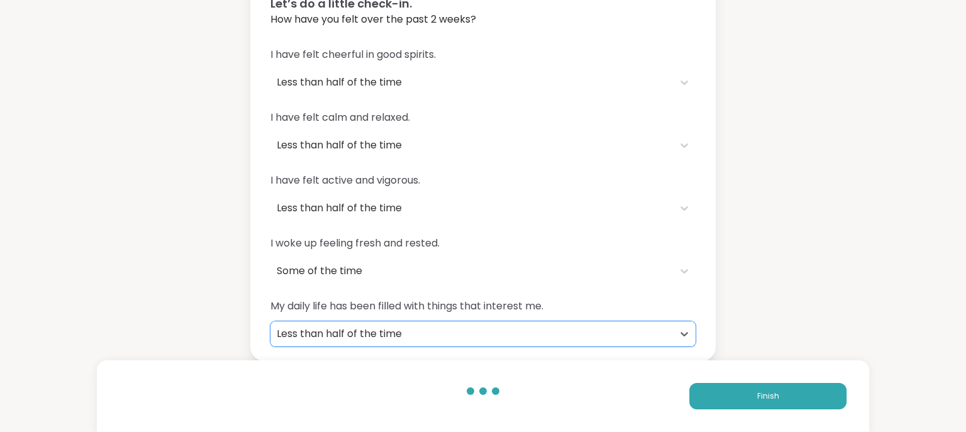
click at [758, 305] on div "Let’s do a little check-in. How have you felt over the past 2 weeks? I have fel…" at bounding box center [483, 133] width 966 height 456
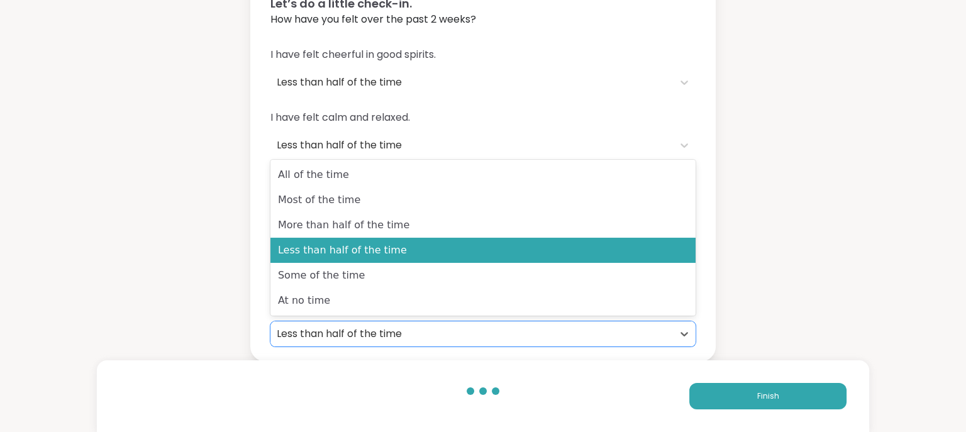
click at [381, 329] on div "Less than half of the time" at bounding box center [472, 333] width 390 height 15
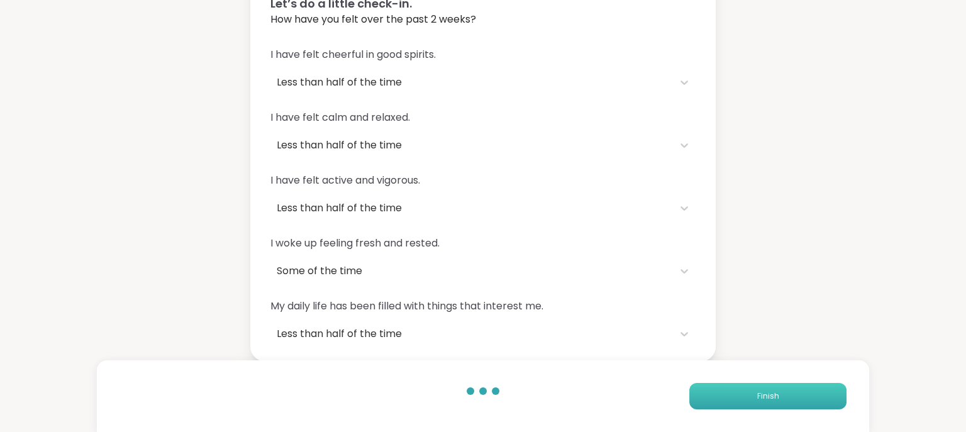
click at [808, 379] on button "Finish" at bounding box center [767, 396] width 157 height 26
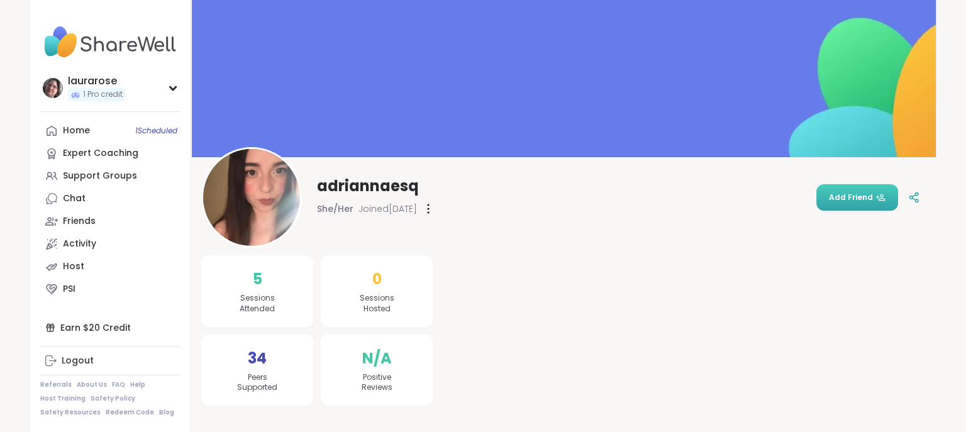
click at [845, 201] on span "Add Friend" at bounding box center [857, 197] width 57 height 11
click at [78, 222] on div "Friends" at bounding box center [79, 221] width 33 height 13
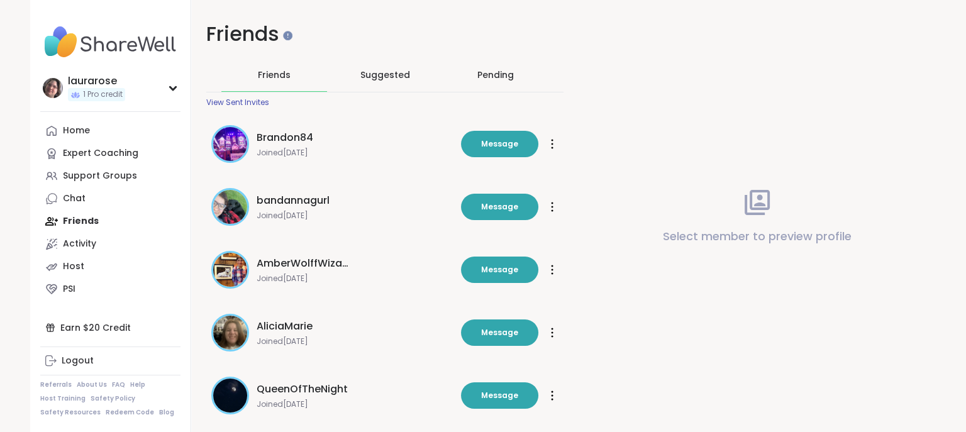
scroll to position [88, 0]
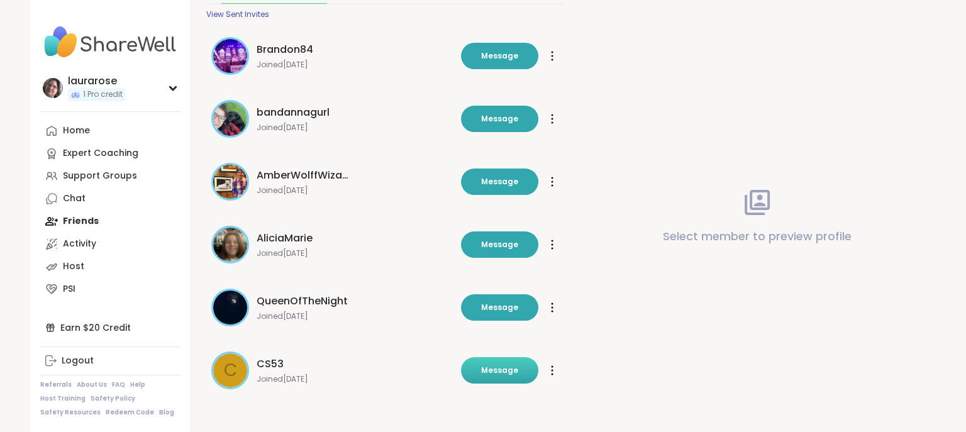
click at [506, 370] on span "Message" at bounding box center [499, 370] width 37 height 11
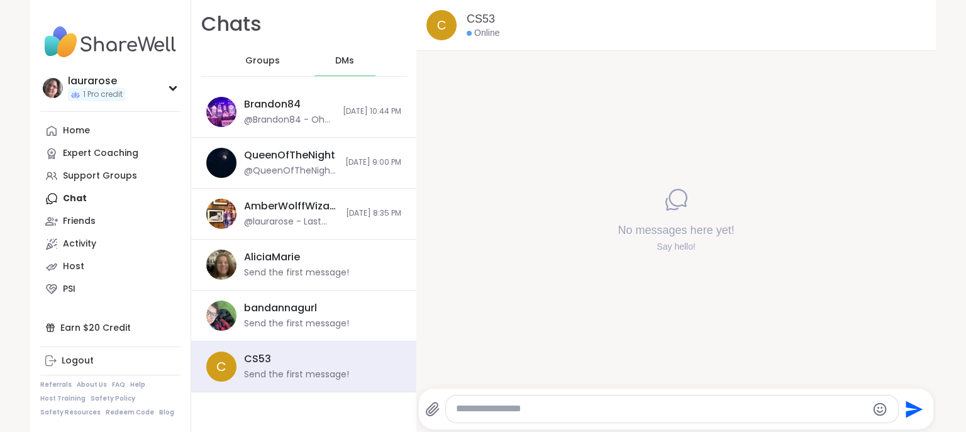
click at [572, 408] on textarea "Type your message" at bounding box center [661, 408] width 411 height 13
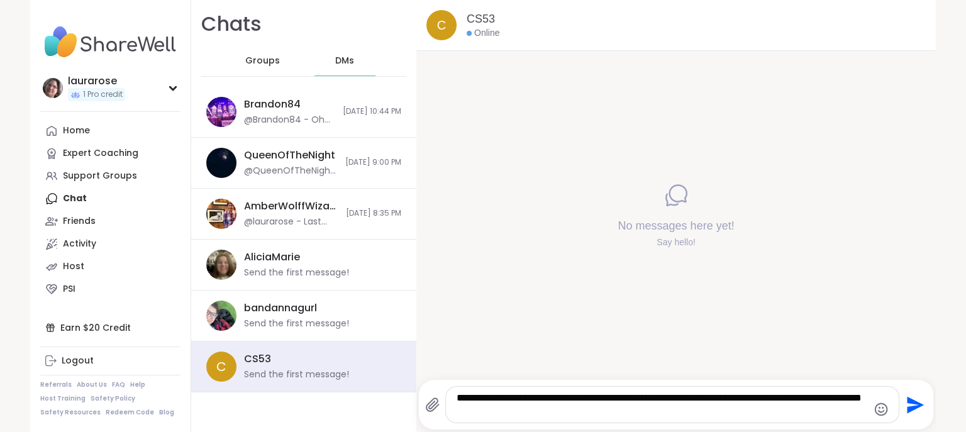
type textarea "**********"
click at [912, 403] on icon "Send" at bounding box center [915, 404] width 17 height 17
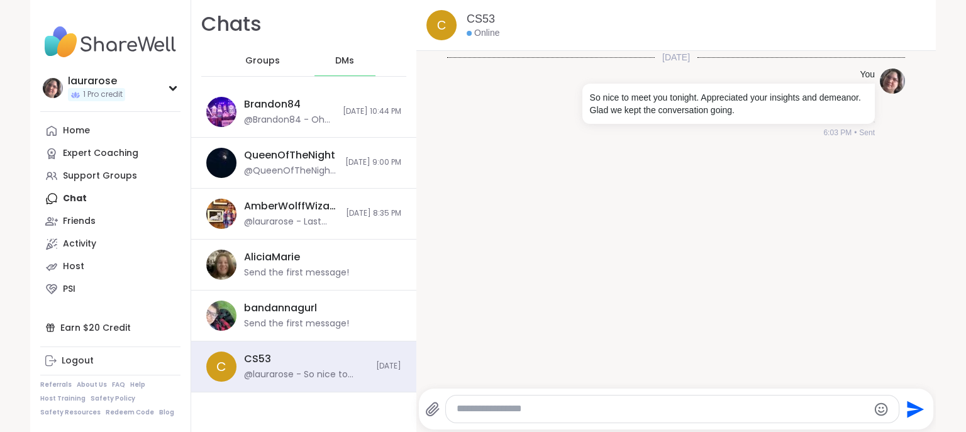
click at [608, 402] on div at bounding box center [672, 408] width 453 height 27
click at [565, 407] on textarea "Type your message" at bounding box center [661, 408] width 411 height 13
type textarea "**********"
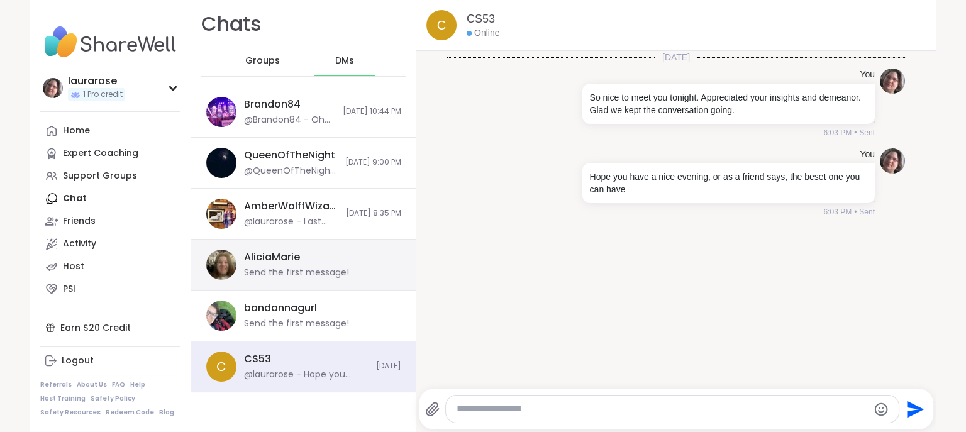
click at [361, 260] on div "AliciaMarie Send the first message!" at bounding box center [319, 264] width 150 height 29
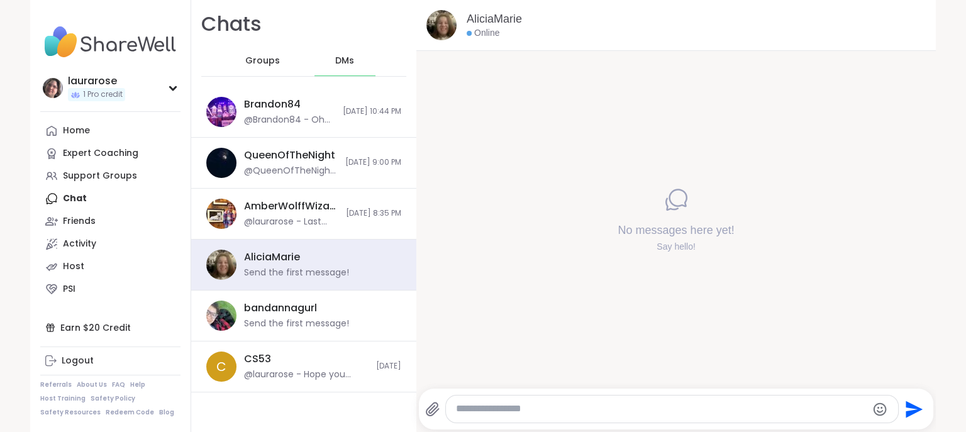
click at [502, 411] on textarea "Type your message" at bounding box center [661, 408] width 411 height 13
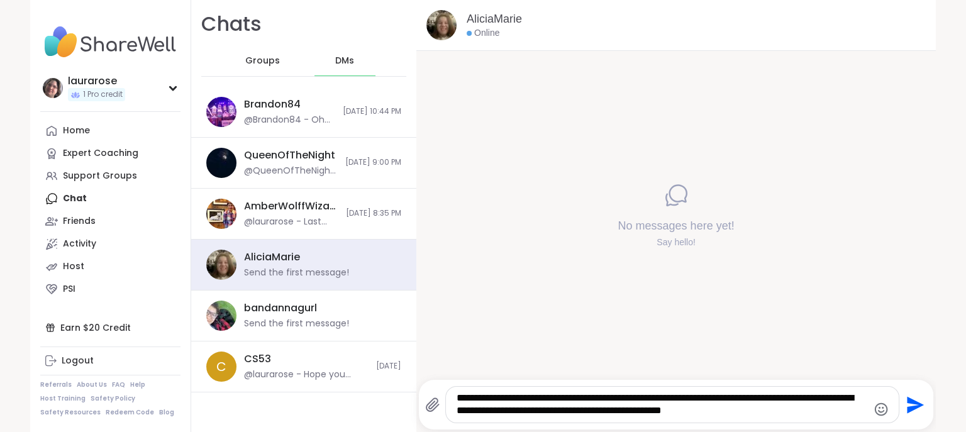
type textarea "**********"
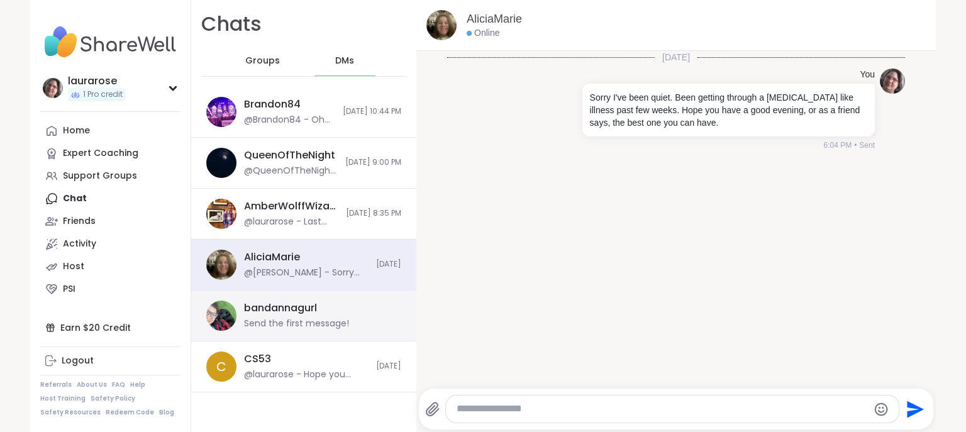
click at [307, 316] on div "bandannagurl Send the first message!" at bounding box center [319, 315] width 150 height 29
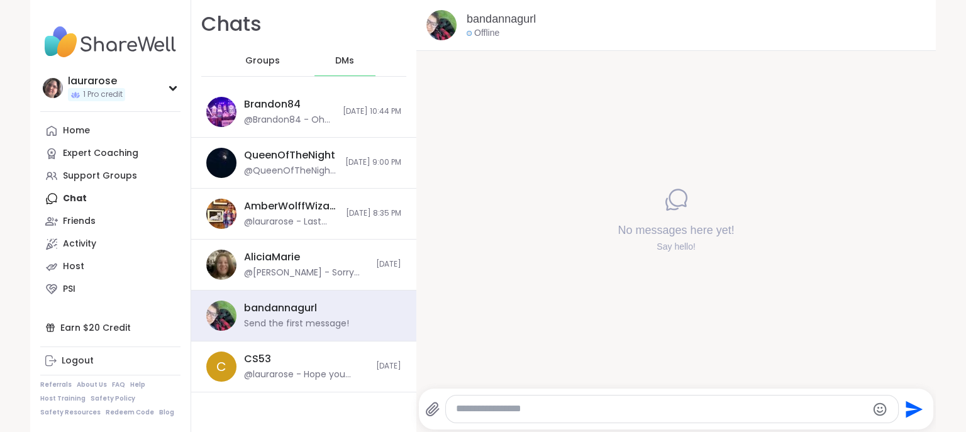
click at [470, 408] on textarea "Type your message" at bounding box center [661, 408] width 411 height 13
click at [105, 220] on link "Friends" at bounding box center [110, 221] width 140 height 23
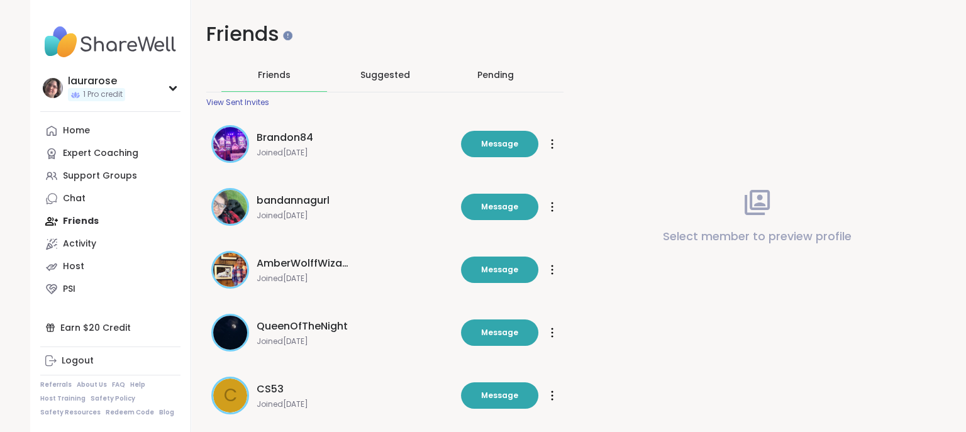
click at [492, 78] on div "Pending" at bounding box center [495, 75] width 36 height 13
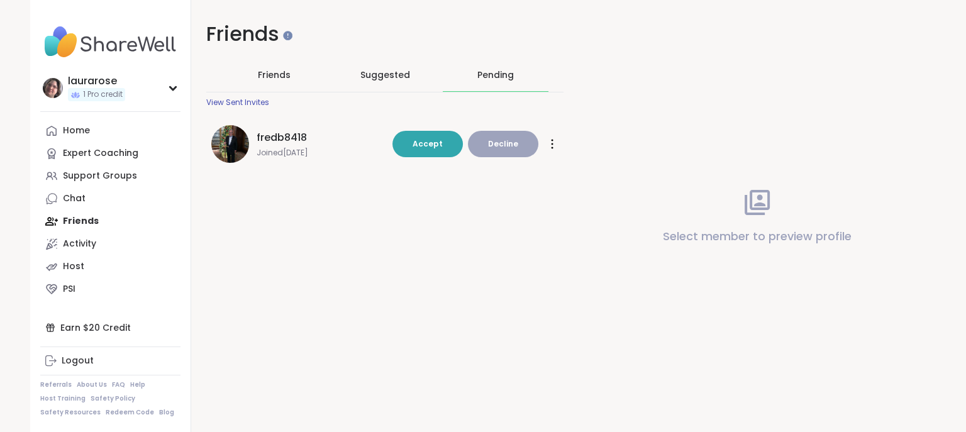
click at [271, 75] on span "Friends" at bounding box center [274, 75] width 33 height 13
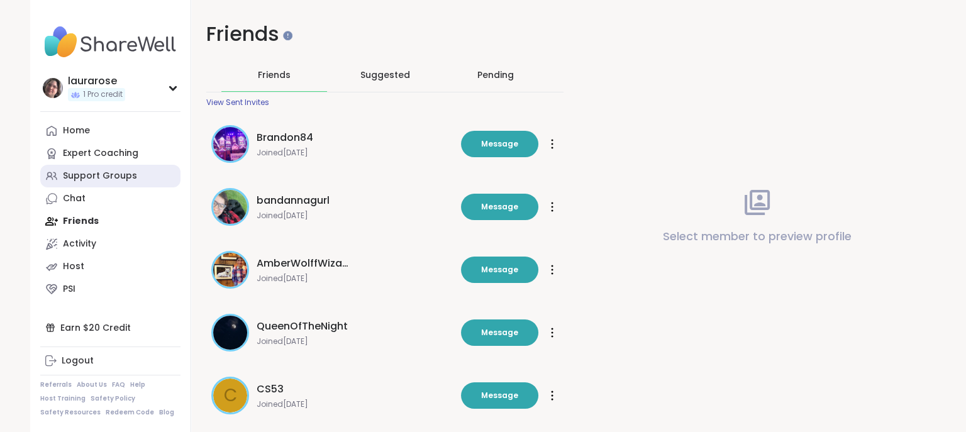
click at [84, 175] on div "Support Groups" at bounding box center [100, 176] width 74 height 13
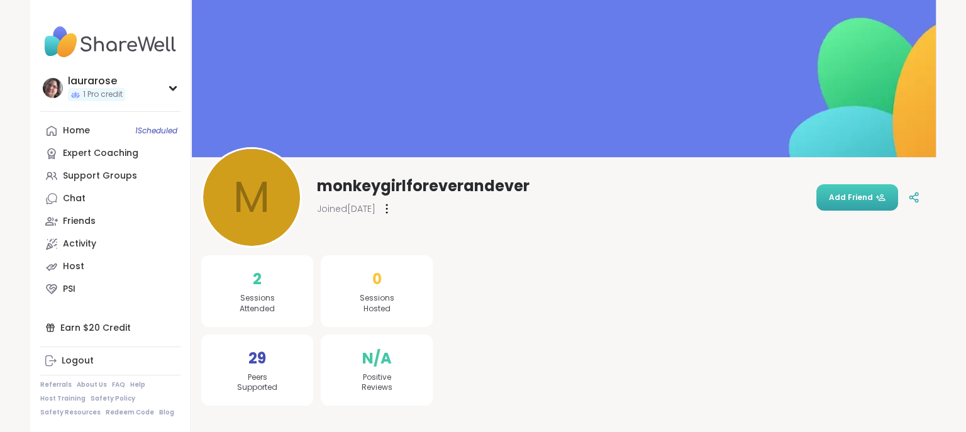
click at [838, 197] on span "Add Friend" at bounding box center [857, 197] width 57 height 11
drag, startPoint x: 826, startPoint y: 198, endPoint x: 836, endPoint y: 198, distance: 10.1
click at [836, 198] on button "Add Friend" at bounding box center [857, 197] width 82 height 26
